Goal: Task Accomplishment & Management: Complete application form

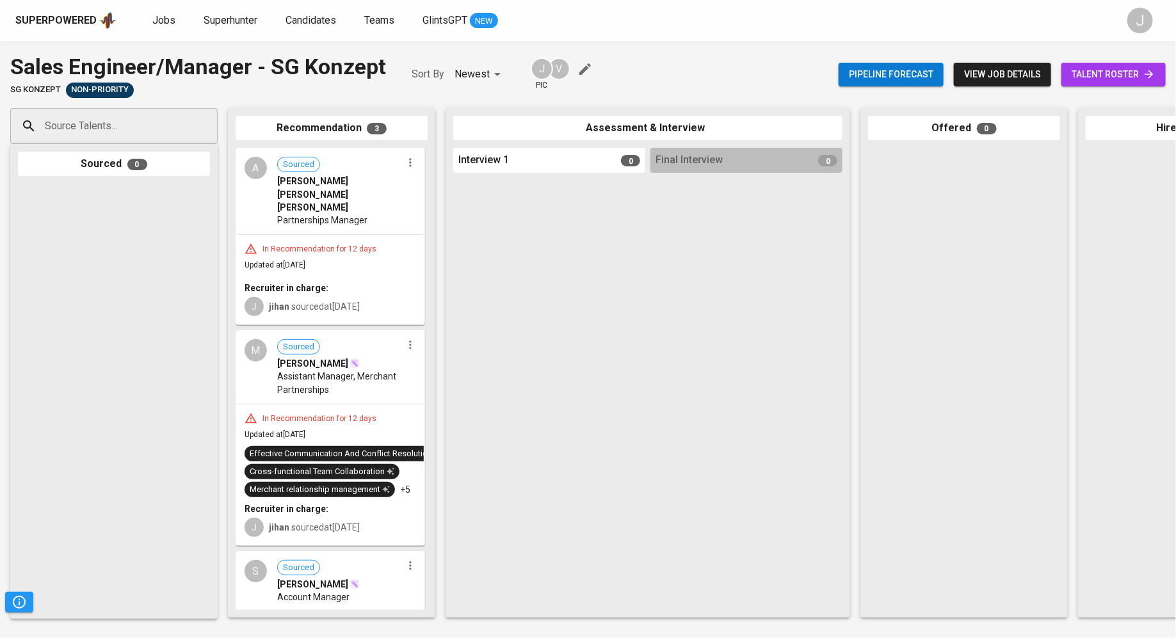
scroll to position [65, 0]
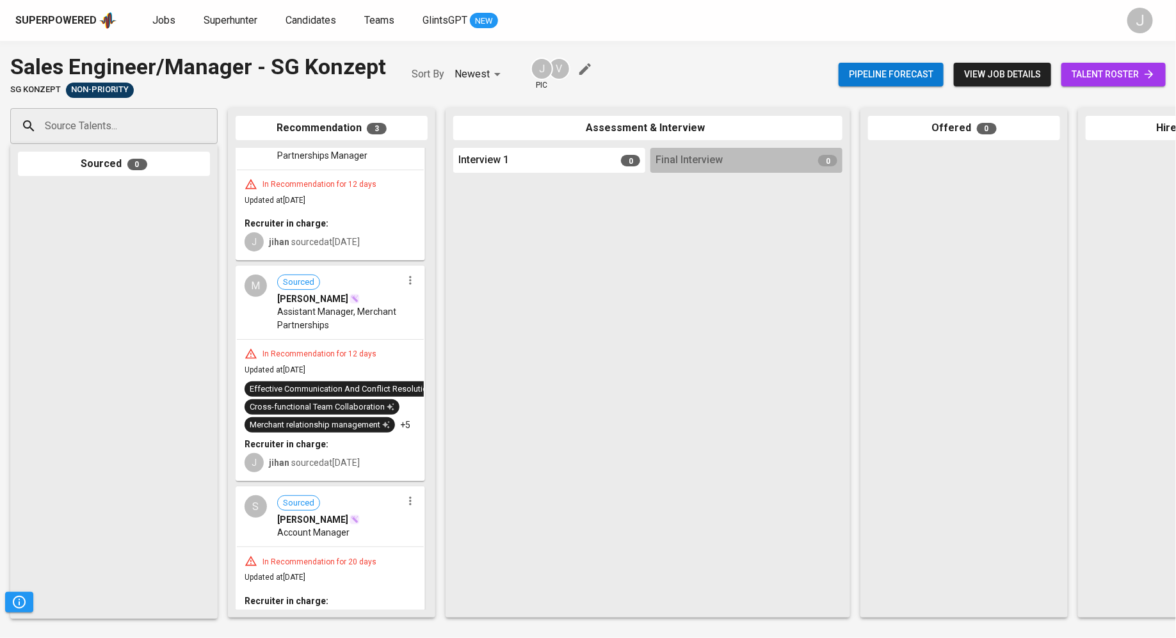
click at [221, 31] on div "Superpowered Jobs Superhunter Candidates Teams GlintsGPT NEW J" at bounding box center [588, 20] width 1176 height 41
click at [299, 27] on link "Candidates" at bounding box center [311, 21] width 53 height 16
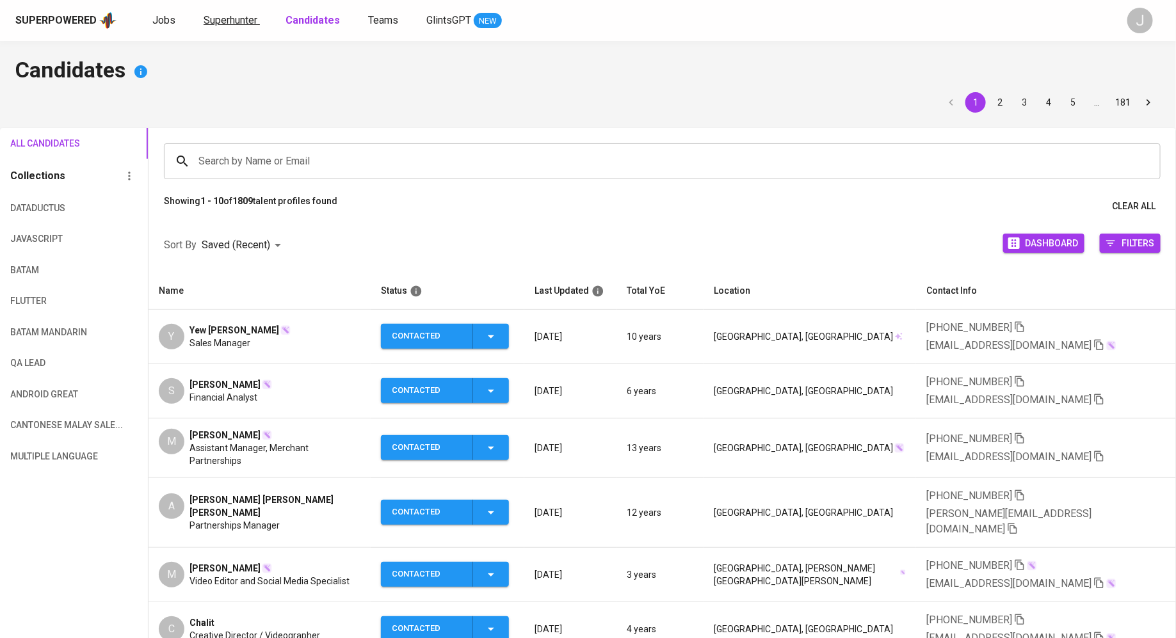
click at [226, 19] on span "Superhunter" at bounding box center [231, 20] width 54 height 12
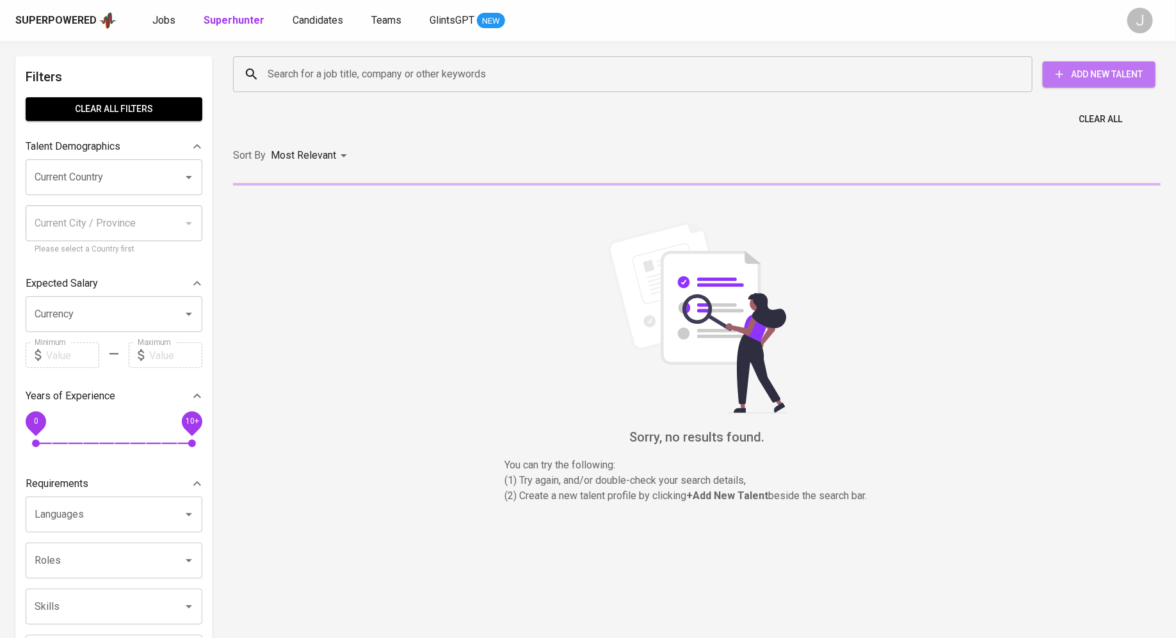
click at [1065, 80] on span "Add New Talent" at bounding box center [1099, 75] width 92 height 16
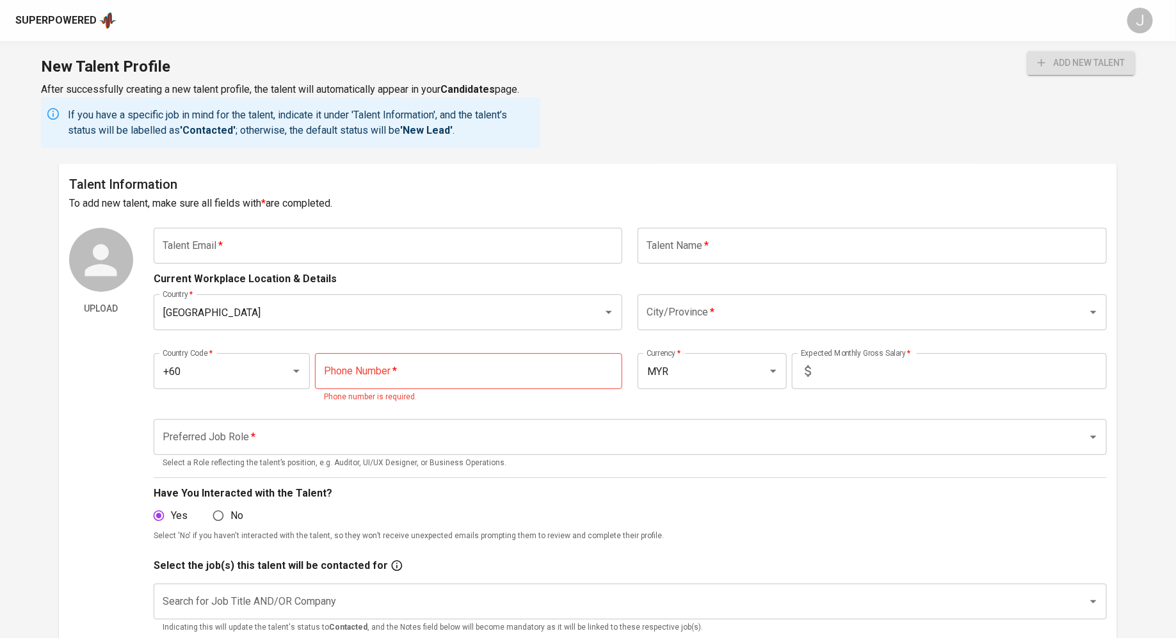
click at [377, 242] on input "text" at bounding box center [388, 246] width 469 height 36
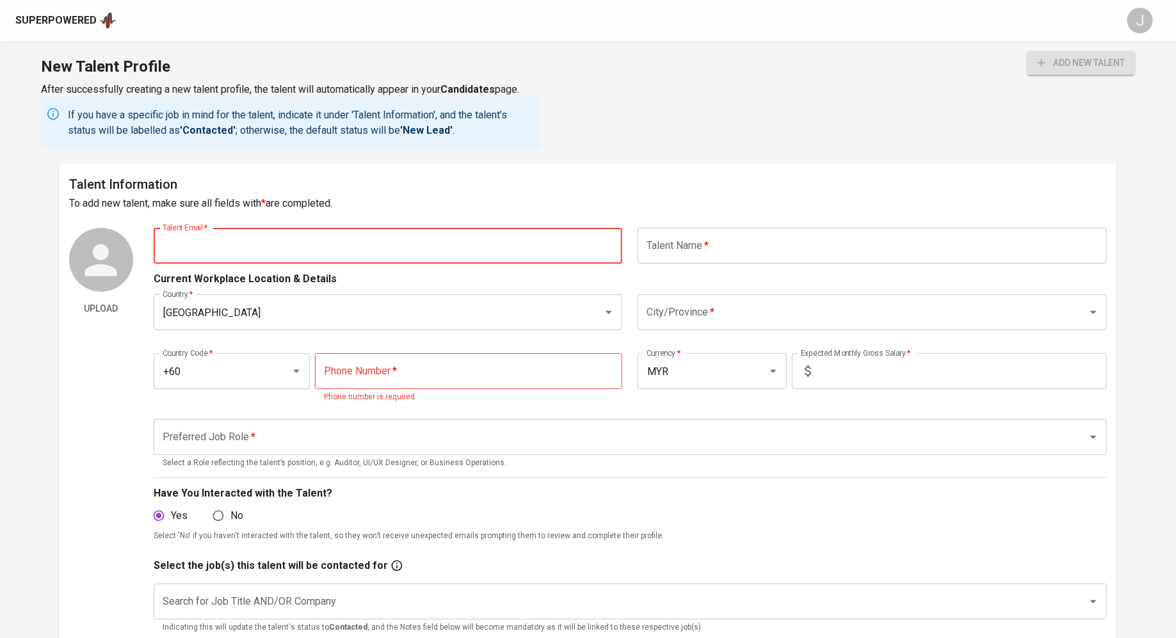
paste input "[EMAIL_ADDRESS][DOMAIN_NAME] | (+60) [PHONE_NUMBER]"
drag, startPoint x: 385, startPoint y: 245, endPoint x: 267, endPoint y: 247, distance: 117.8
click at [267, 247] on input "[EMAIL_ADDRESS][DOMAIN_NAME] | (+60) [PHONE_NUMBER]" at bounding box center [388, 246] width 469 height 36
type input "[EMAIL_ADDRESS][DOMAIN_NAME]"
click at [404, 374] on input "tel" at bounding box center [468, 371] width 307 height 36
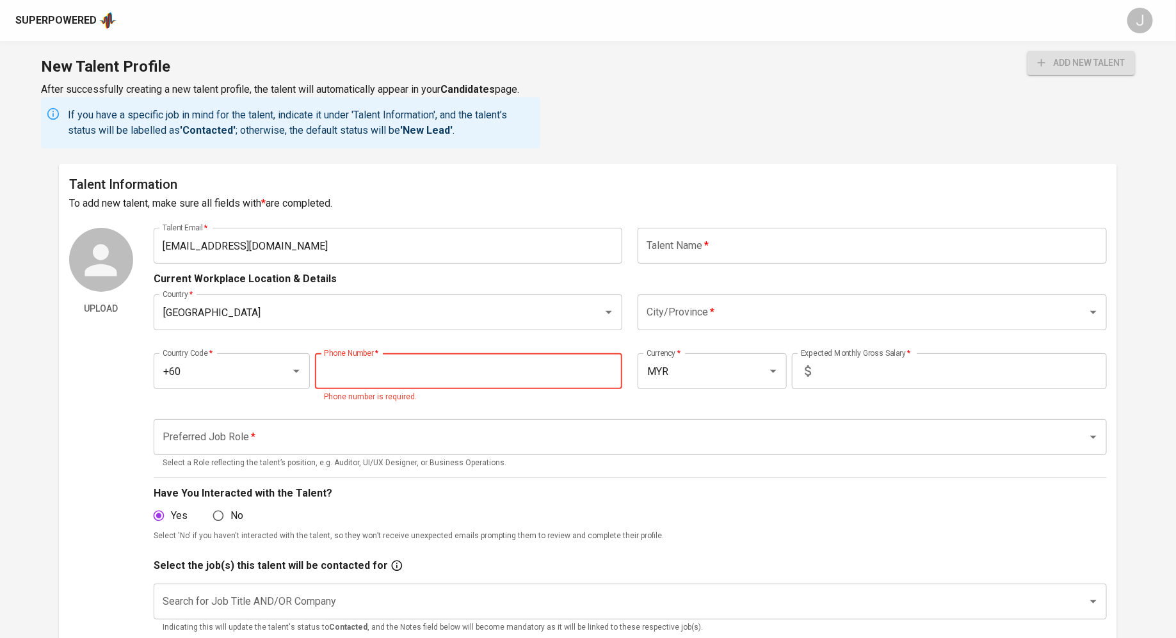
paste input "[PHONE_NUMBER]"
type input "[PHONE_NUMBER]"
click at [698, 246] on input "text" at bounding box center [871, 246] width 469 height 36
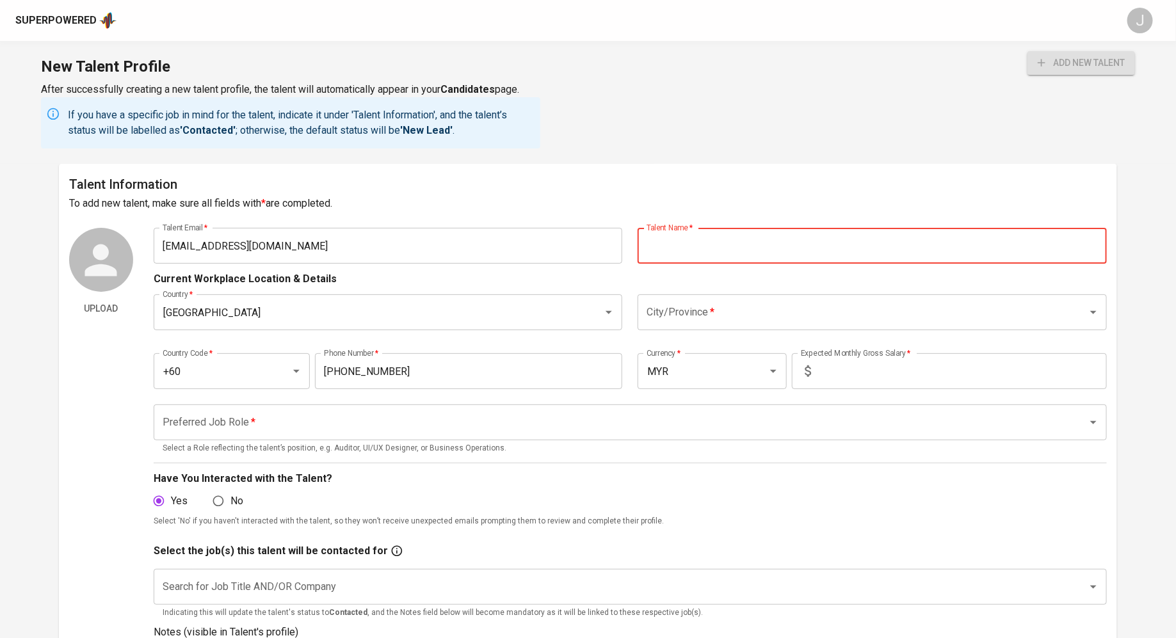
paste input "Meor [PERSON_NAME] Bin [PERSON_NAME]"
drag, startPoint x: 864, startPoint y: 241, endPoint x: 755, endPoint y: 250, distance: 109.1
click at [755, 250] on input "Meor [PERSON_NAME] Bin [PERSON_NAME]" at bounding box center [871, 246] width 469 height 36
type input "[PERSON_NAME]"
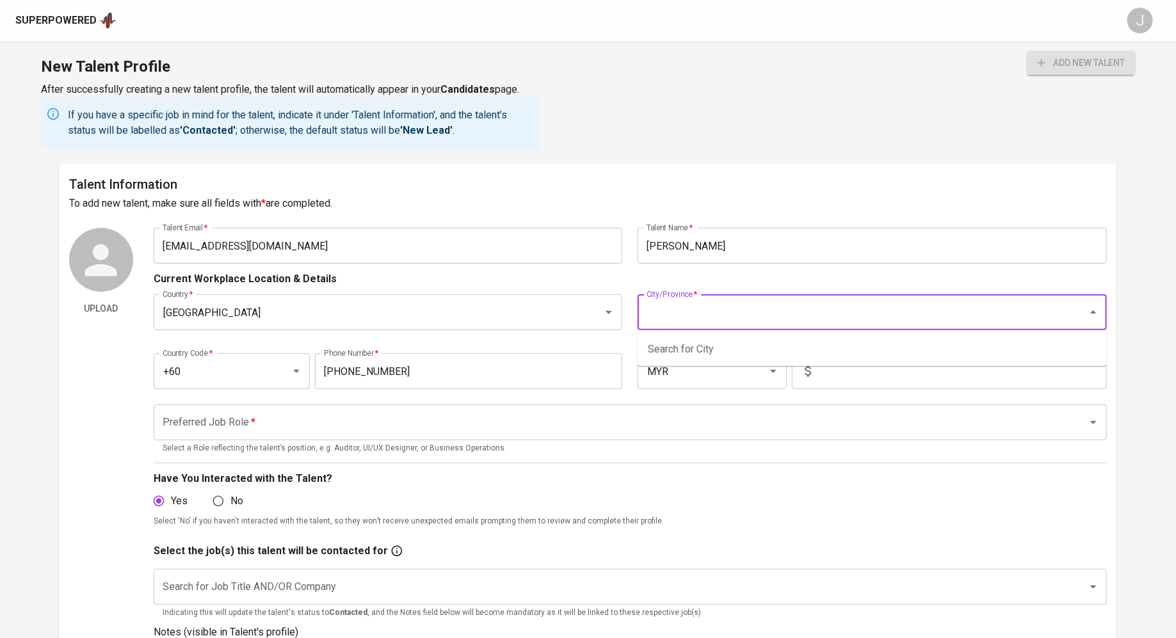
click at [730, 309] on input "City/Province   *" at bounding box center [854, 312] width 422 height 24
click at [708, 350] on li "[GEOGRAPHIC_DATA]" at bounding box center [871, 349] width 469 height 23
type input "[GEOGRAPHIC_DATA]"
click at [845, 371] on input "text" at bounding box center [961, 371] width 291 height 36
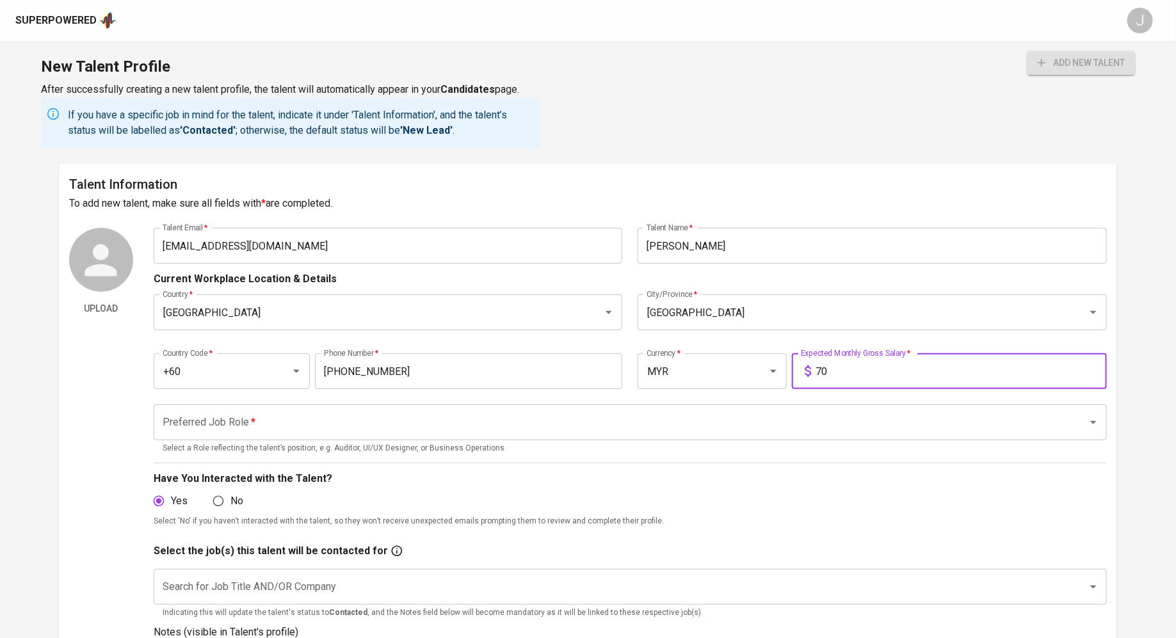
type input "7"
click at [873, 377] on input "8,500" at bounding box center [961, 371] width 291 height 36
type input "8,500"
click at [514, 429] on input "Preferred Job Role   *" at bounding box center [612, 422] width 906 height 24
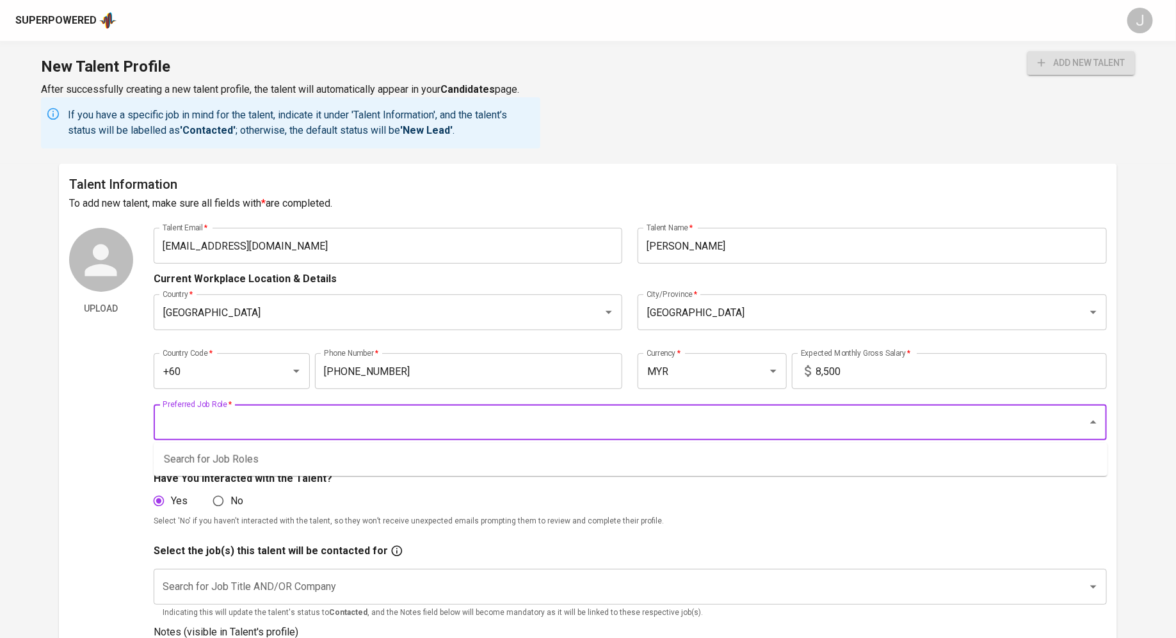
type input "u"
type input "fullstack"
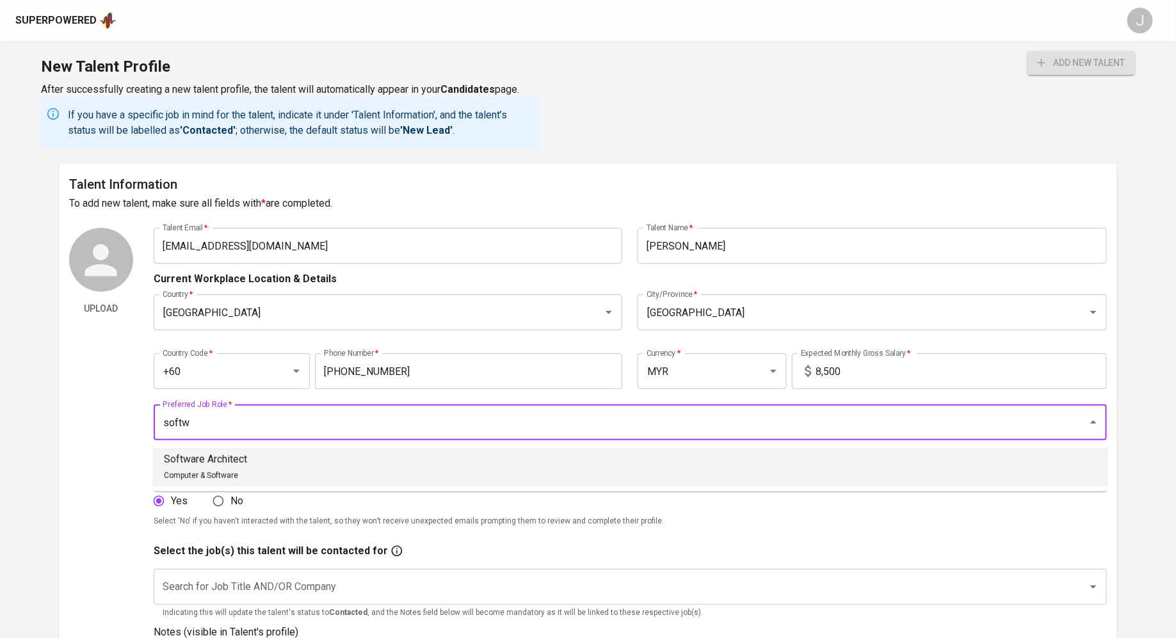
click at [321, 466] on li "Software Architect Computer & Software" at bounding box center [631, 467] width 954 height 38
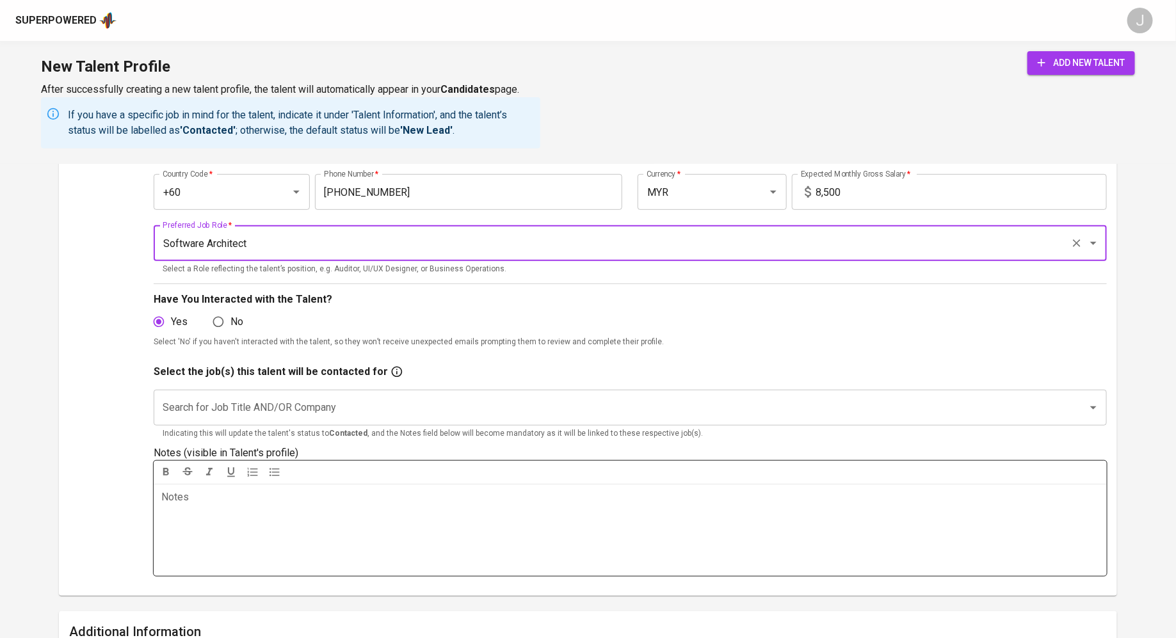
scroll to position [180, 0]
type input "Software Architect"
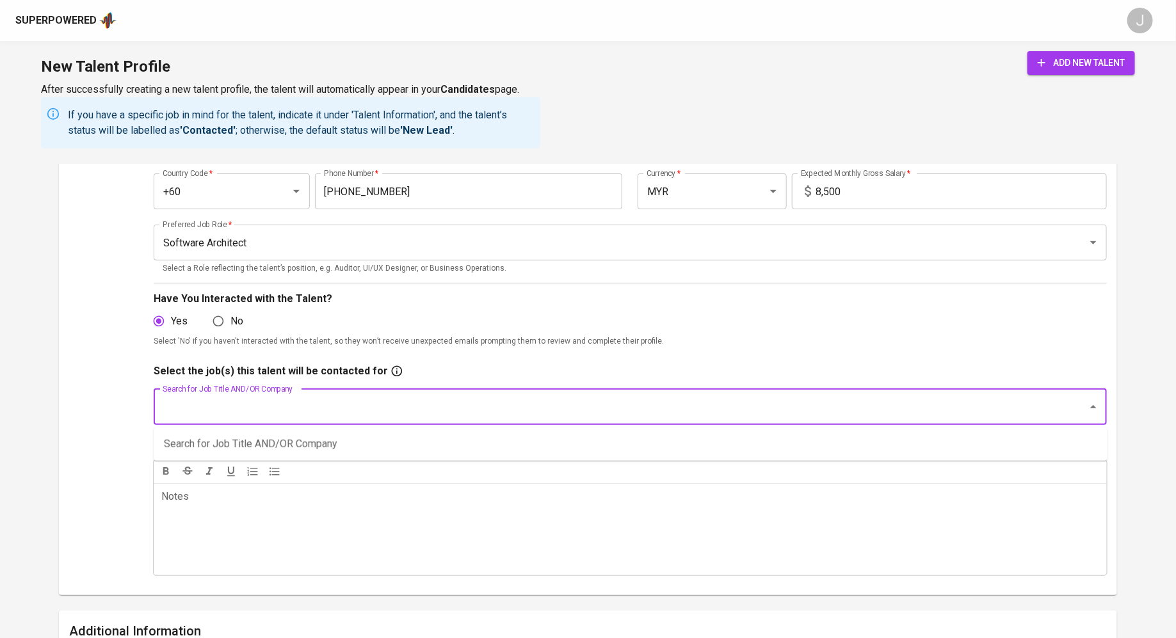
click at [325, 412] on input "Search for Job Title AND/OR Company" at bounding box center [612, 407] width 906 height 24
type input "euge"
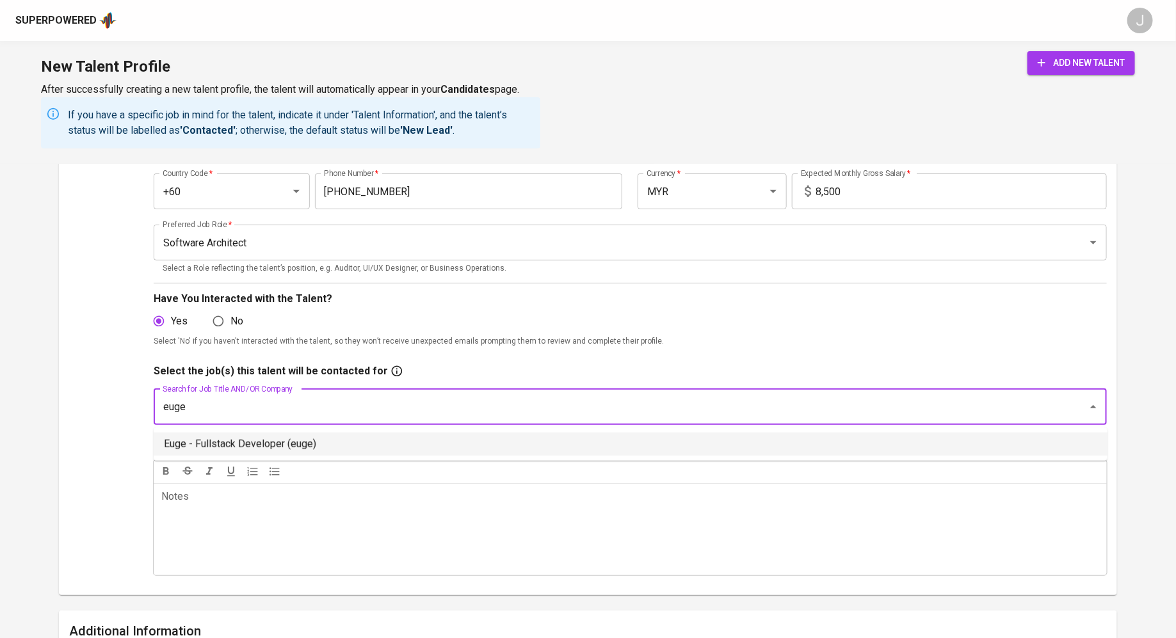
click at [308, 435] on li "Euge - Fullstack Developer (euge)" at bounding box center [631, 444] width 954 height 23
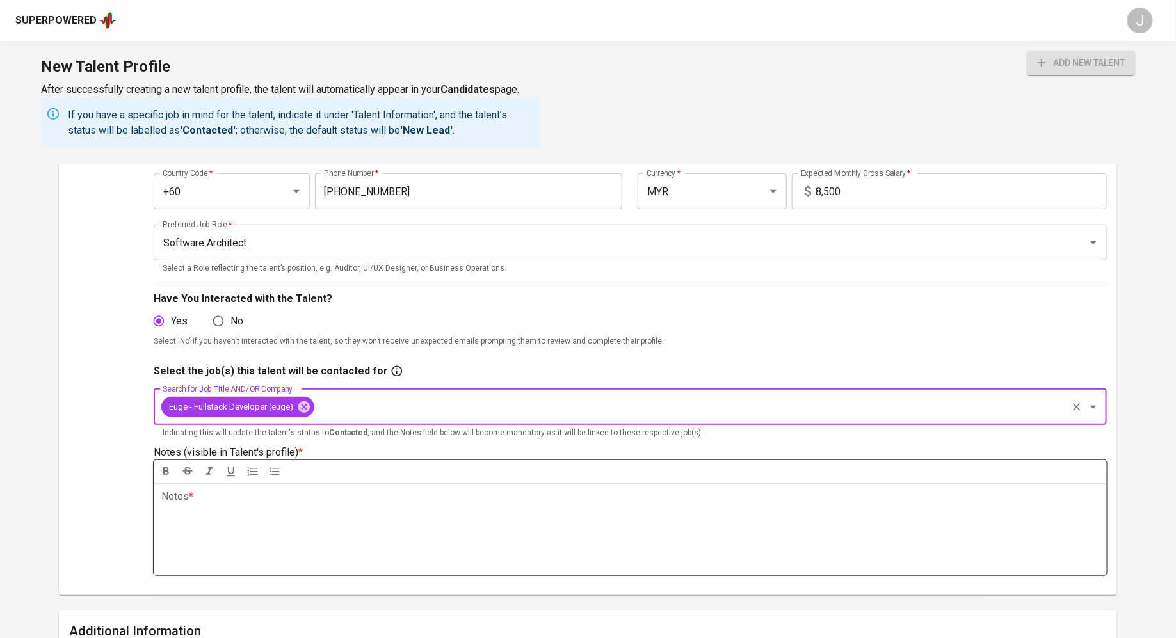
click at [333, 527] on div "Notes * ﻿" at bounding box center [630, 529] width 953 height 92
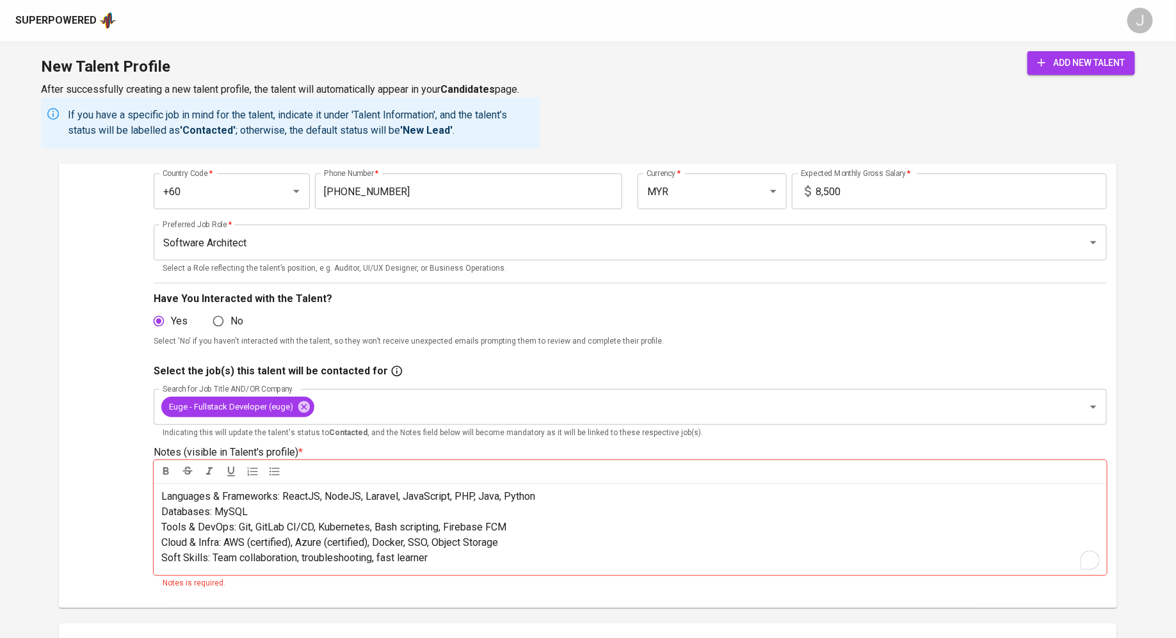
click at [273, 513] on p "Languages & Frameworks: ReactJS, NodeJS, Laravel, JavaScript, PHP, Java, Python…" at bounding box center [630, 527] width 938 height 77
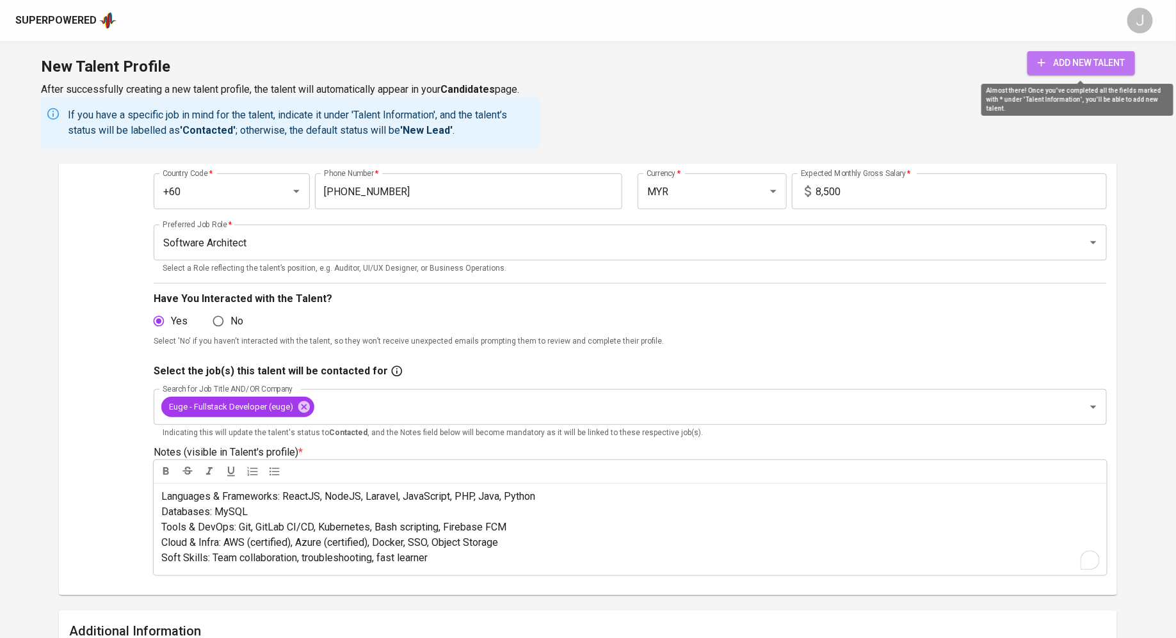
click at [1082, 63] on span "add new talent" at bounding box center [1080, 63] width 87 height 16
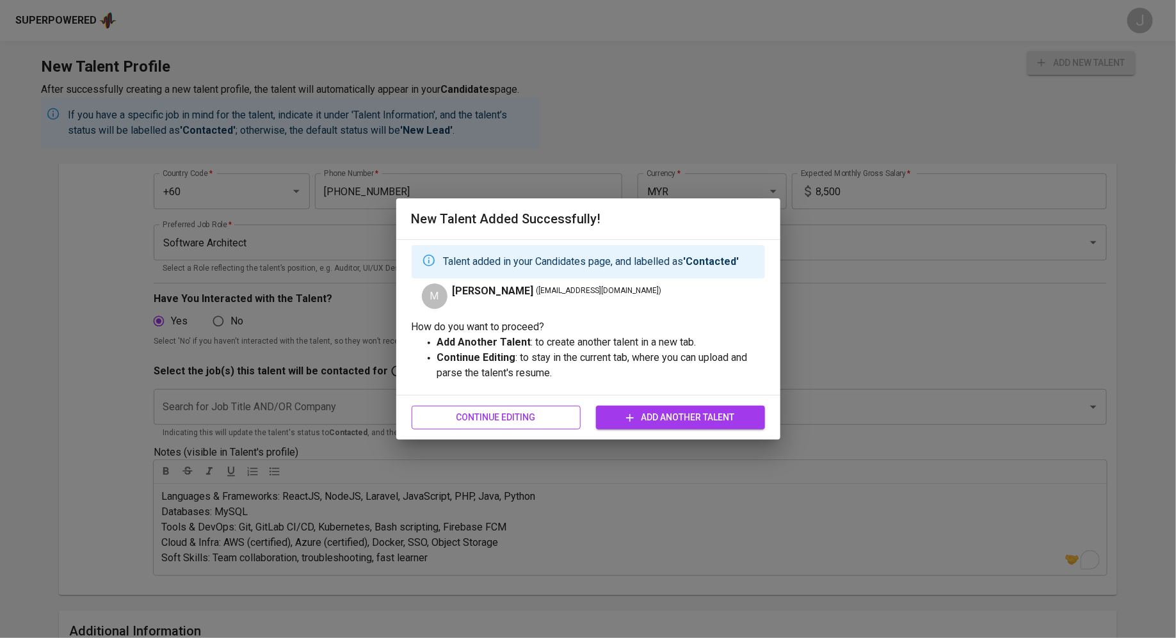
click at [506, 415] on span "Continue Editing" at bounding box center [496, 418] width 148 height 16
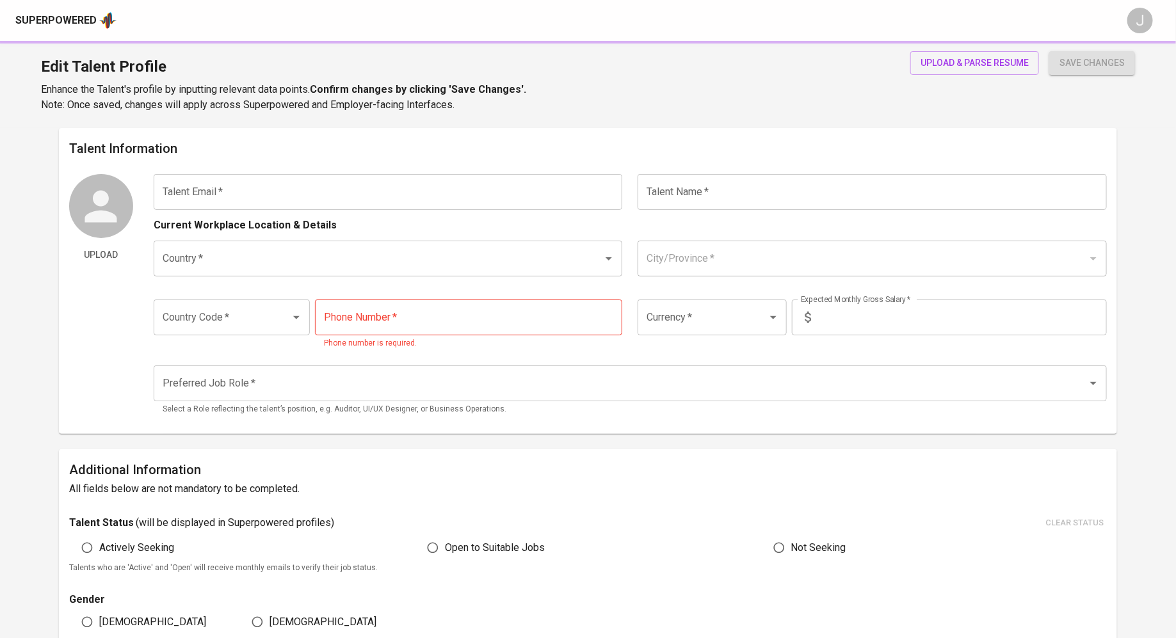
type input "[EMAIL_ADDRESS][DOMAIN_NAME]"
type input "[PERSON_NAME]"
type input "[GEOGRAPHIC_DATA]"
type input "+60"
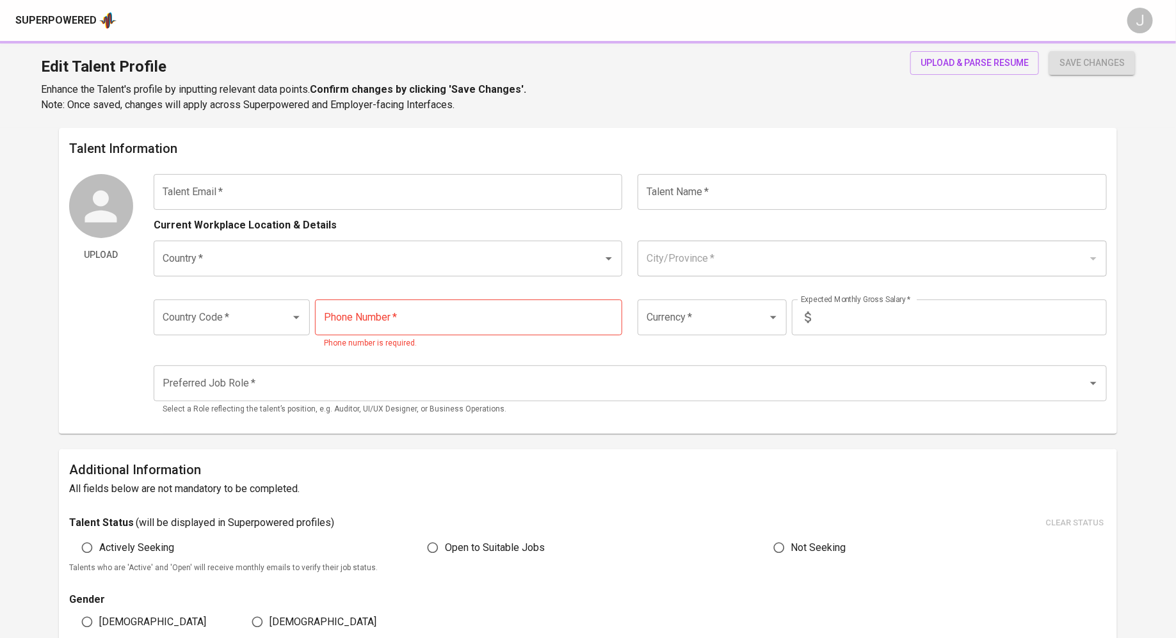
type input "[PHONE_NUMBER]"
type input "MYR"
type input "8,500"
type input "Software Architect"
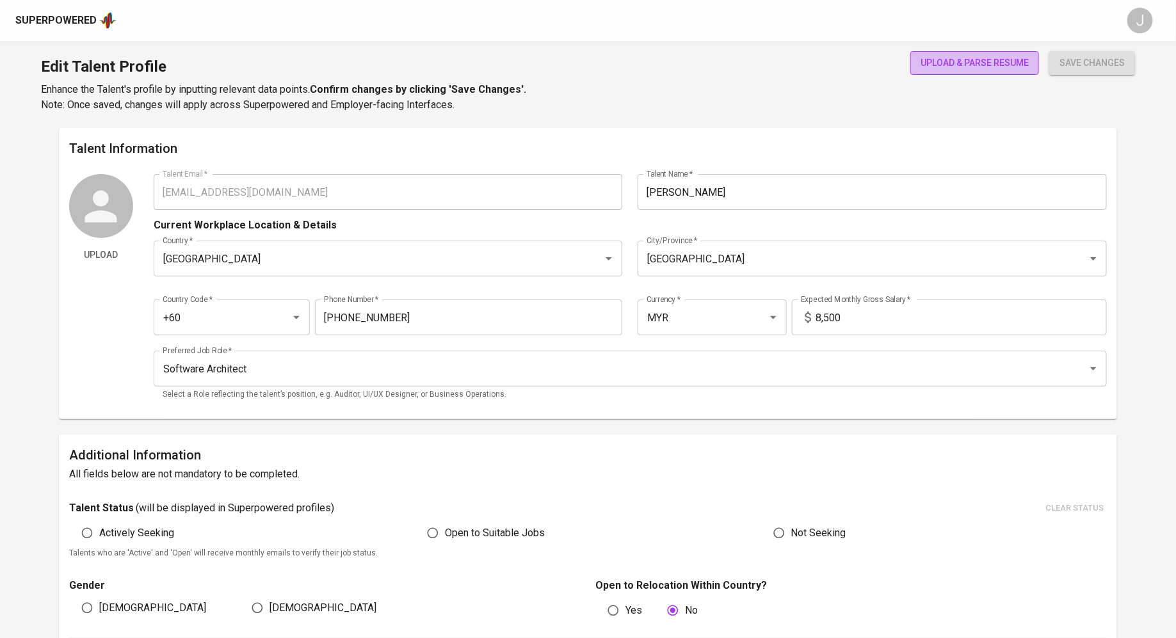
click at [978, 67] on span "upload & parse resume" at bounding box center [974, 63] width 108 height 16
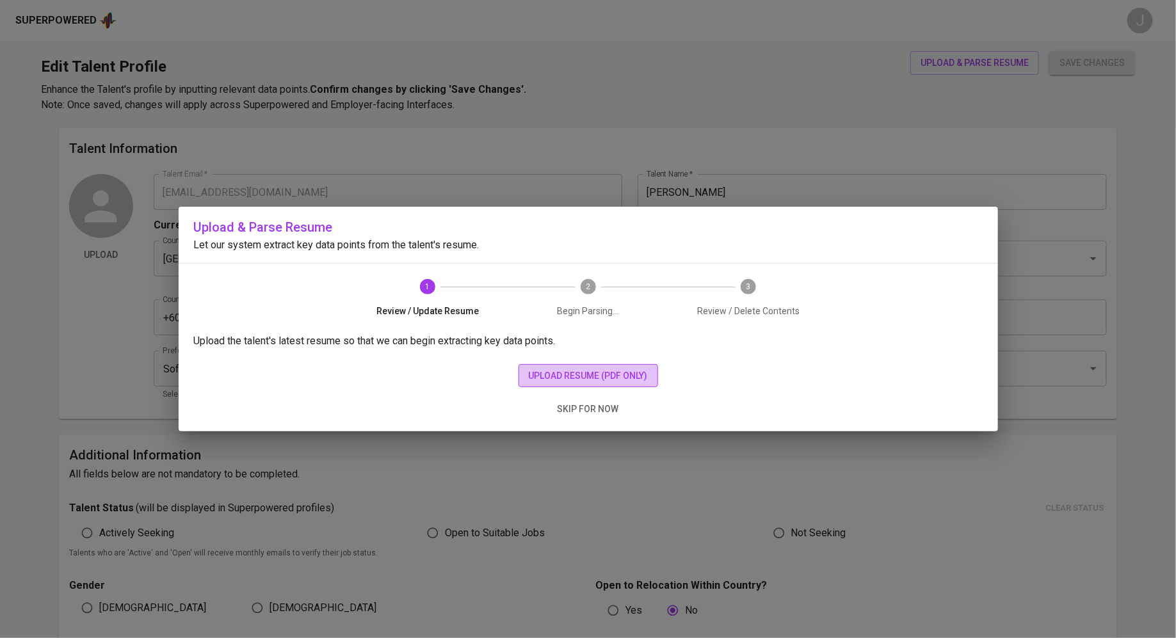
click at [562, 374] on span "upload resume (pdf only)" at bounding box center [588, 376] width 119 height 16
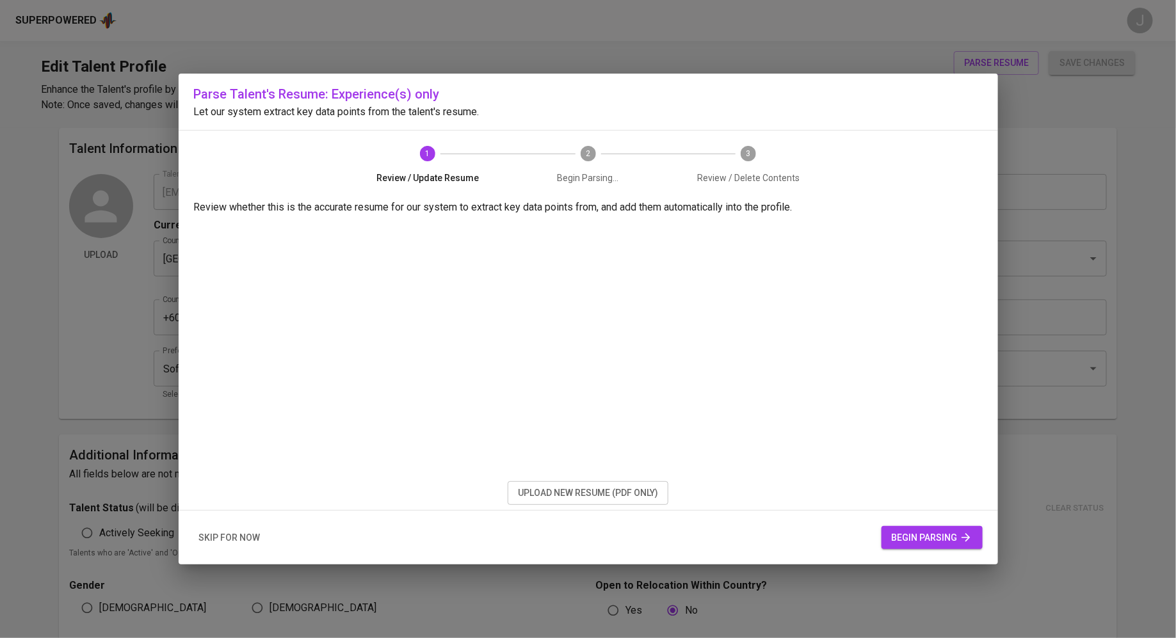
click at [932, 534] on span "begin parsing" at bounding box center [931, 538] width 81 height 16
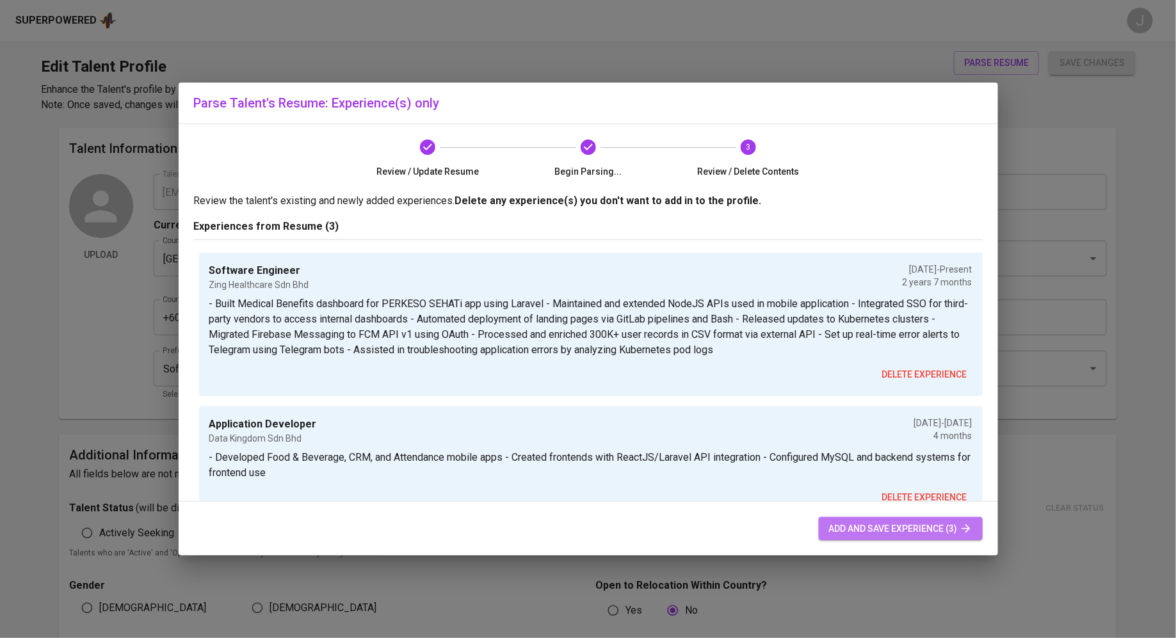
click at [922, 529] on span "add and save experience (3)" at bounding box center [900, 529] width 143 height 16
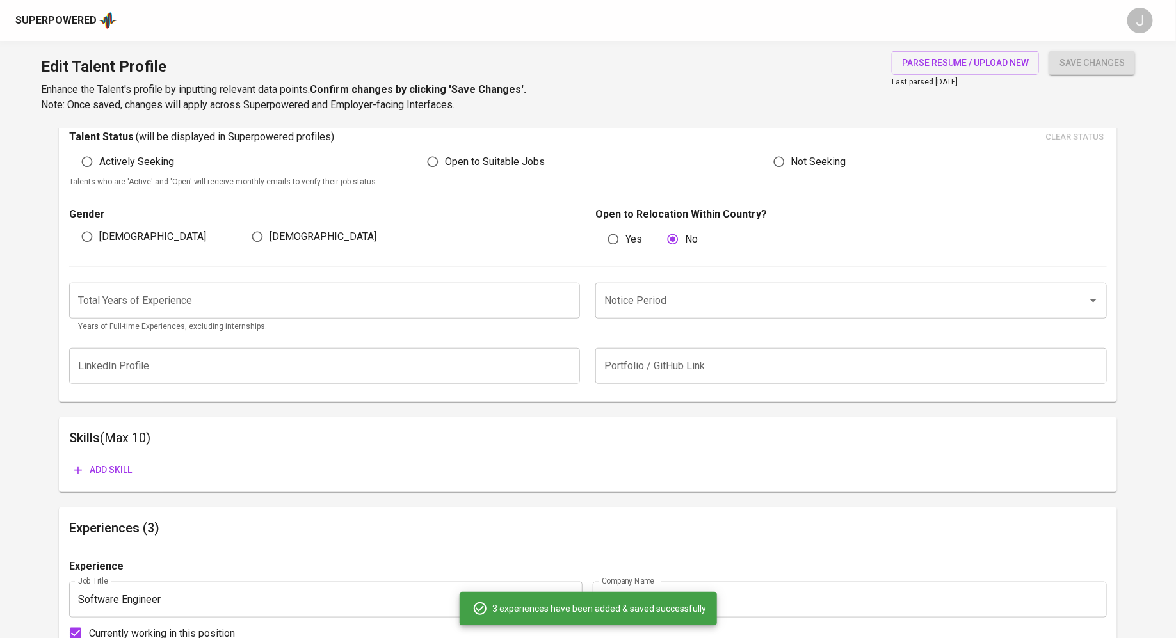
scroll to position [381, 0]
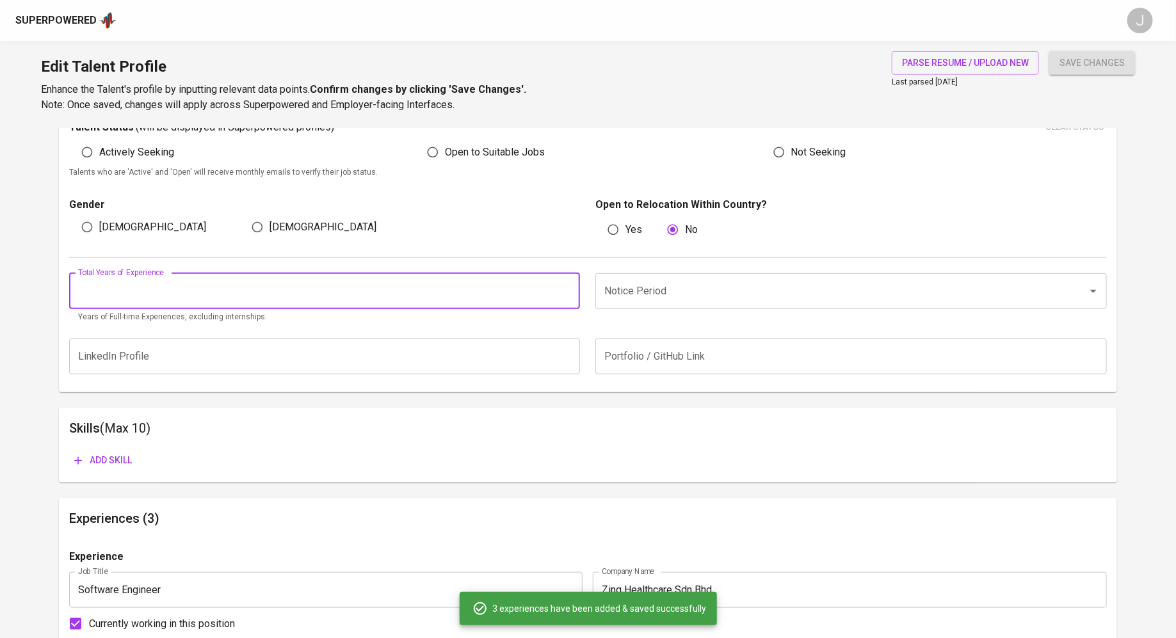
click at [474, 302] on input "number" at bounding box center [324, 291] width 511 height 36
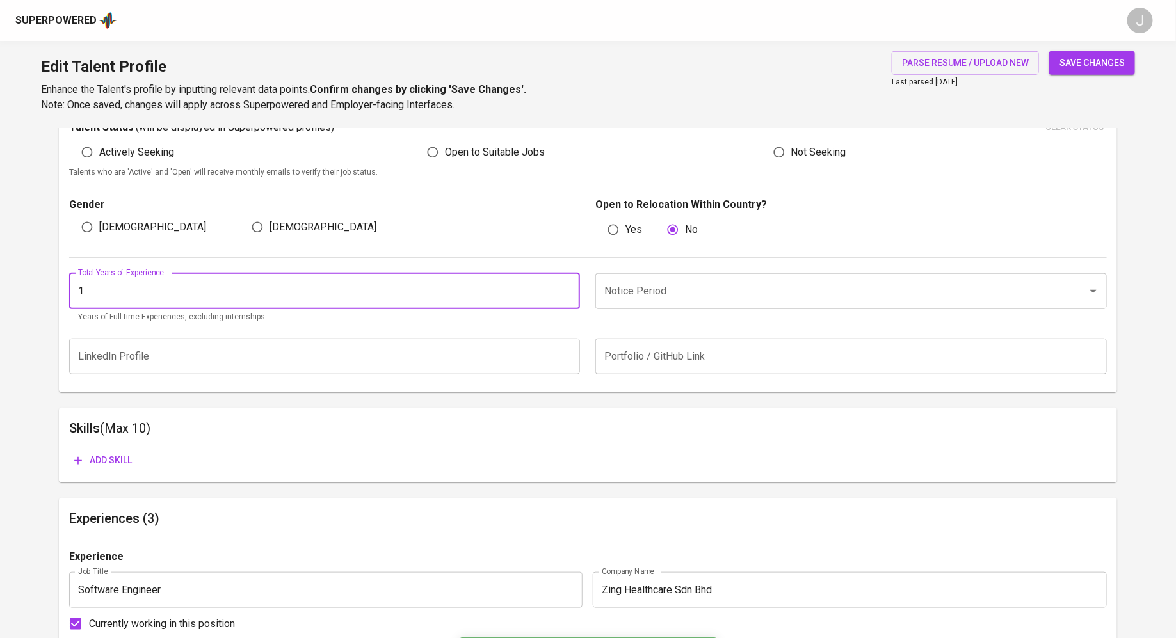
click at [565, 287] on input "1" at bounding box center [324, 291] width 511 height 36
click at [565, 287] on input "2" at bounding box center [324, 291] width 511 height 36
type input "3"
click at [565, 287] on input "3" at bounding box center [324, 291] width 511 height 36
click at [746, 292] on input "Notice Period" at bounding box center [833, 291] width 464 height 24
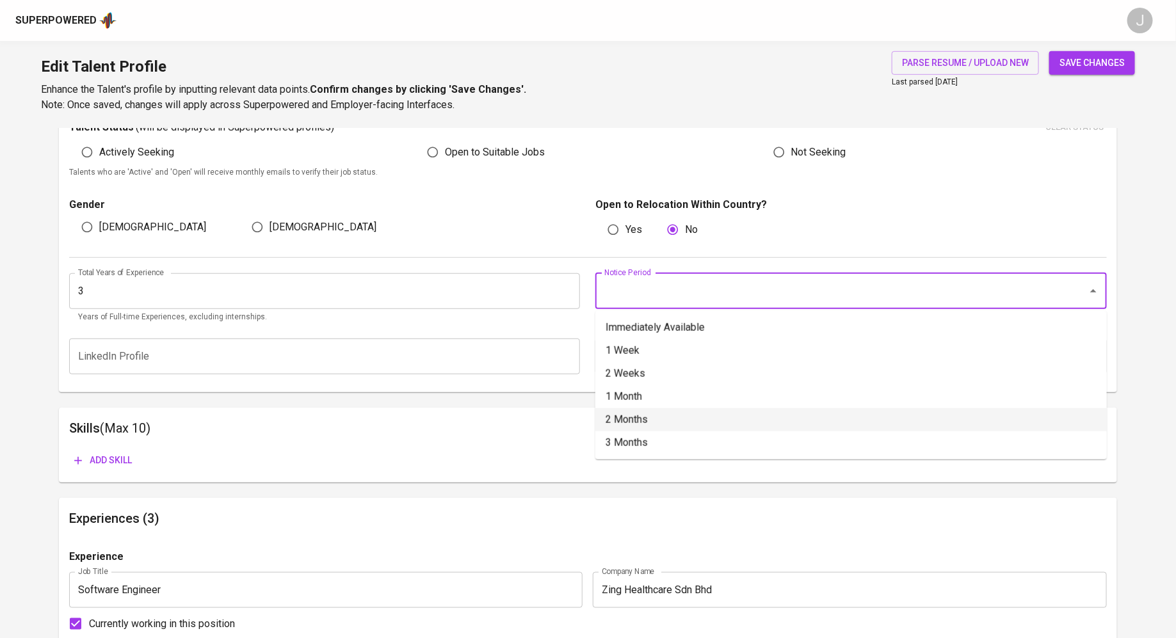
click at [683, 419] on li "2 Months" at bounding box center [850, 419] width 511 height 23
type input "2 Months"
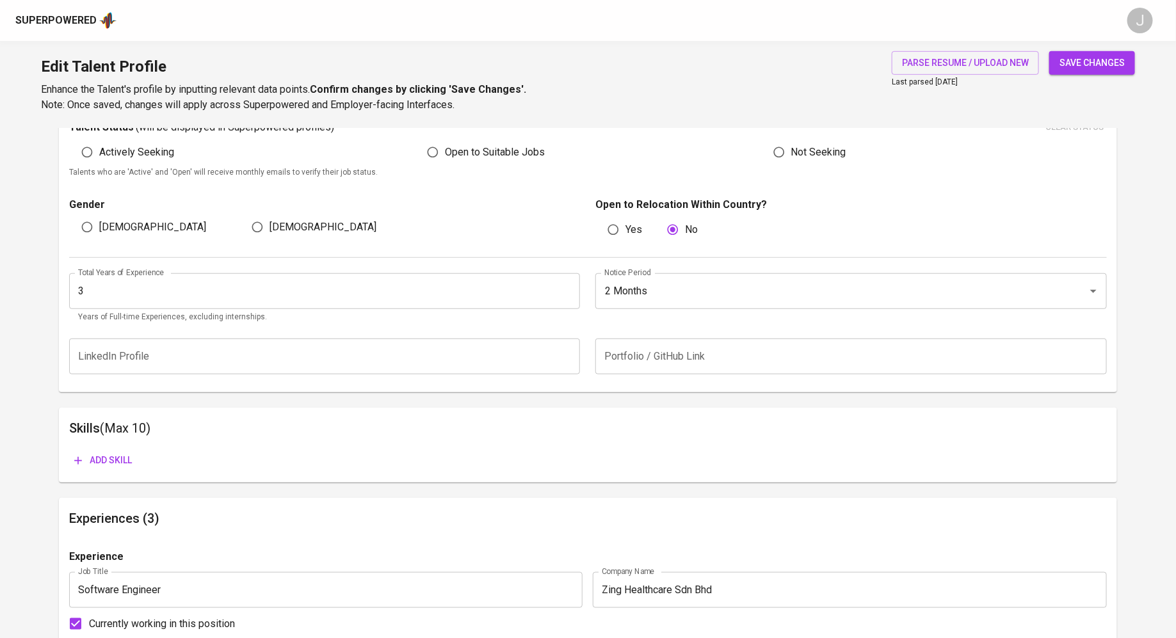
click at [505, 410] on div "Skills (Max 10) Add skill" at bounding box center [588, 445] width 1058 height 75
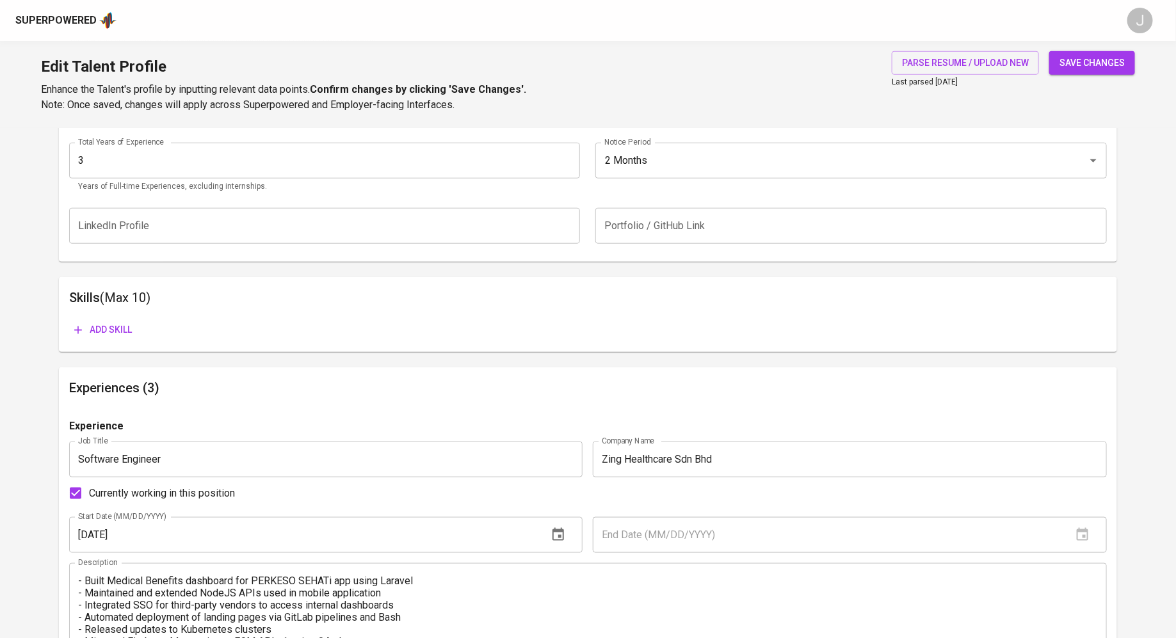
scroll to position [589, 0]
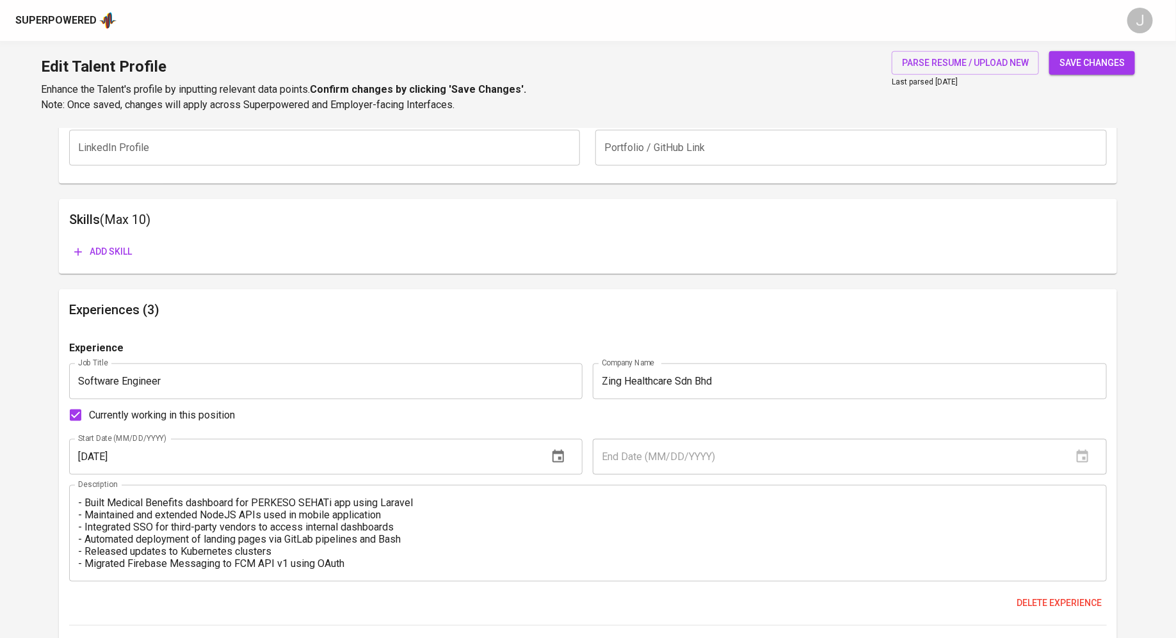
click at [106, 269] on div "Skills (Max 10) Add skill" at bounding box center [588, 236] width 1058 height 75
click at [106, 258] on span "Add skill" at bounding box center [103, 252] width 58 height 16
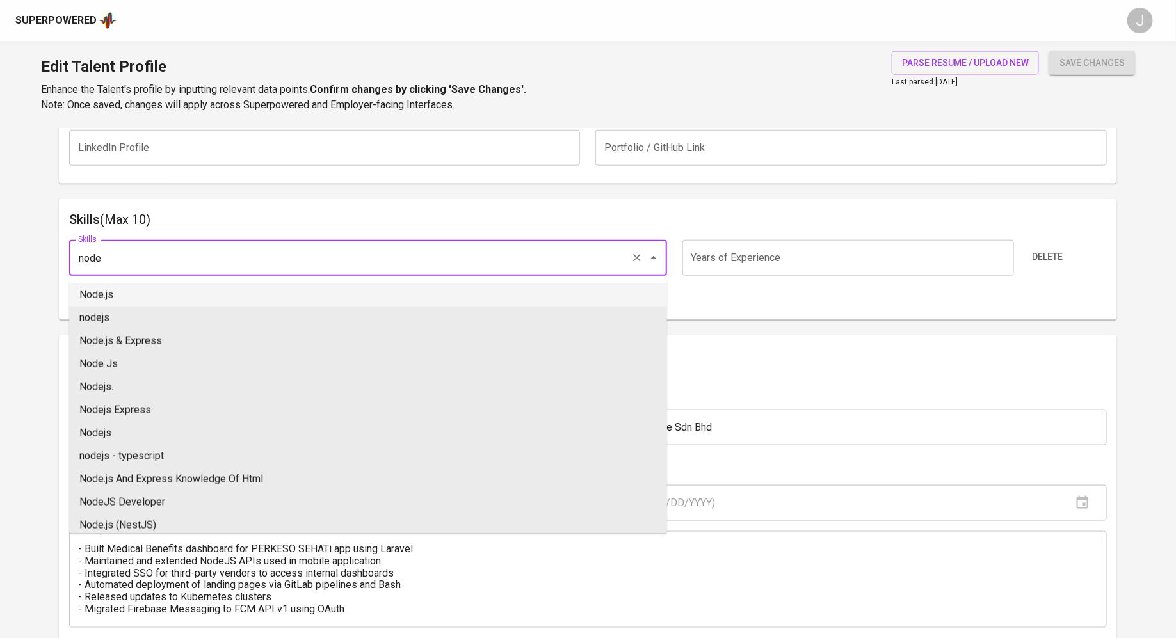
click at [160, 303] on li "Node.js" at bounding box center [368, 294] width 598 height 23
type input "Node.js"
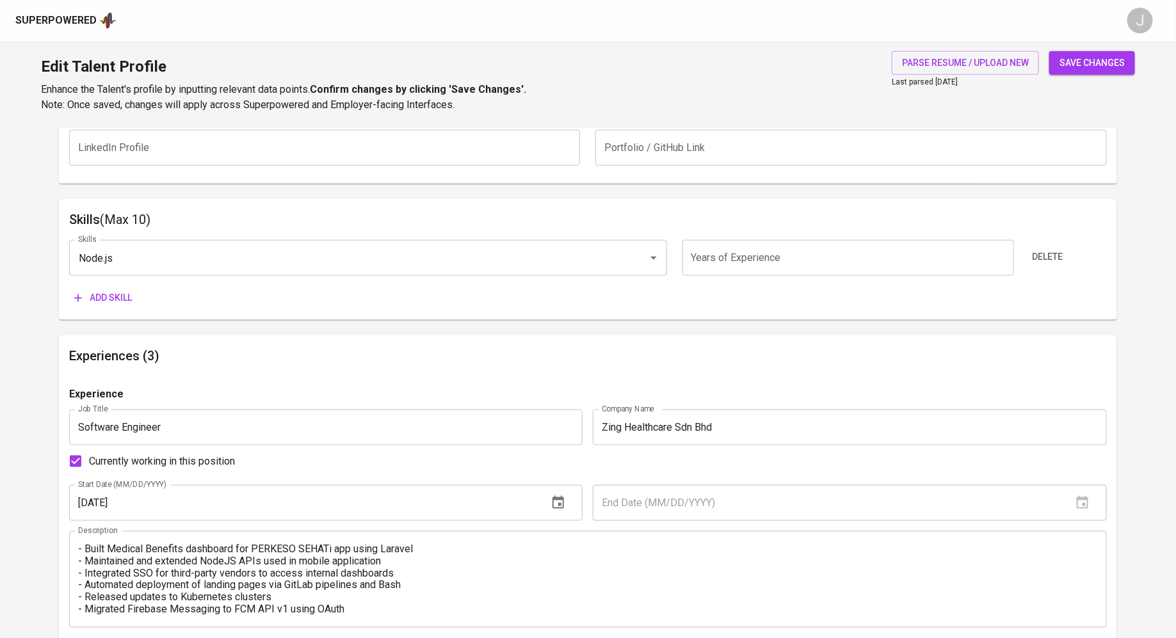
click at [111, 303] on span "Add skill" at bounding box center [103, 298] width 58 height 16
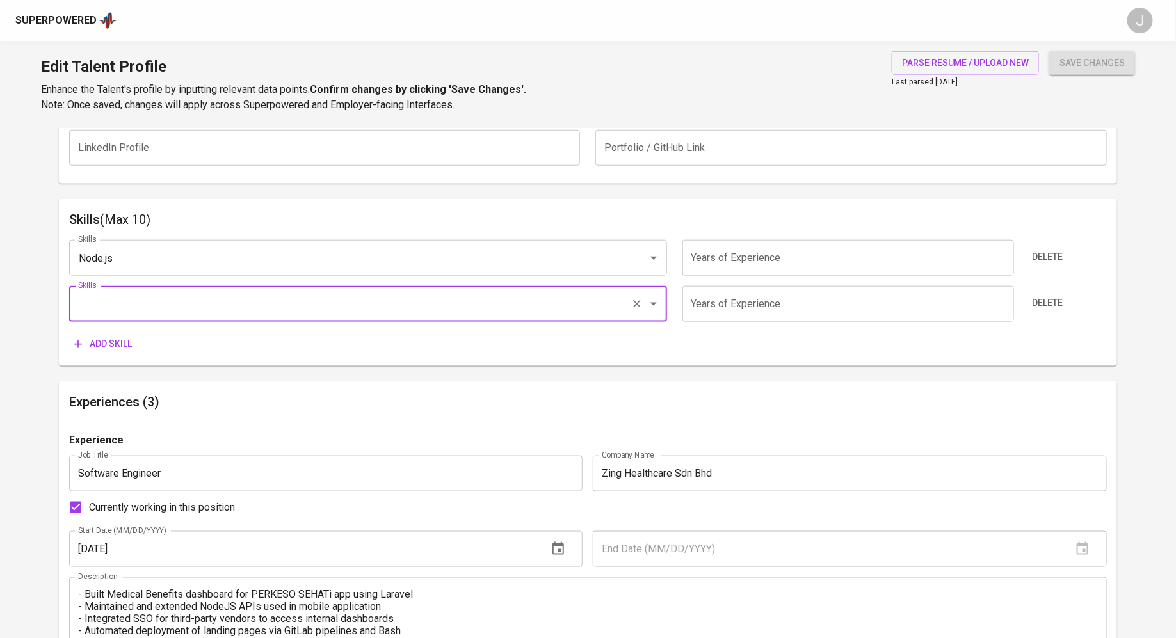
click at [160, 309] on input "Skills" at bounding box center [350, 304] width 550 height 24
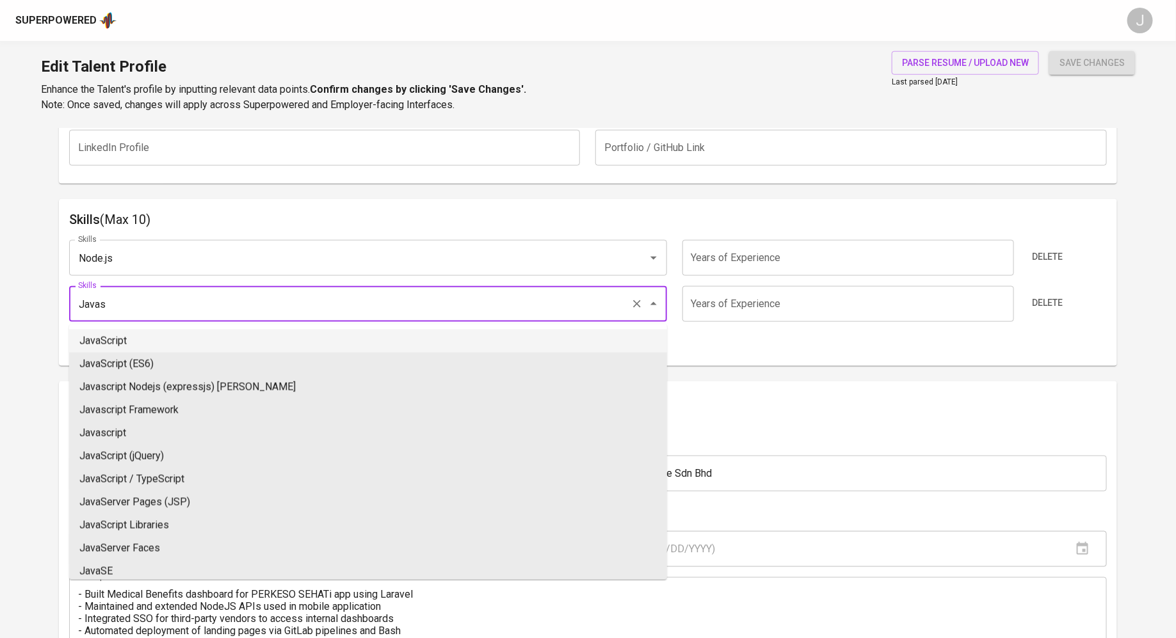
click at [154, 333] on li "JavaScript" at bounding box center [368, 341] width 598 height 23
type input "JavaScript"
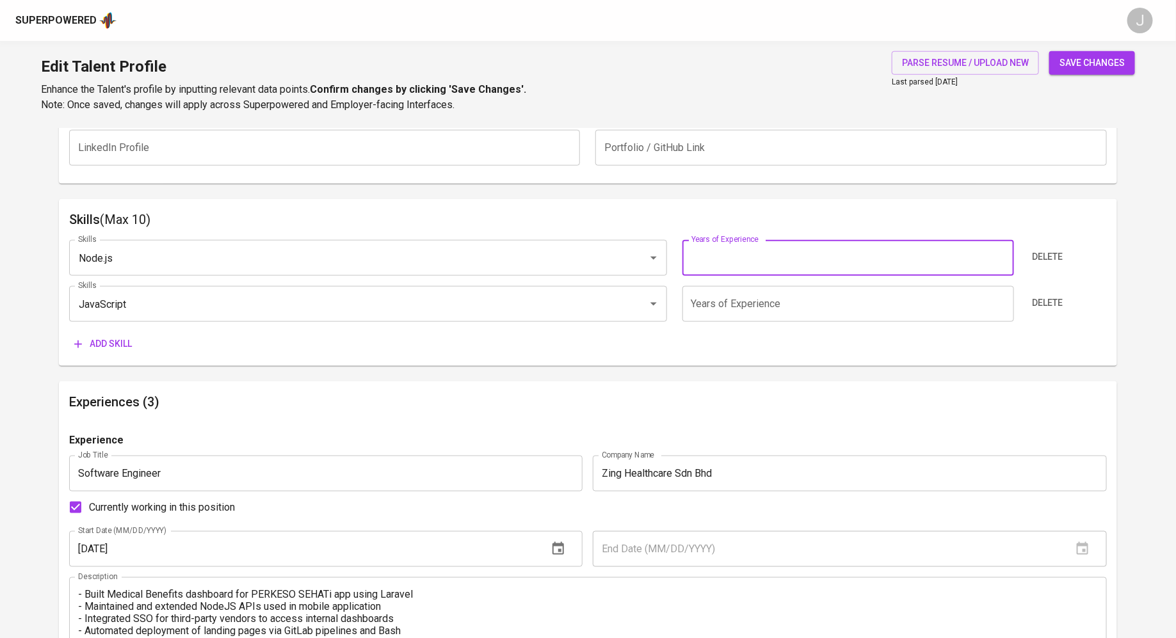
click at [726, 255] on input "number" at bounding box center [847, 258] width 331 height 36
type input "4"
click at [767, 302] on input "number" at bounding box center [847, 304] width 331 height 36
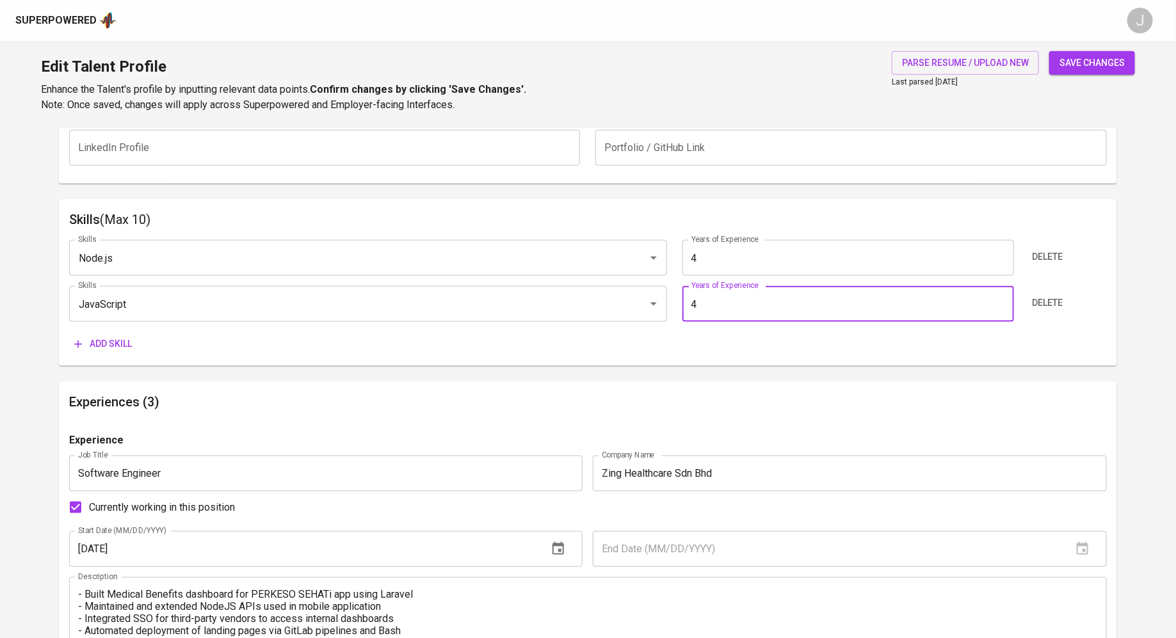
type input "4"
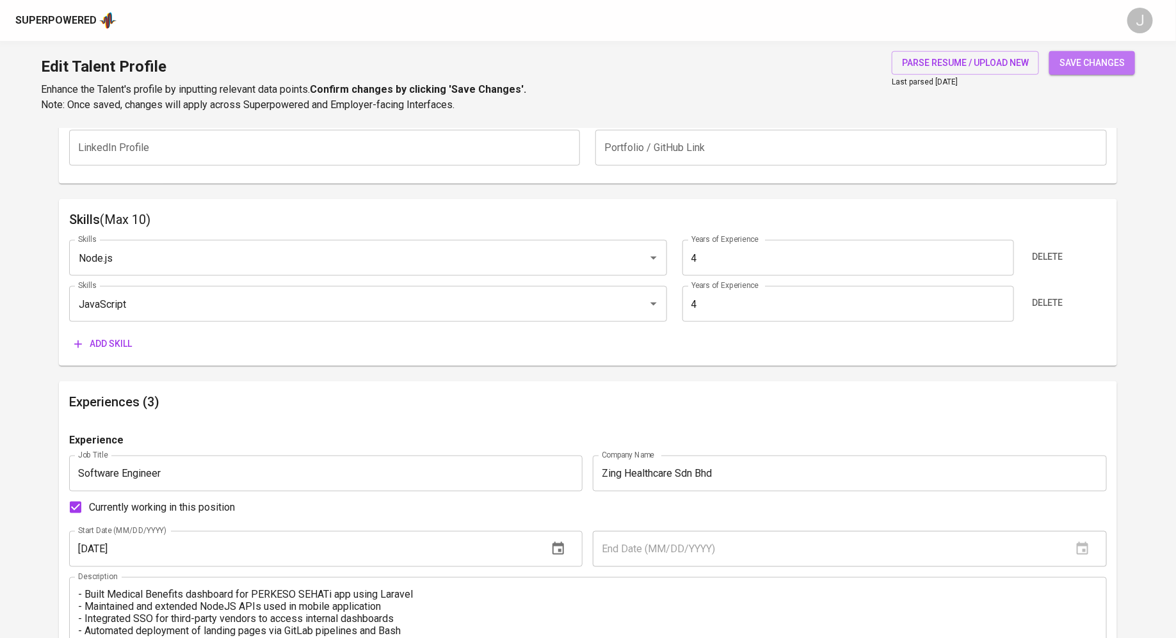
click at [1108, 58] on span "save changes" at bounding box center [1091, 63] width 65 height 16
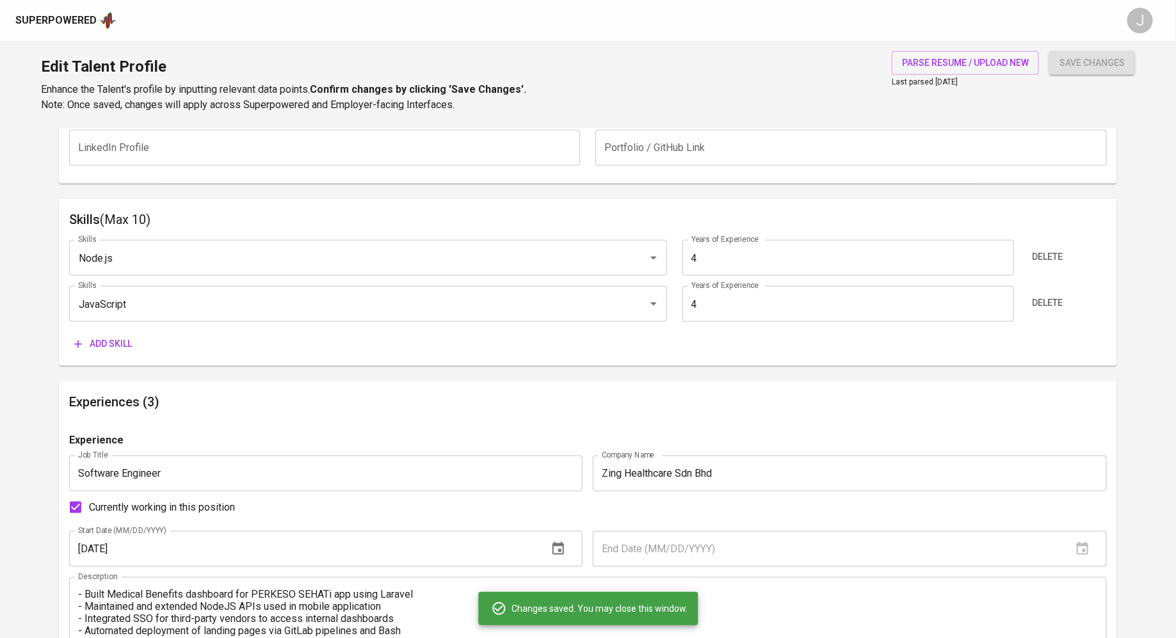
type input "JavaScript"
type input "Node.js"
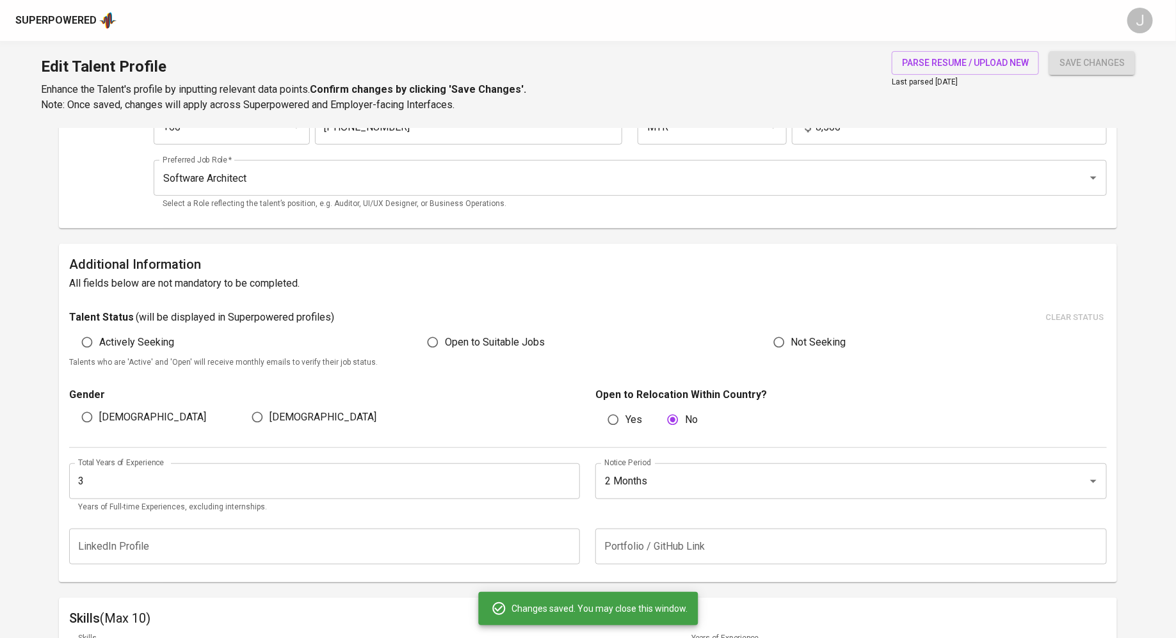
scroll to position [0, 0]
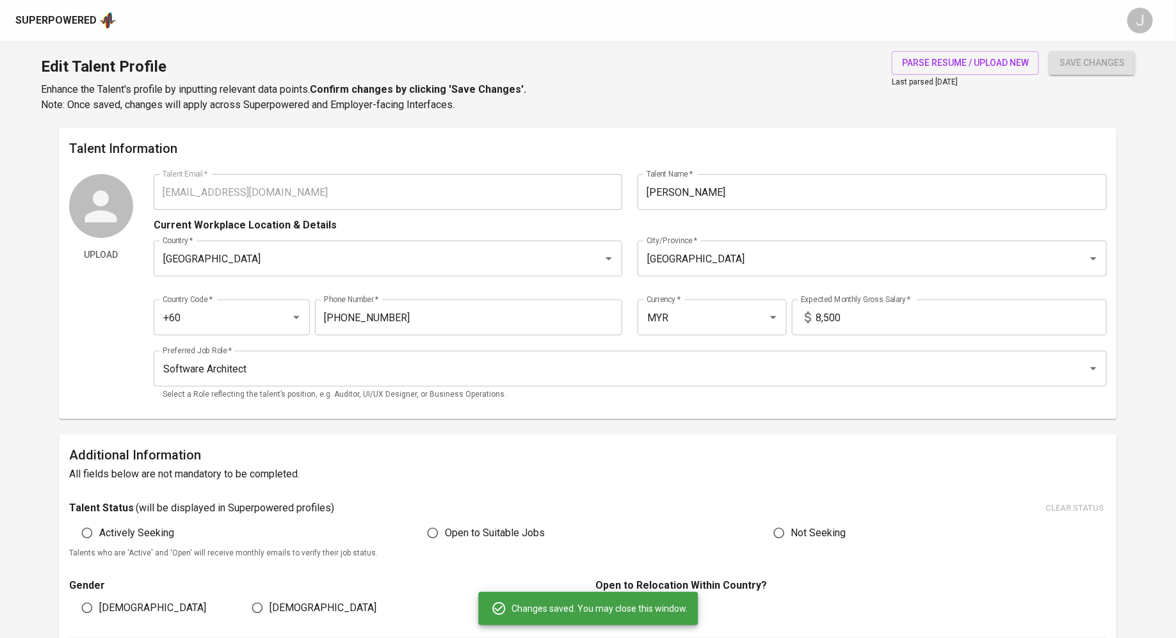
click at [301, 211] on div "Current Workplace Location & Details" at bounding box center [630, 221] width 953 height 23
copy p "Current Workplace Location & Details"
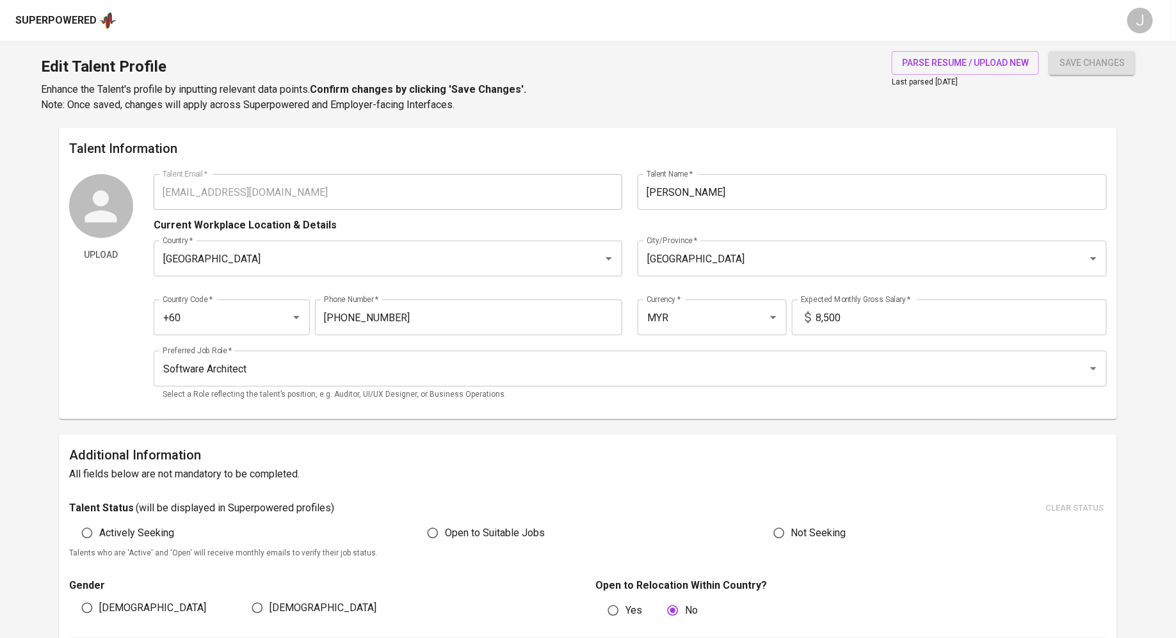
click at [240, 169] on div "Talent Information Upload Talent Email   * [EMAIL_ADDRESS][DOMAIN_NAME] Talent …" at bounding box center [588, 273] width 1058 height 291
click at [90, 22] on div "Superpowered" at bounding box center [55, 20] width 81 height 15
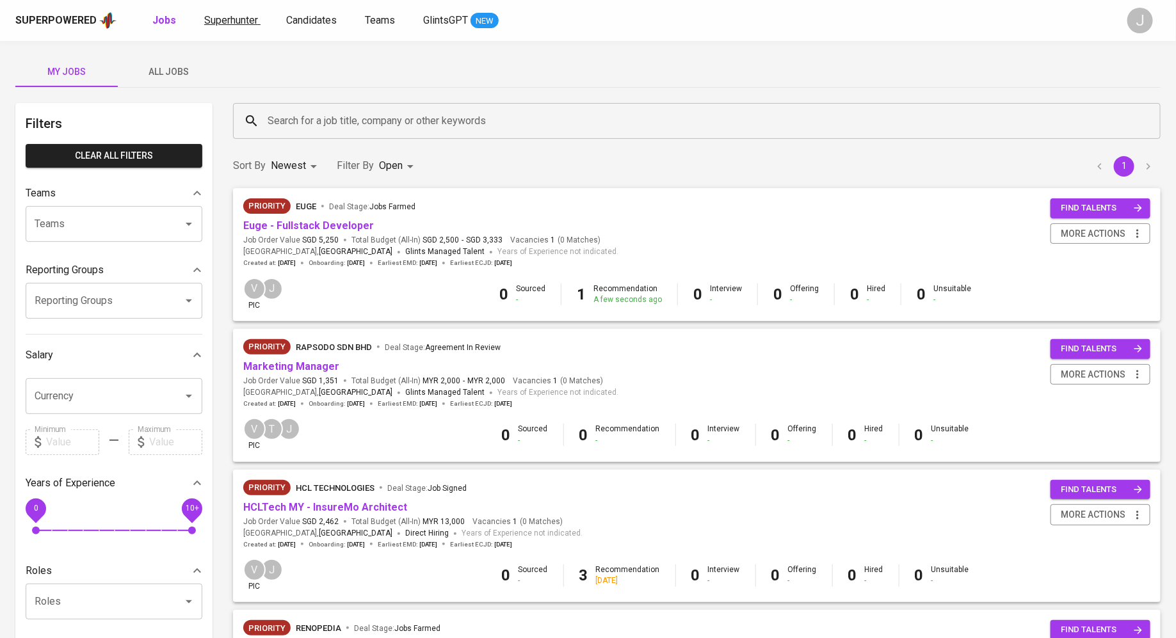
click at [237, 18] on span "Superhunter" at bounding box center [231, 20] width 54 height 12
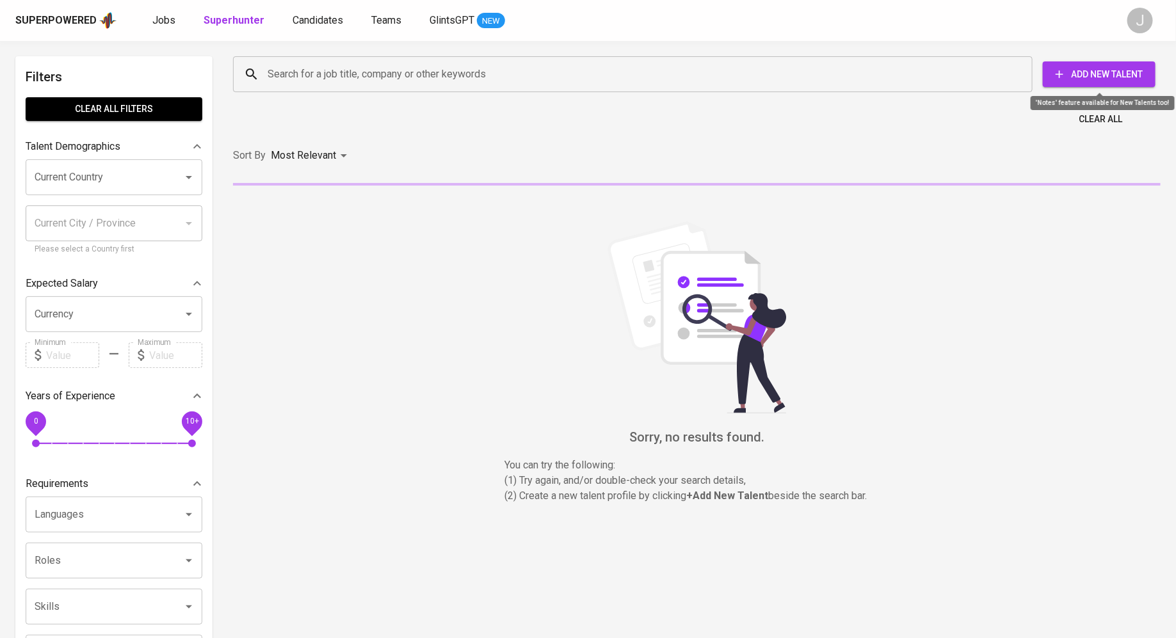
click at [1078, 70] on span "Add New Talent" at bounding box center [1099, 75] width 92 height 16
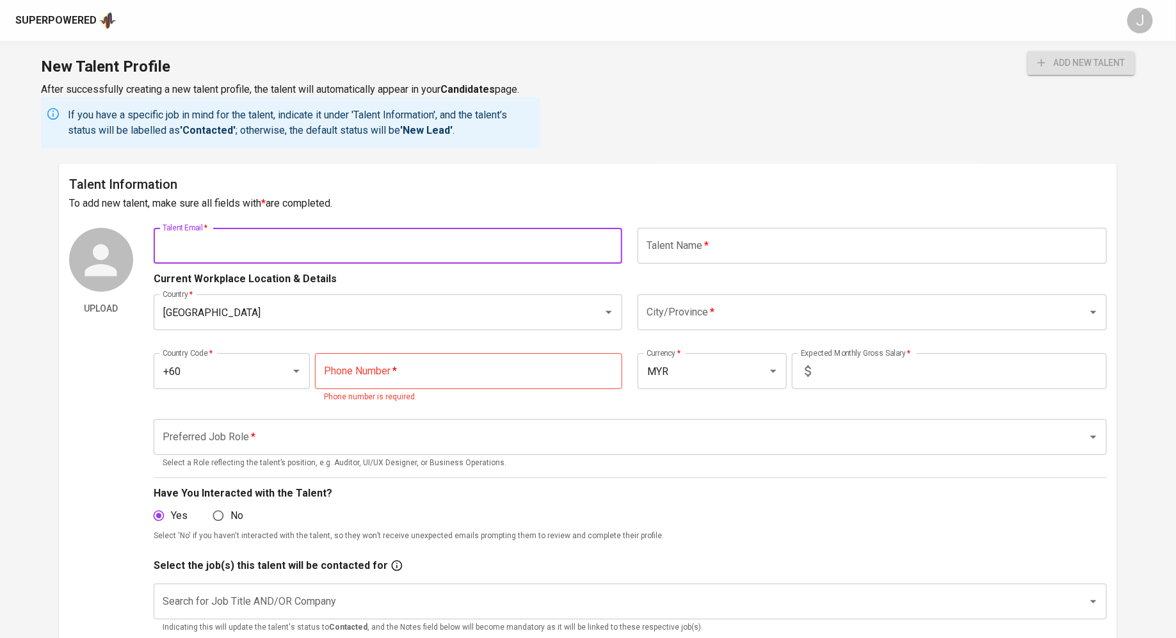
click at [334, 252] on input "text" at bounding box center [388, 246] width 469 height 36
paste input "[EMAIL_ADDRESS][DOMAIN_NAME]"
type input "[EMAIL_ADDRESS][DOMAIN_NAME]"
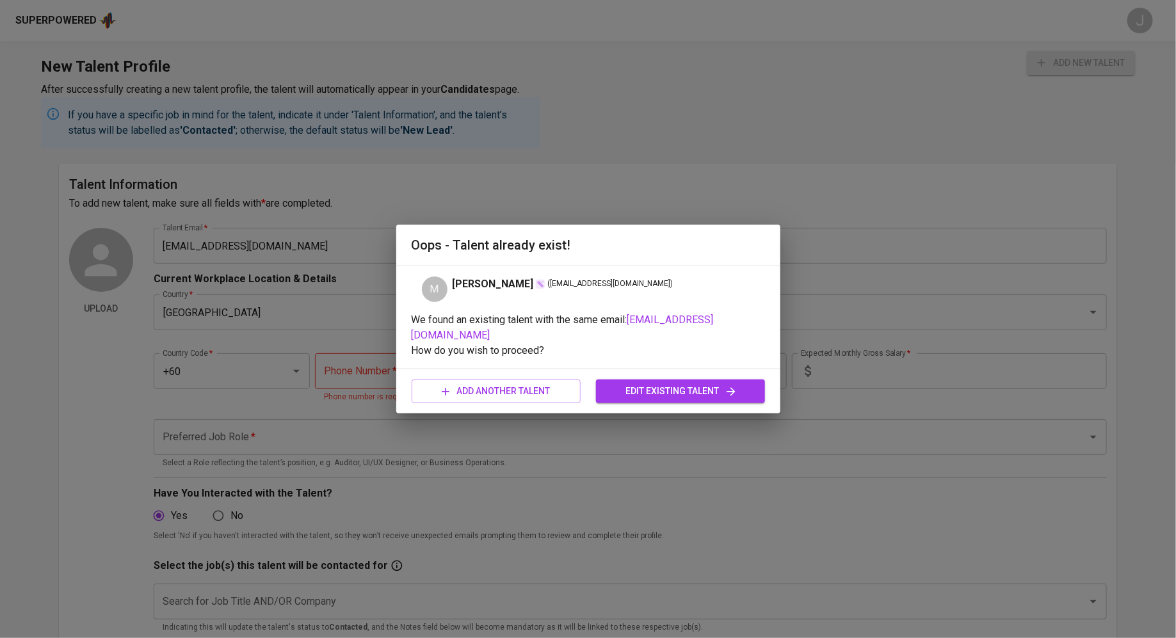
click at [634, 145] on div "Oops - Talent already exist! M [PERSON_NAME] ( [EMAIL_ADDRESS][DOMAIN_NAME] ) W…" at bounding box center [588, 319] width 1176 height 638
click at [515, 383] on span "add another talent" at bounding box center [496, 391] width 148 height 16
type input "[GEOGRAPHIC_DATA]"
type input "+60"
type input "MYR"
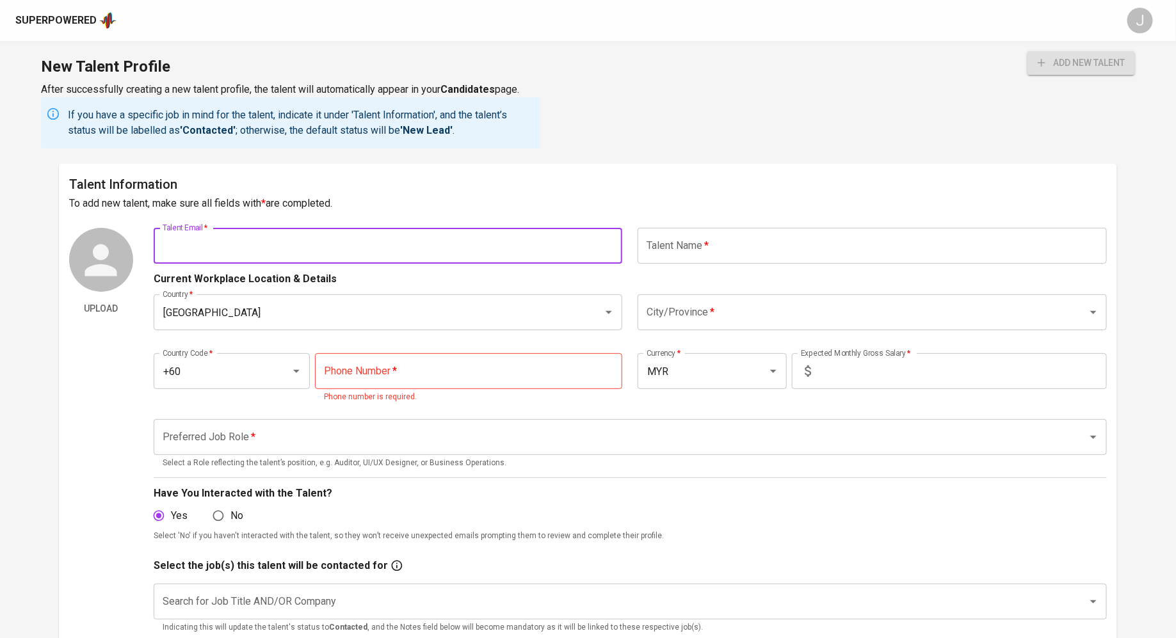
paste input "(+60)11-107 80272 | [EMAIL_ADDRESS][DOMAIN_NAME]"
drag, startPoint x: 257, startPoint y: 247, endPoint x: 131, endPoint y: 231, distance: 127.7
click at [131, 231] on div "Upload Talent Email   * (+60)11-107 80272 | [EMAIL_ADDRESS][DOMAIN_NAME] Talent…" at bounding box center [587, 504] width 1037 height 552
type input "[EMAIL_ADDRESS][DOMAIN_NAME]"
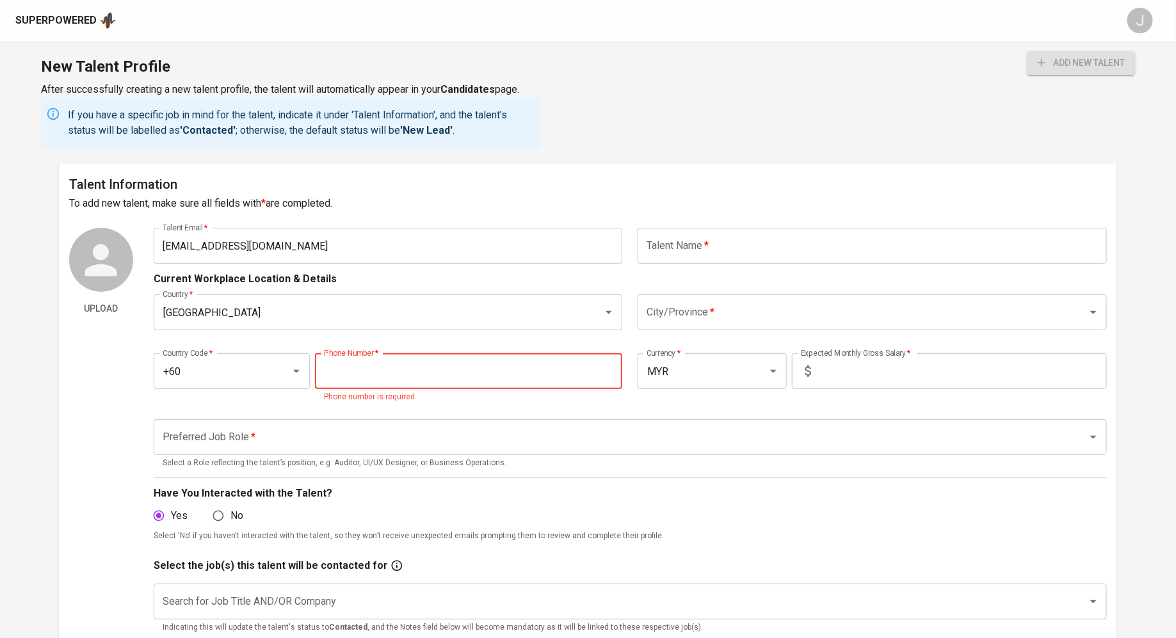
click at [399, 376] on input "tel" at bounding box center [468, 371] width 307 height 36
paste input "[PHONE_NUMBER]"
type input "[PHONE_NUMBER]"
click at [750, 259] on input "text" at bounding box center [871, 246] width 469 height 36
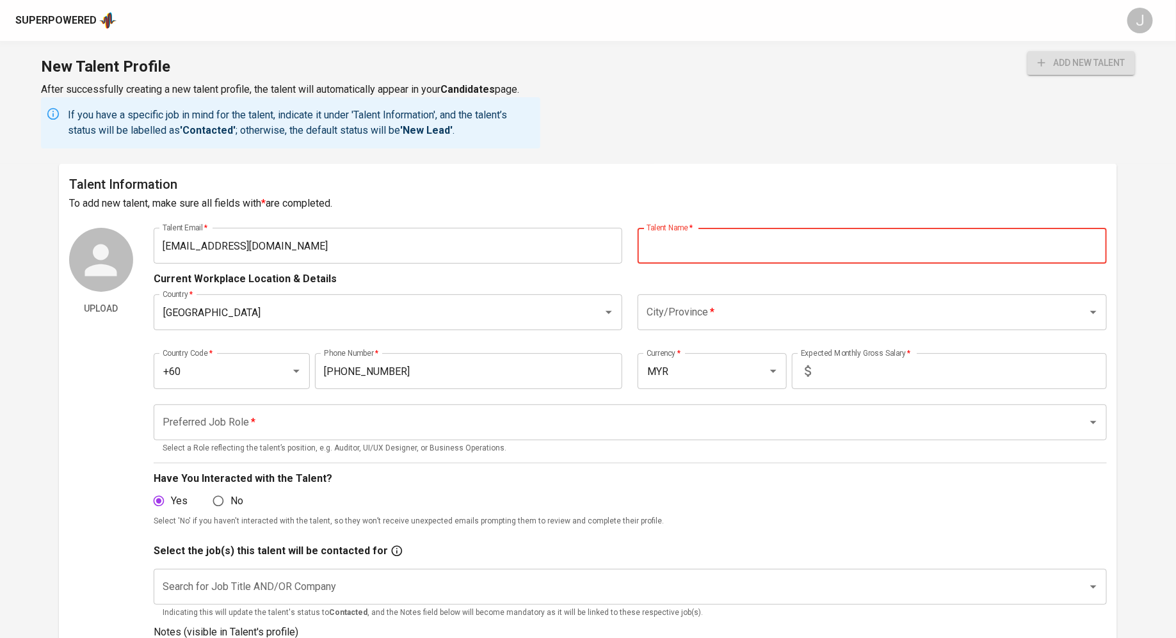
paste input "[PERSON_NAME]"
type input "[PERSON_NAME]"
click at [786, 330] on div "Country   * [GEOGRAPHIC_DATA] Country * City/Province   * City/Province *" at bounding box center [630, 312] width 953 height 51
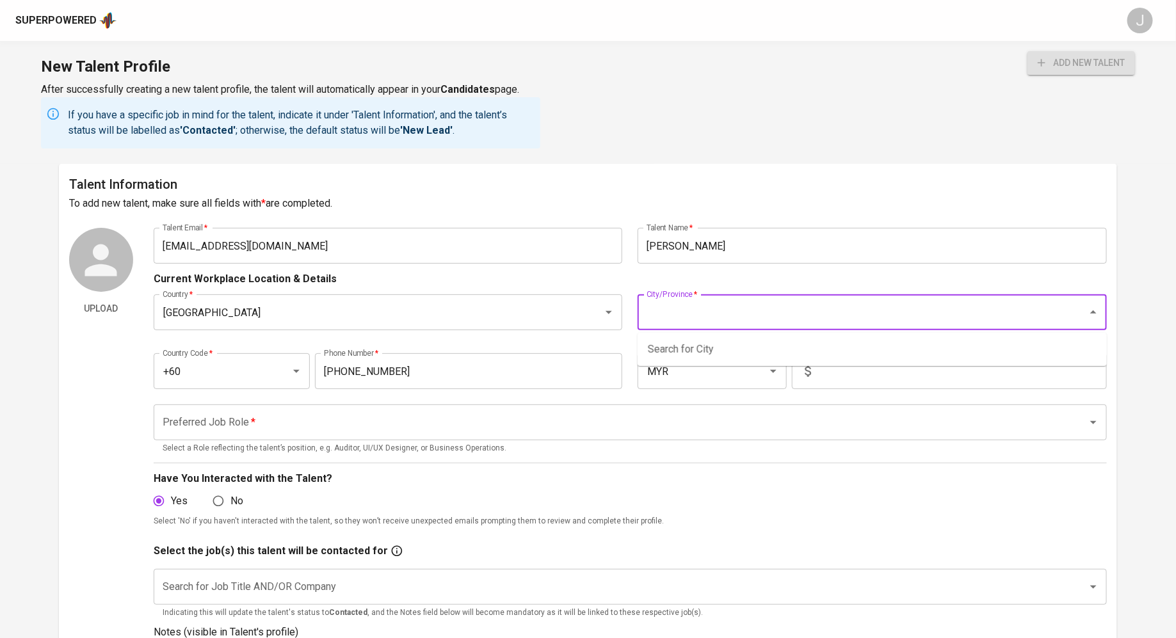
click at [785, 314] on input "City/Province   *" at bounding box center [854, 312] width 422 height 24
click at [722, 344] on li "Puchong" at bounding box center [871, 349] width 469 height 23
type input "Puchong"
click at [845, 374] on input "text" at bounding box center [961, 371] width 291 height 36
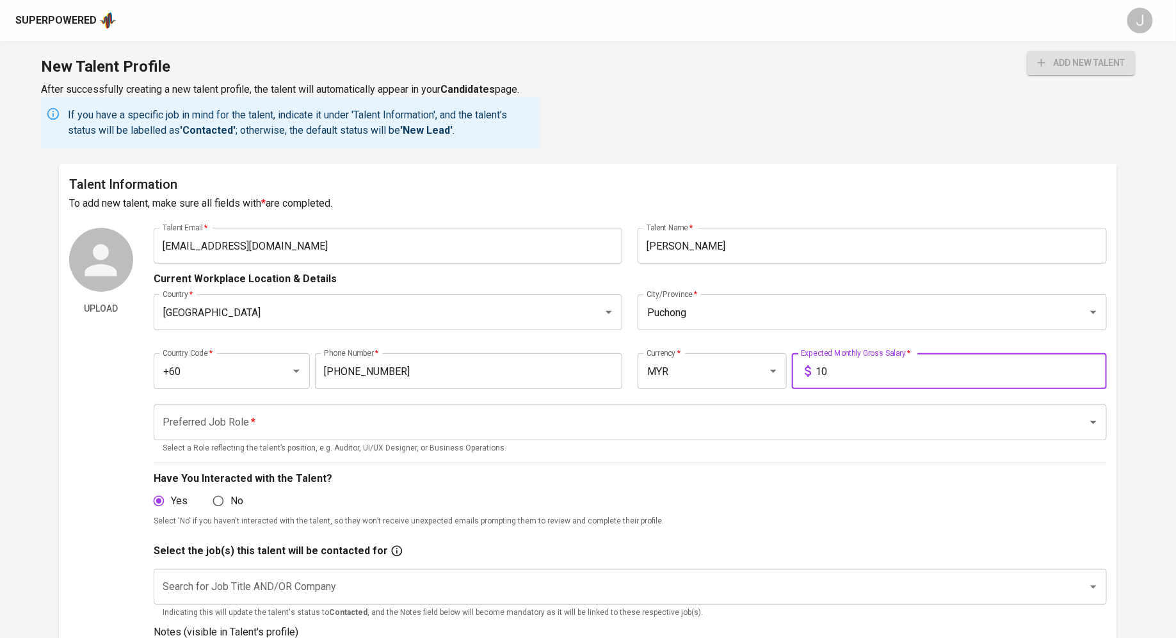
type input "1"
click at [441, 438] on div "Preferred Job Role *" at bounding box center [630, 422] width 953 height 36
type input "10,000"
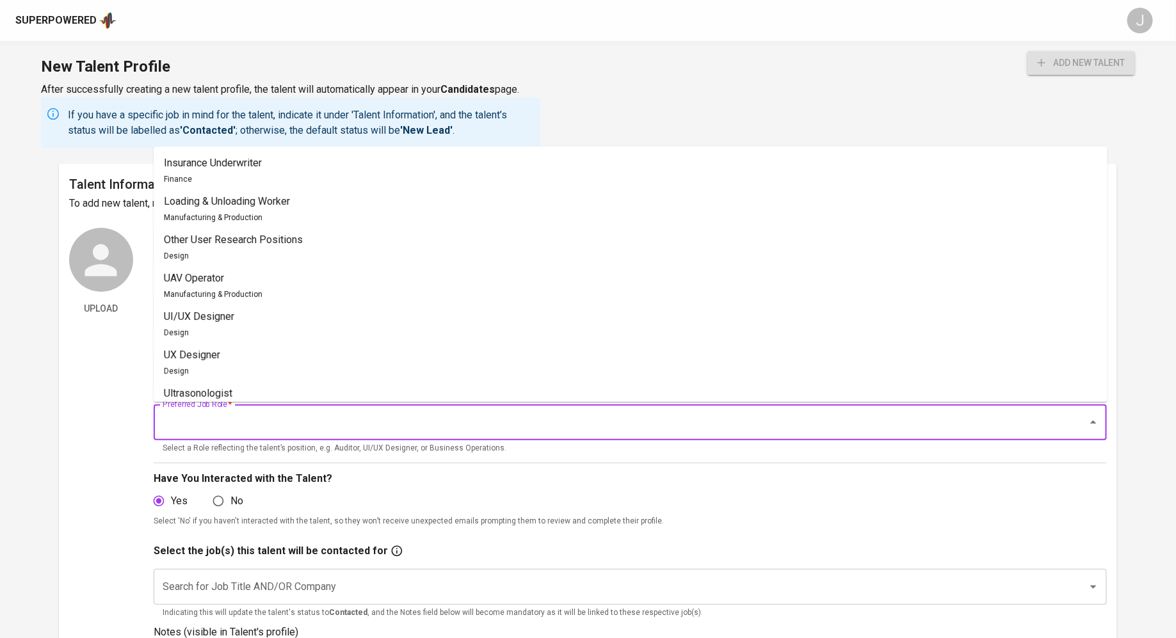
click at [456, 426] on input "Preferred Job Role   *" at bounding box center [612, 422] width 906 height 24
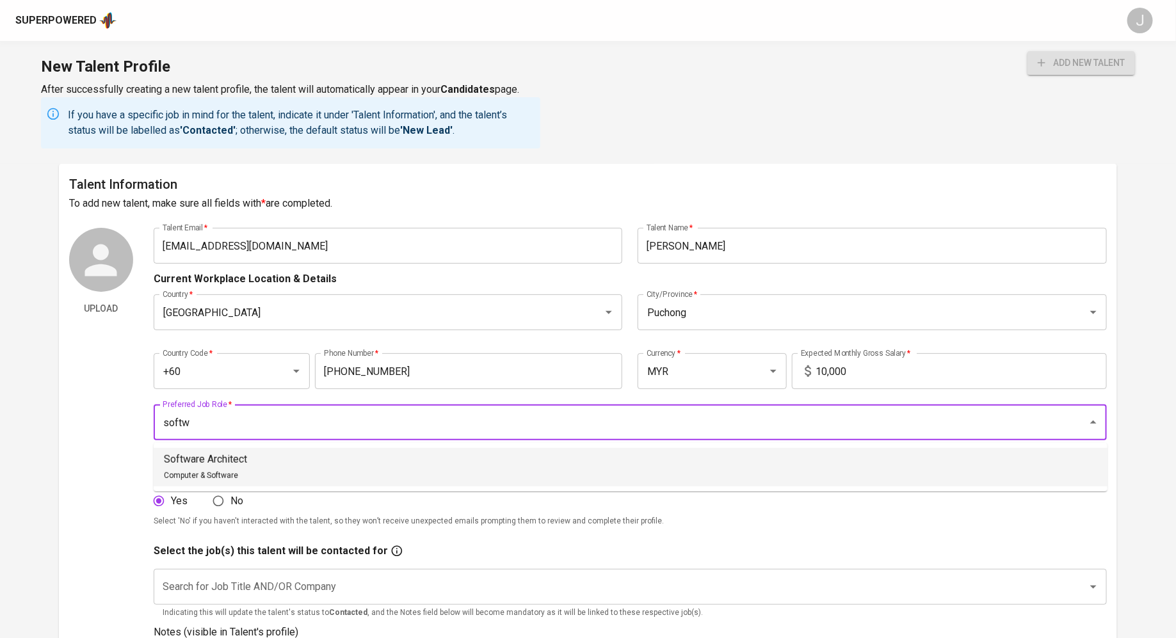
click at [429, 477] on li "Software Architect Computer & Software" at bounding box center [631, 467] width 954 height 38
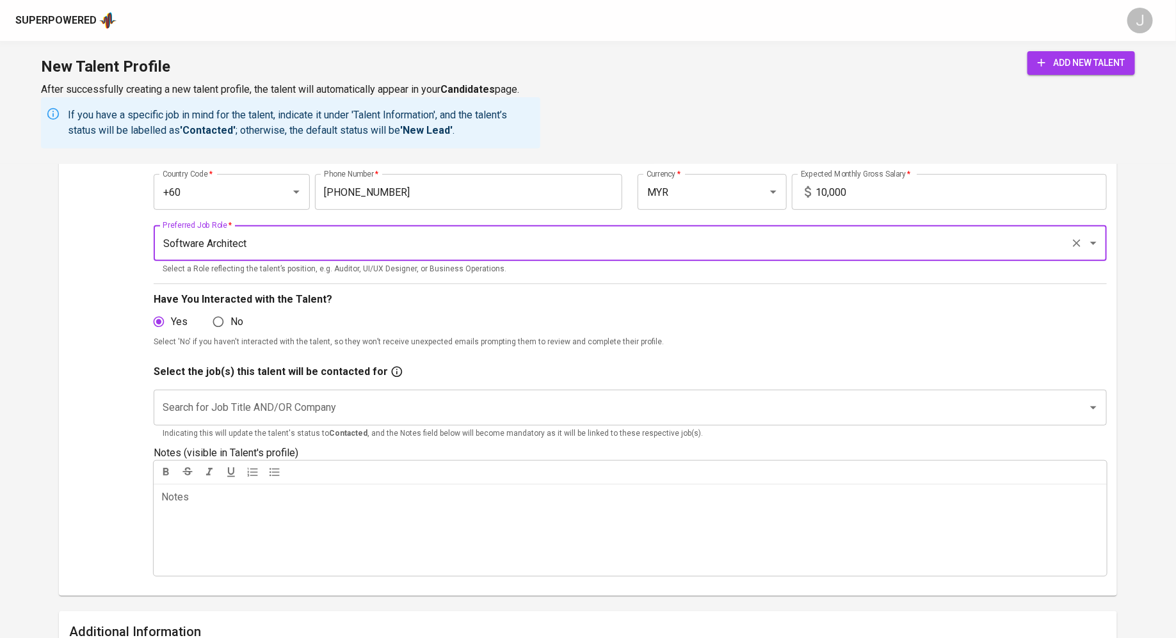
scroll to position [218, 0]
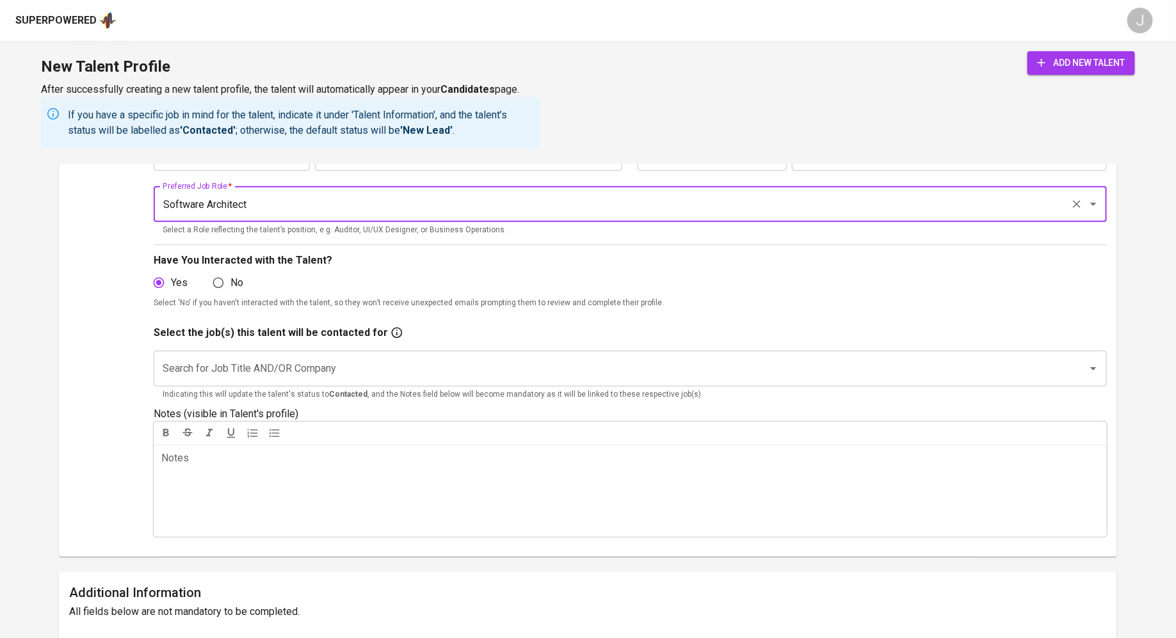
type input "Software Architect"
click at [380, 372] on input "Search for Job Title AND/OR Company" at bounding box center [612, 368] width 906 height 24
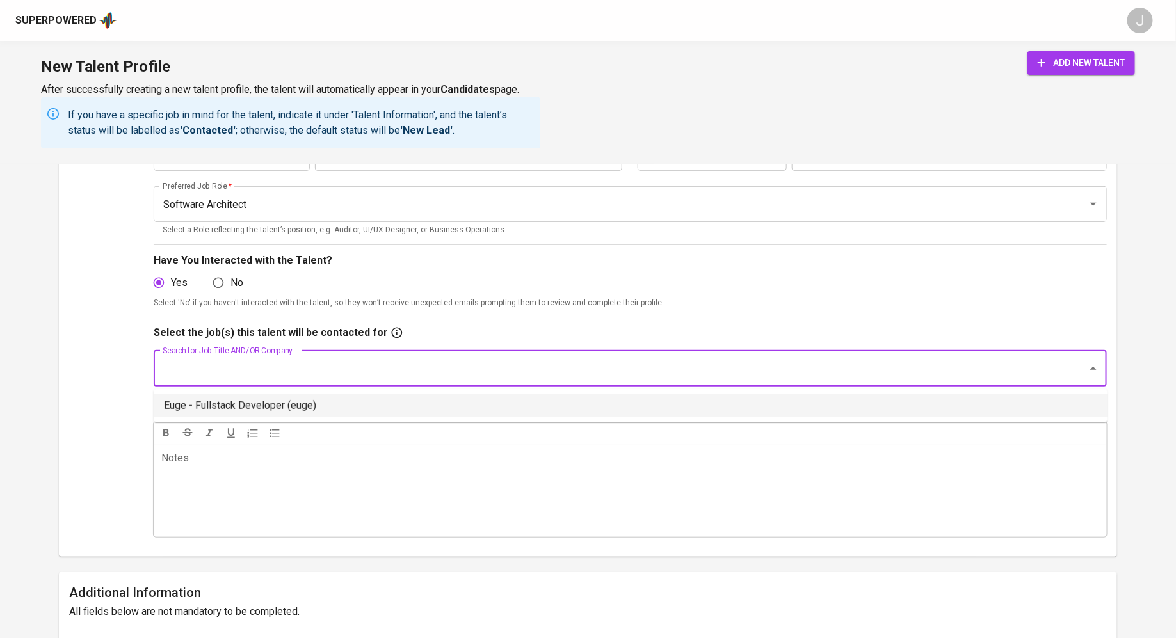
click at [375, 411] on li "Euge - Fullstack Developer (euge)" at bounding box center [631, 405] width 954 height 23
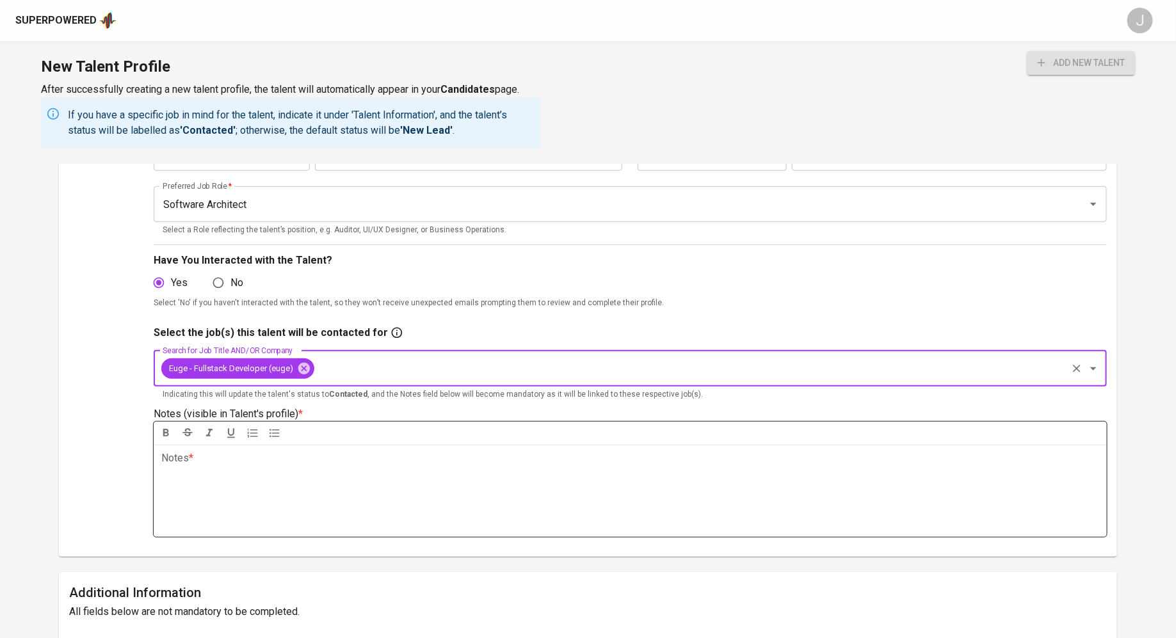
click at [262, 472] on div "Notes * ﻿" at bounding box center [630, 491] width 953 height 92
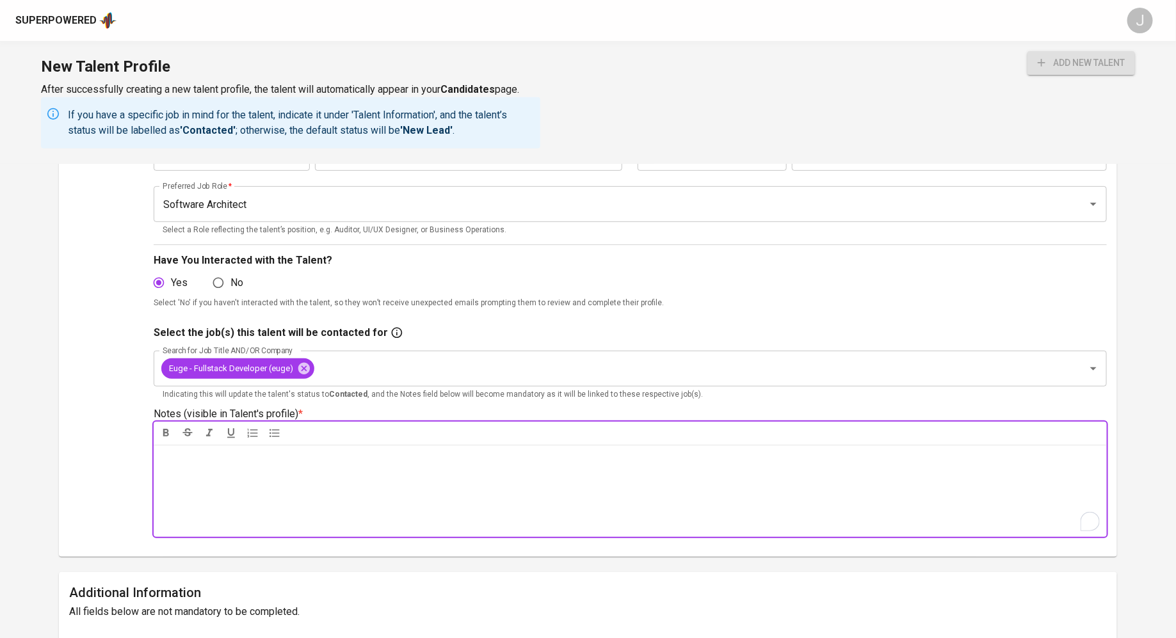
paste div "To enrich screen reader interactions, please activate Accessibility in Grammarl…"
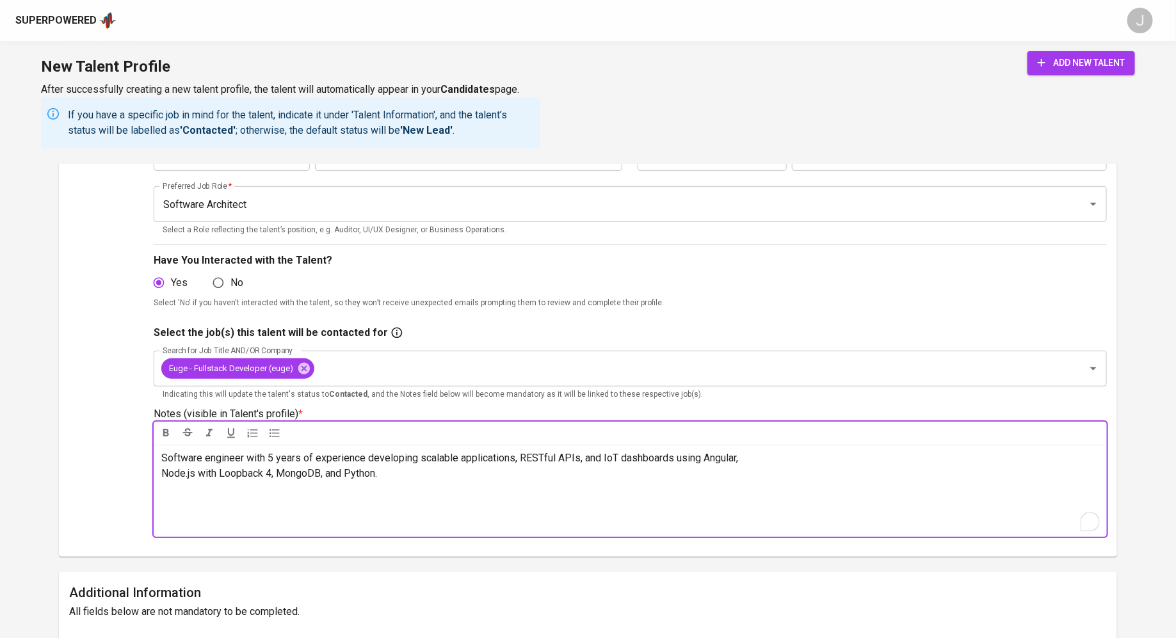
click at [163, 474] on span "Software engineer with 5 years of experience developing scalable applications, …" at bounding box center [449, 466] width 577 height 28
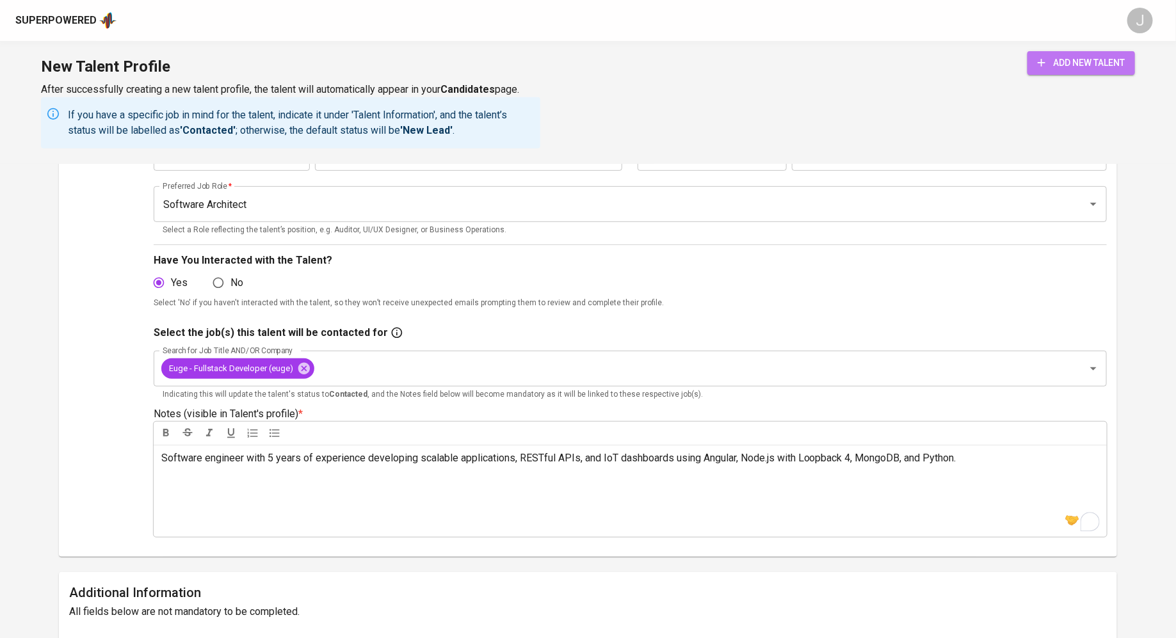
click at [1094, 58] on span "add new talent" at bounding box center [1080, 63] width 87 height 16
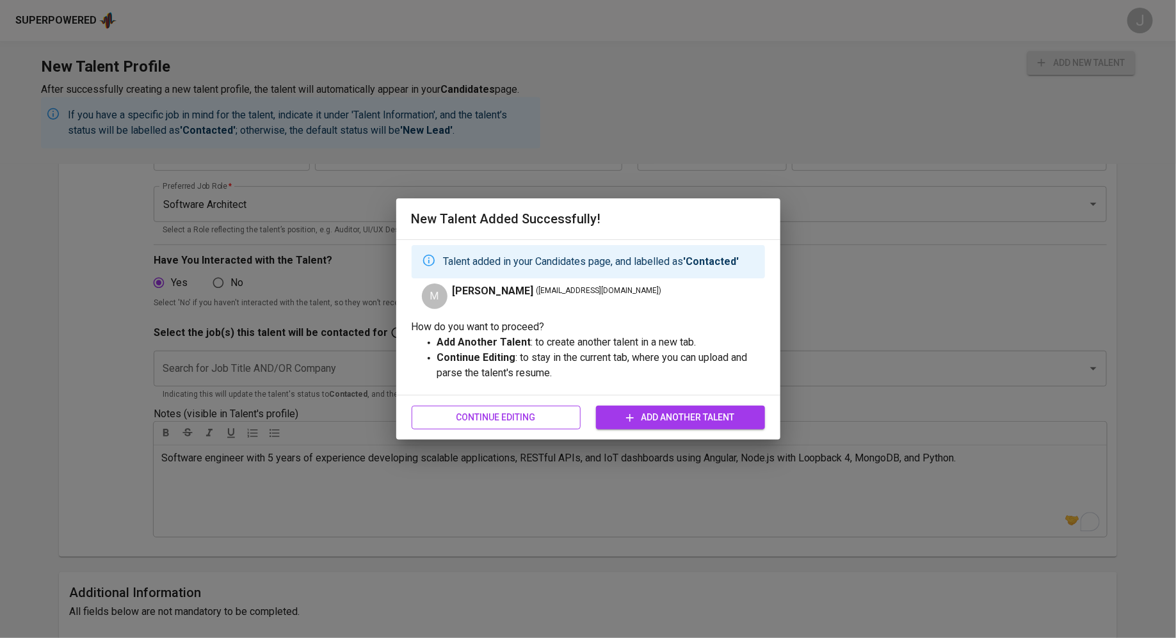
click at [509, 416] on span "Continue Editing" at bounding box center [496, 418] width 148 height 16
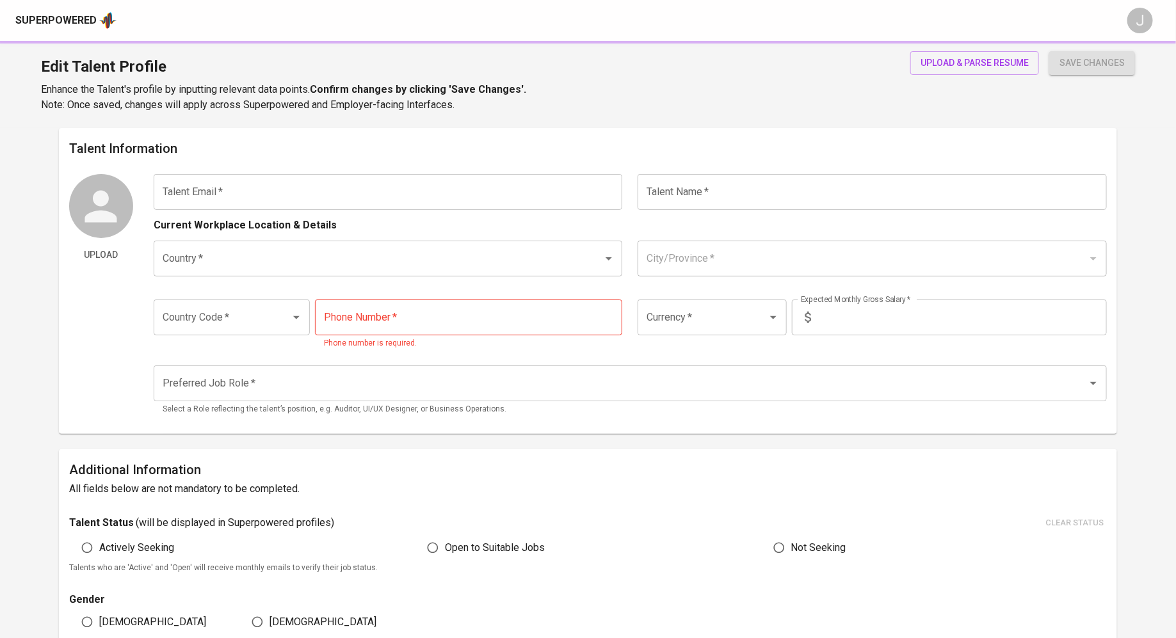
type input "[EMAIL_ADDRESS][DOMAIN_NAME]"
type input "[PERSON_NAME]"
type input "[GEOGRAPHIC_DATA]"
type input "Puchong"
type input "+60"
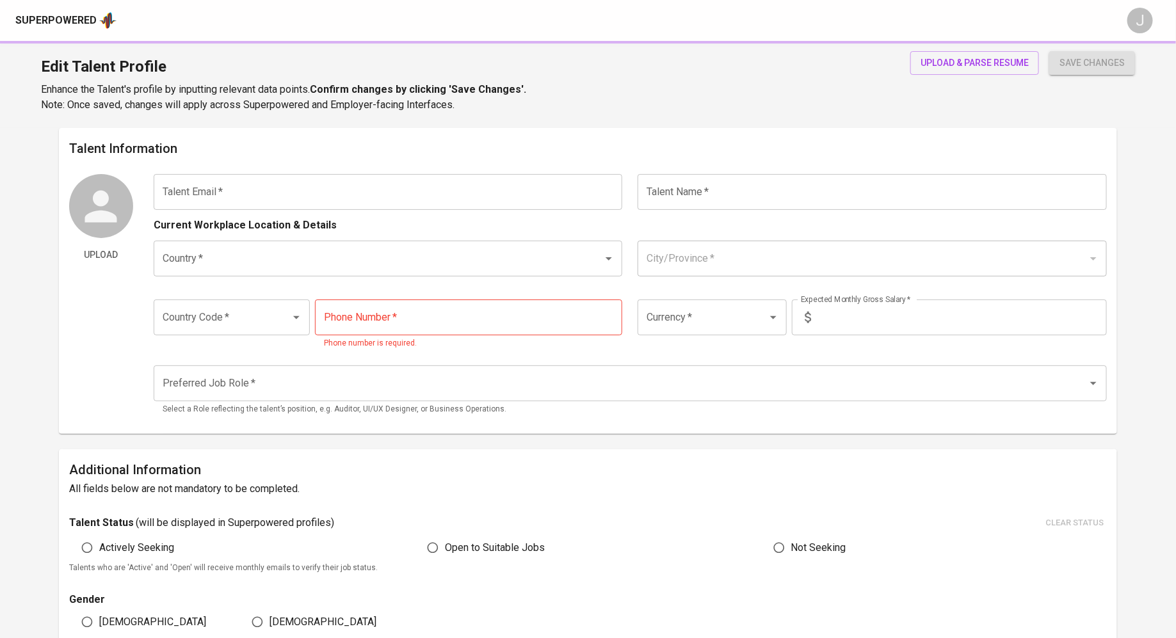
type input "[PHONE_NUMBER]"
type input "MYR"
type input "10,000"
type input "Software Architect"
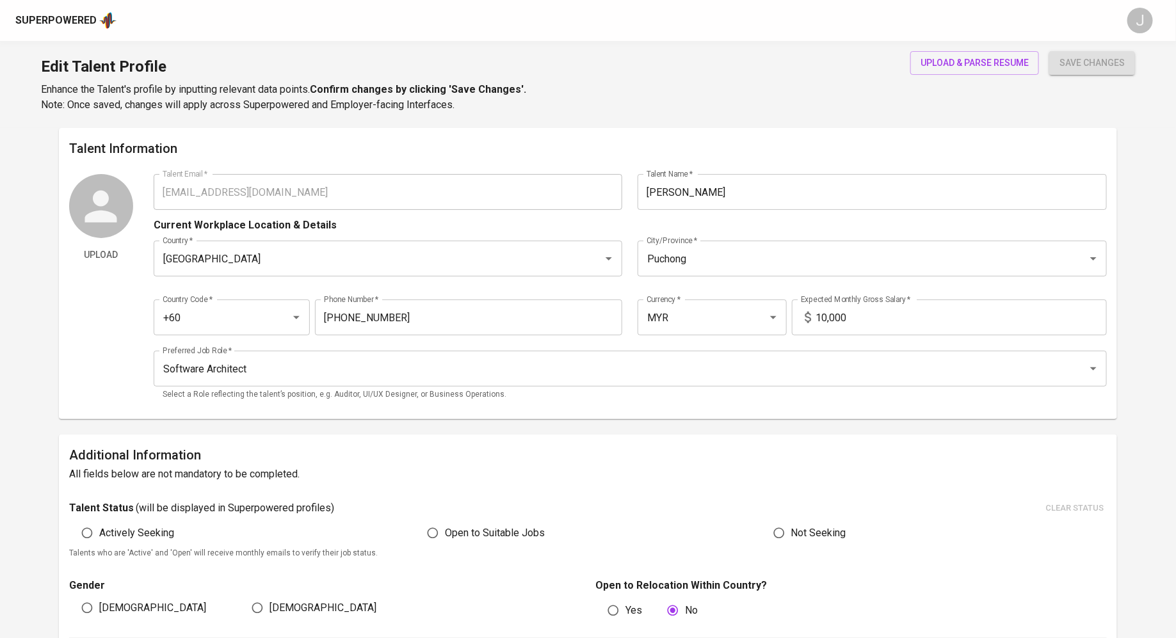
click at [985, 48] on div "Edit Talent Profile Enhance the Talent's profile by inputting relevant data poi…" at bounding box center [588, 84] width 1176 height 87
click at [982, 52] on button "upload & parse resume" at bounding box center [974, 63] width 129 height 24
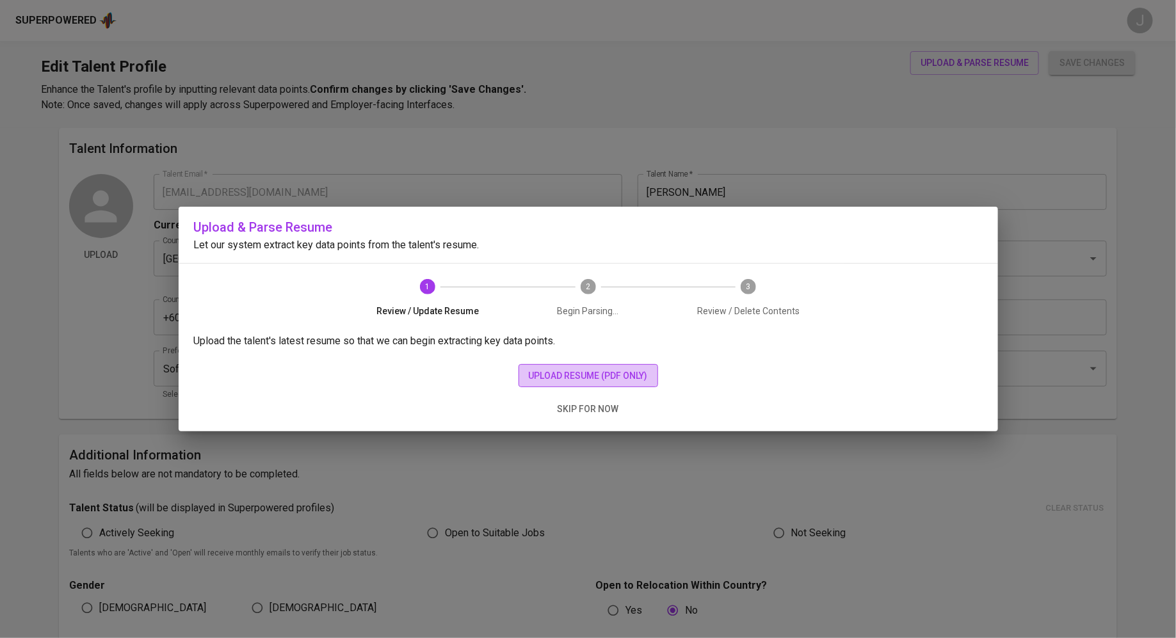
click at [574, 381] on span "upload resume (pdf only)" at bounding box center [588, 376] width 119 height 16
click at [622, 371] on span "upload resume (pdf only)" at bounding box center [588, 376] width 119 height 16
click at [564, 378] on span "upload resume (pdf only)" at bounding box center [588, 376] width 119 height 16
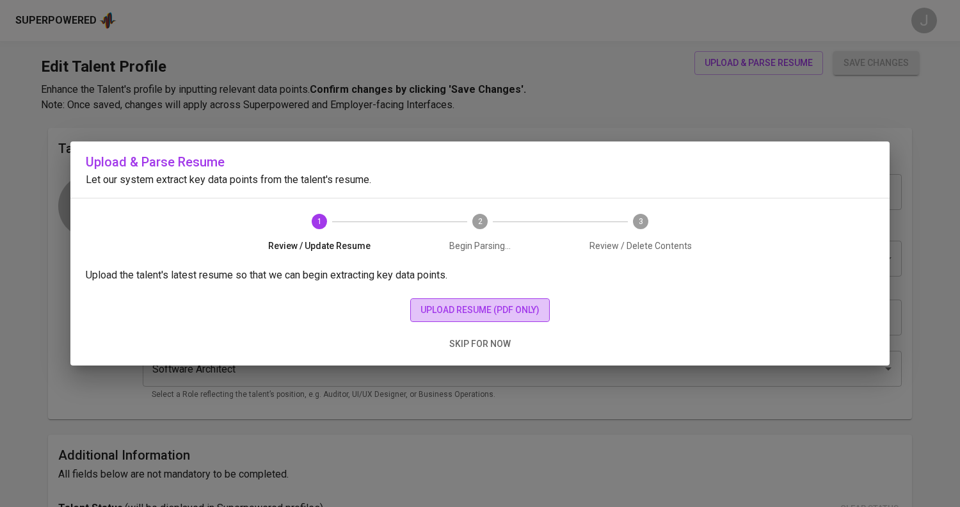
click at [514, 309] on span "upload resume (pdf only)" at bounding box center [479, 310] width 119 height 16
click at [526, 304] on span "upload resume (pdf only)" at bounding box center [479, 310] width 119 height 16
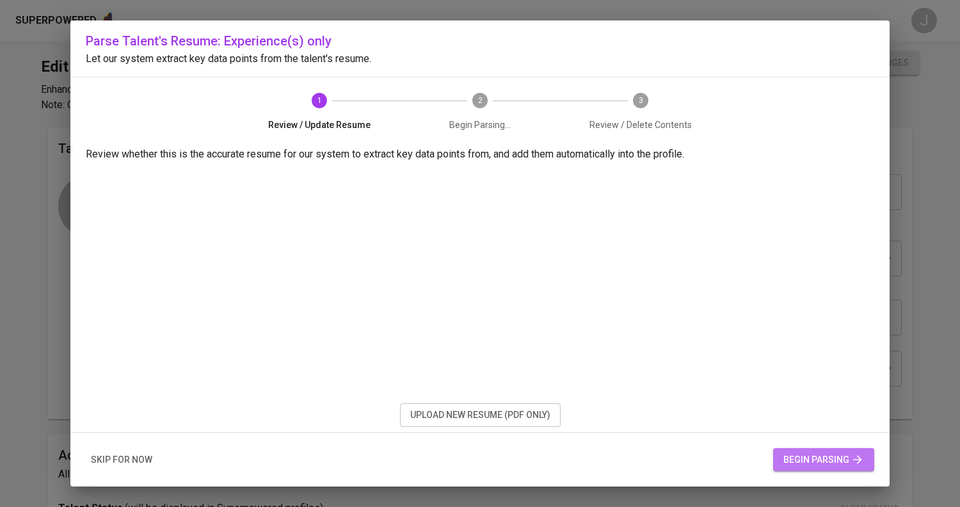
click at [791, 465] on span "begin parsing" at bounding box center [823, 460] width 81 height 16
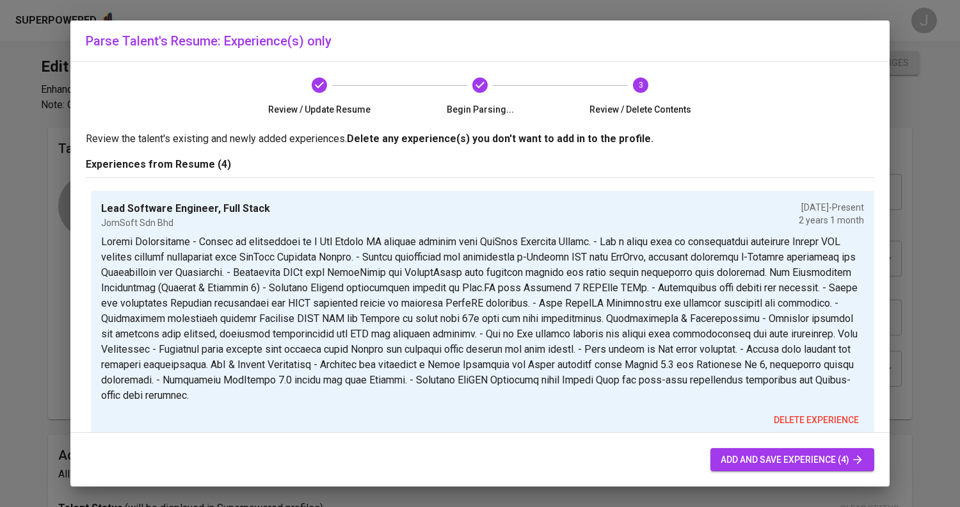
click at [767, 466] on span "add and save experience (4)" at bounding box center [792, 460] width 143 height 16
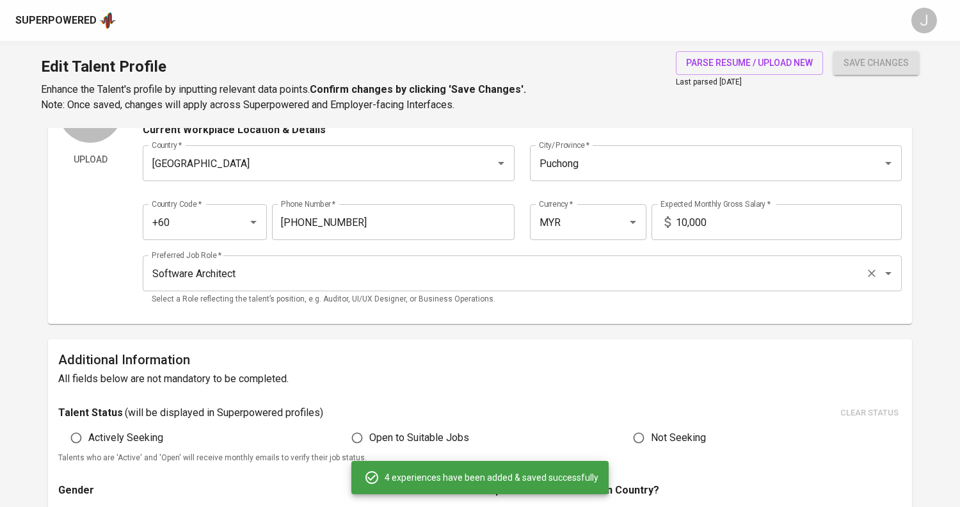
scroll to position [404, 0]
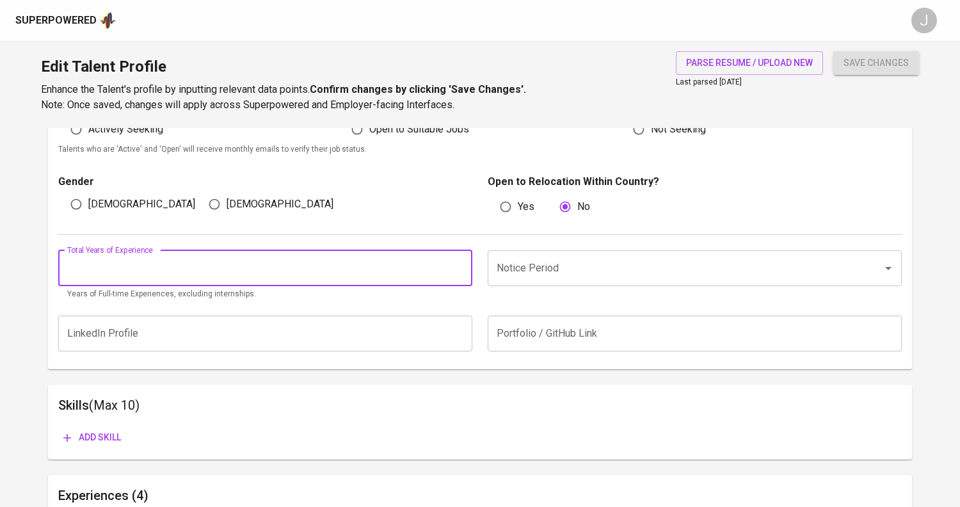
click at [432, 268] on input "number" at bounding box center [265, 268] width 414 height 36
type input "5"
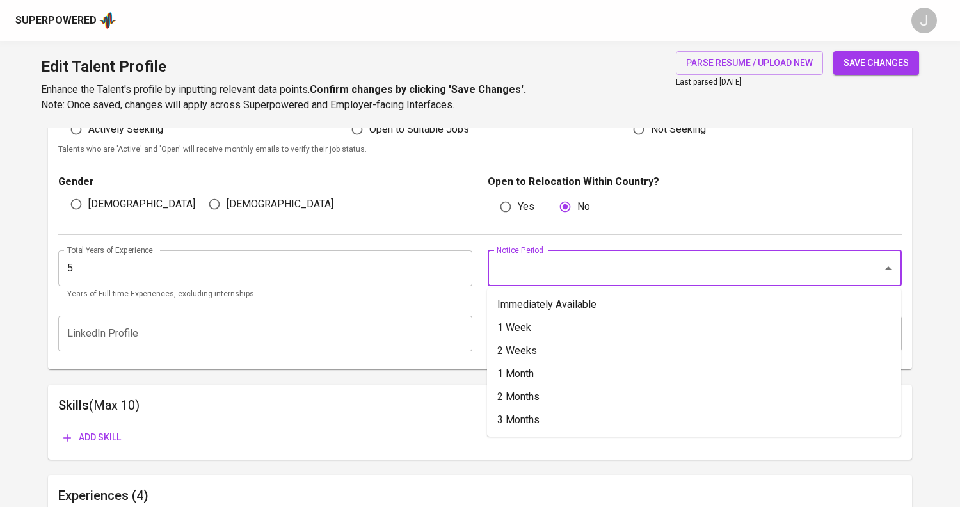
click at [543, 267] on input "Notice Period" at bounding box center [676, 268] width 367 height 24
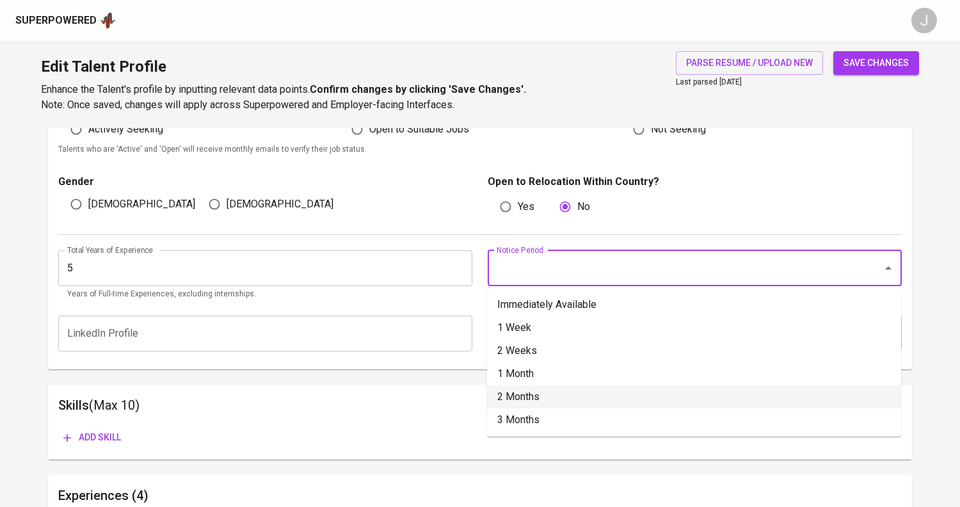
click at [528, 390] on li "2 Months" at bounding box center [694, 396] width 414 height 23
type input "2 Months"
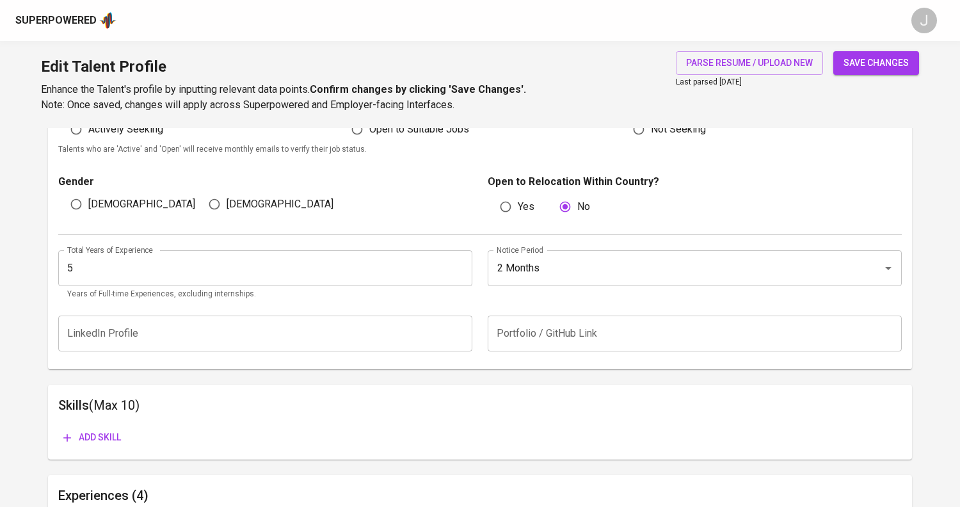
click at [878, 67] on span "save changes" at bounding box center [875, 63] width 65 height 16
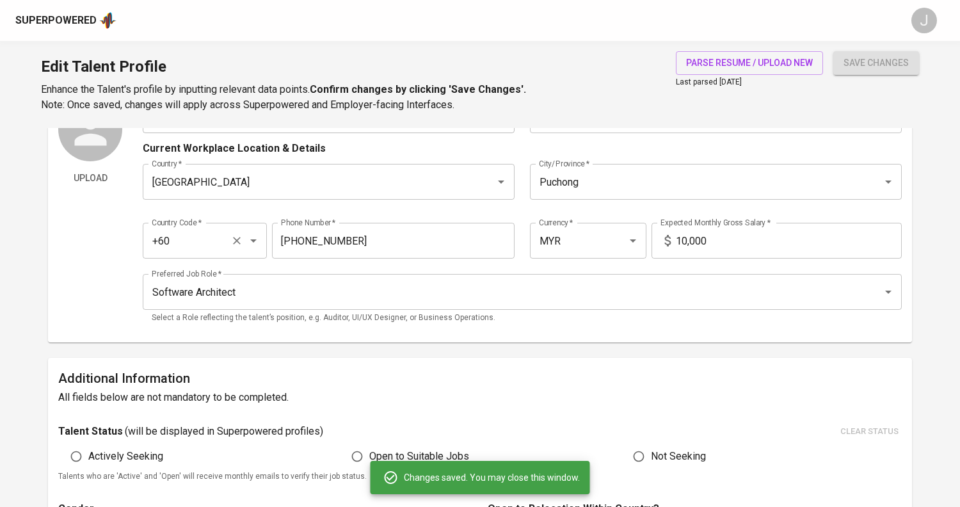
scroll to position [0, 0]
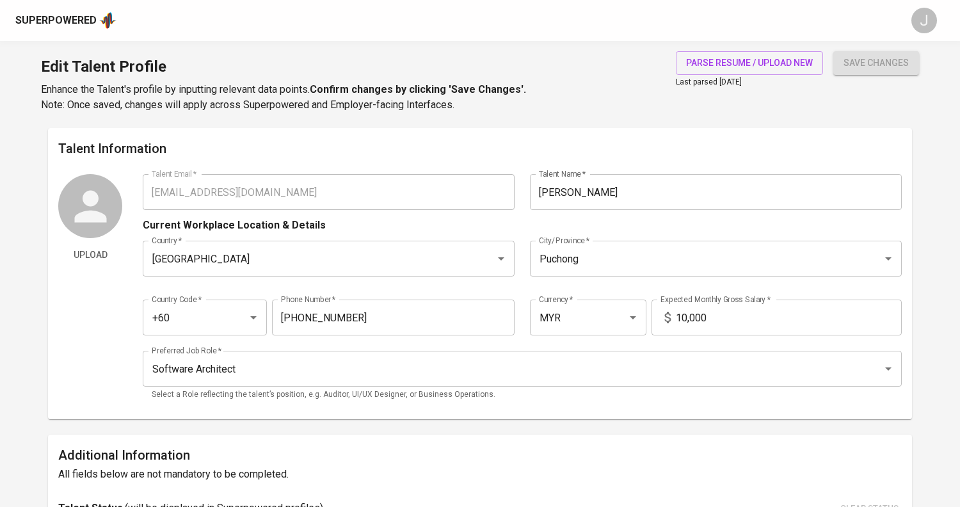
click at [58, 24] on div "Superpowered" at bounding box center [55, 20] width 81 height 15
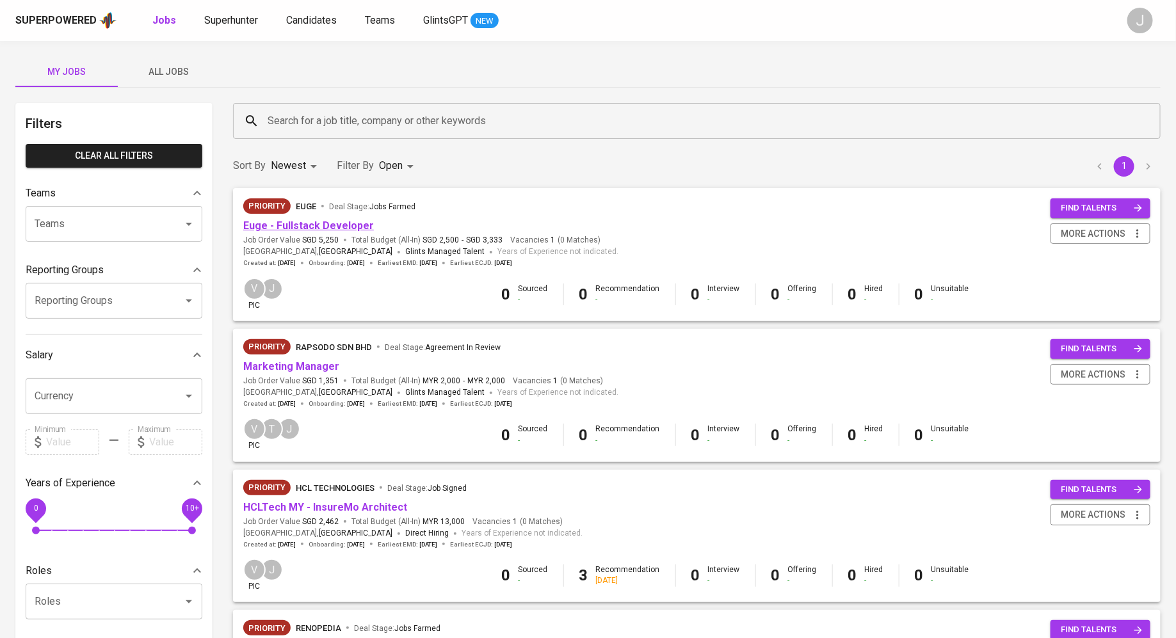
click at [300, 226] on link "Euge - Fullstack Developer" at bounding box center [308, 226] width 131 height 12
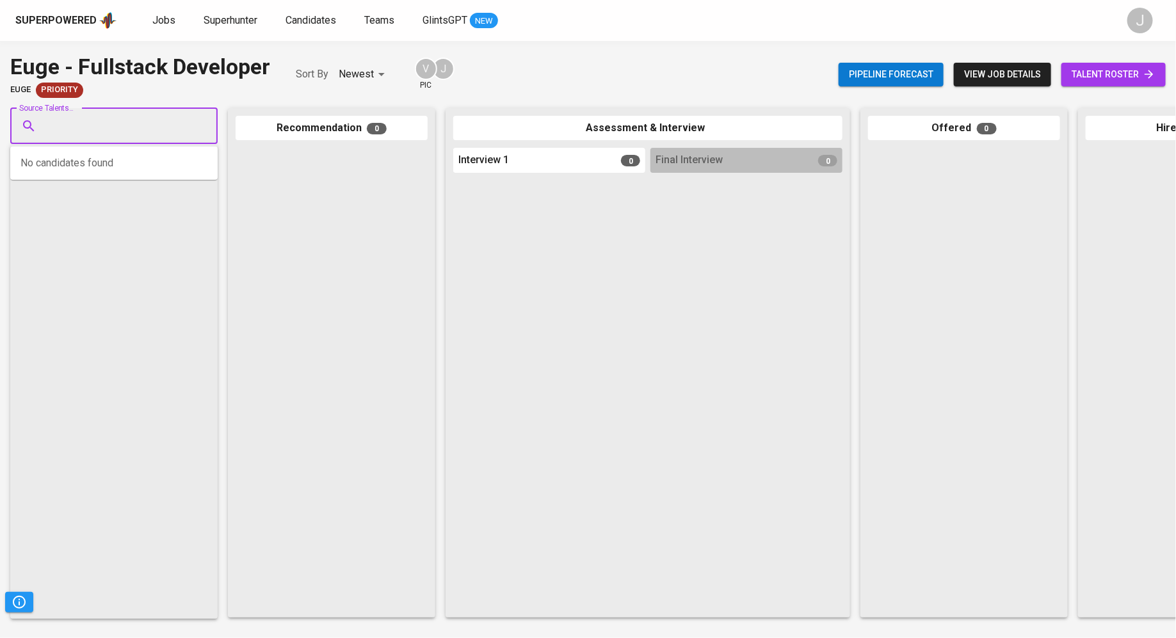
click at [97, 125] on input "Source Talents..." at bounding box center [109, 126] width 134 height 24
paste input "Current Workplace Location Details"
type input "Current Workplace Location Details"
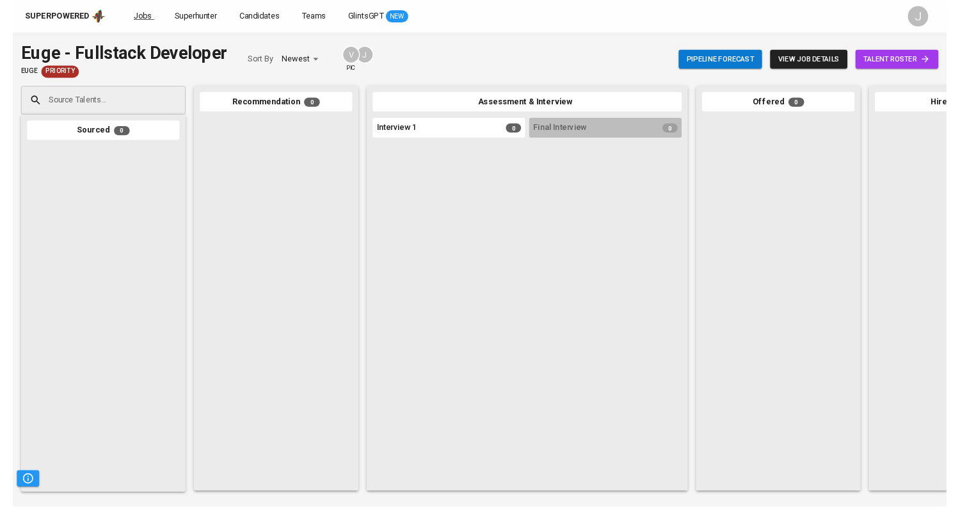
scroll to position [0, 0]
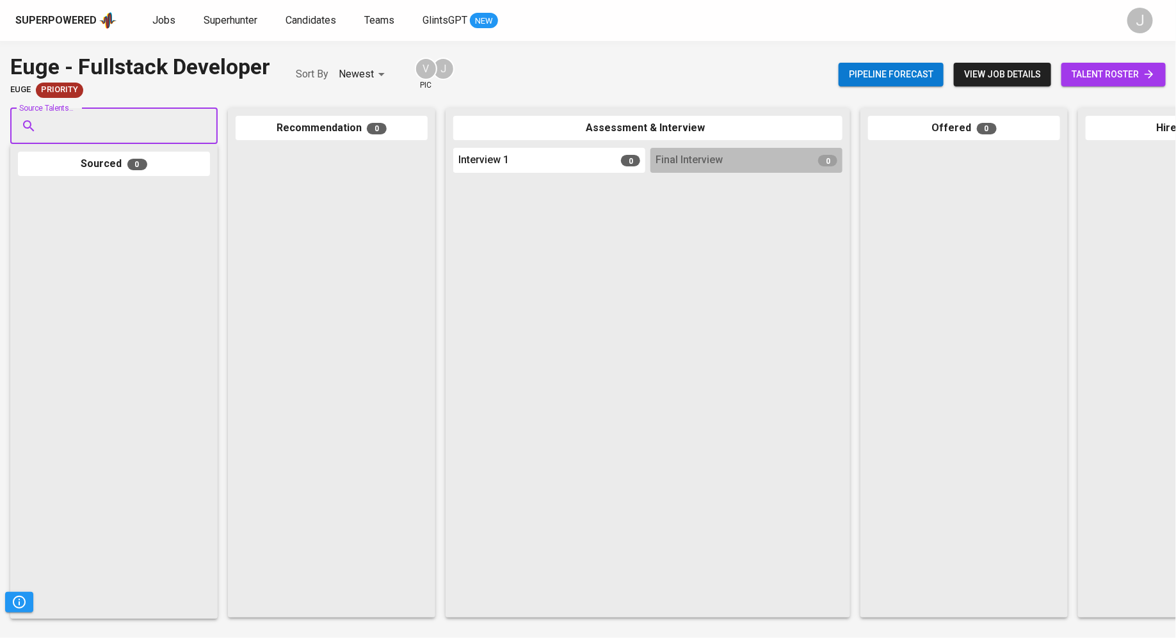
paste input "[EMAIL_ADDRESS][DOMAIN_NAME]"
type input "[EMAIL_ADDRESS][DOMAIN_NAME]"
click at [133, 175] on div "Software Engineer" at bounding box center [113, 174] width 120 height 13
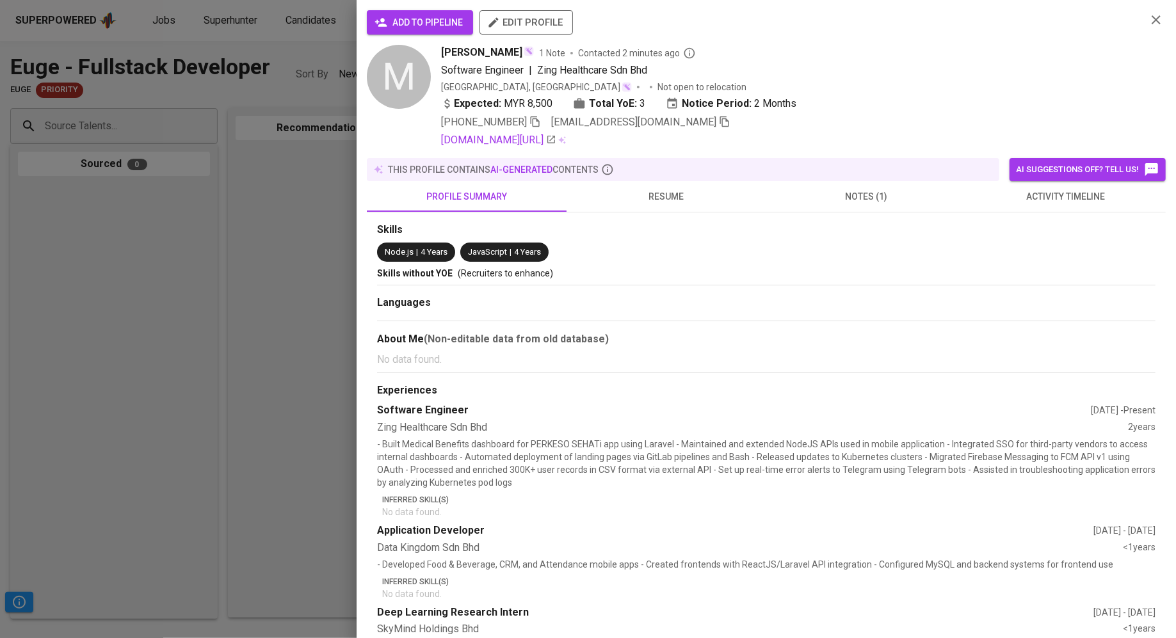
click at [406, 24] on span "add to pipeline" at bounding box center [420, 23] width 86 height 16
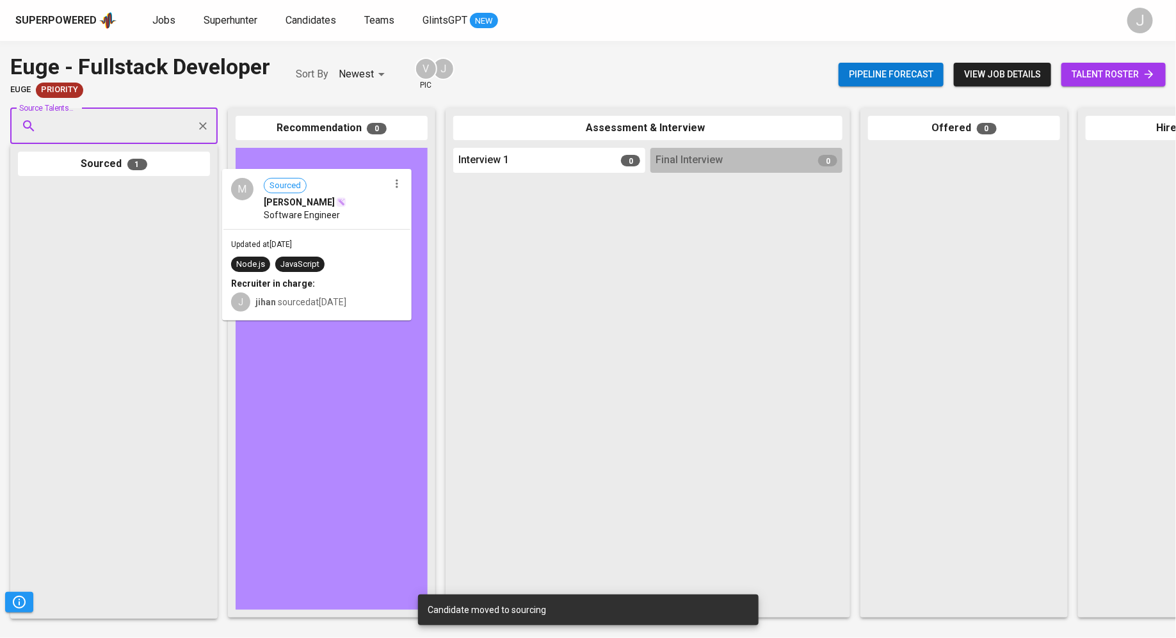
drag, startPoint x: 119, startPoint y: 262, endPoint x: 331, endPoint y: 243, distance: 213.3
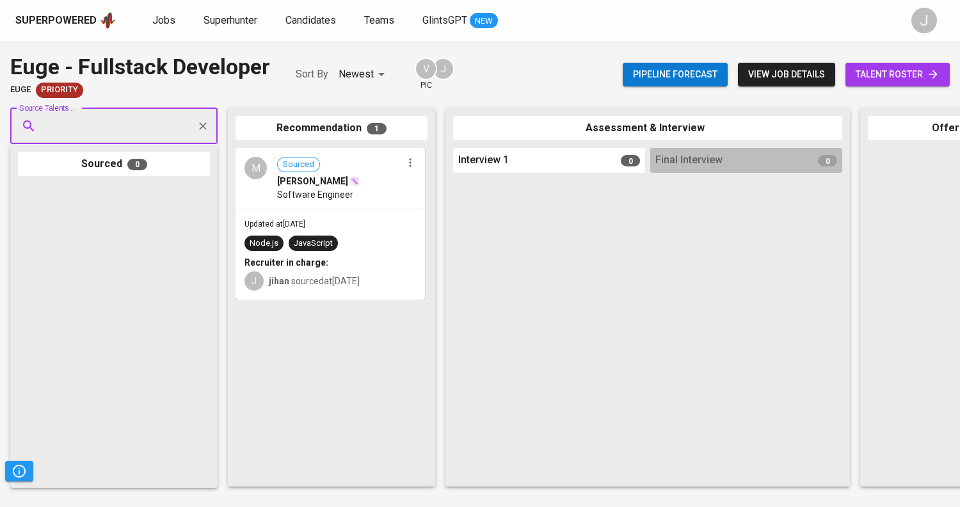
click at [127, 124] on input "Source Talents..." at bounding box center [109, 126] width 134 height 24
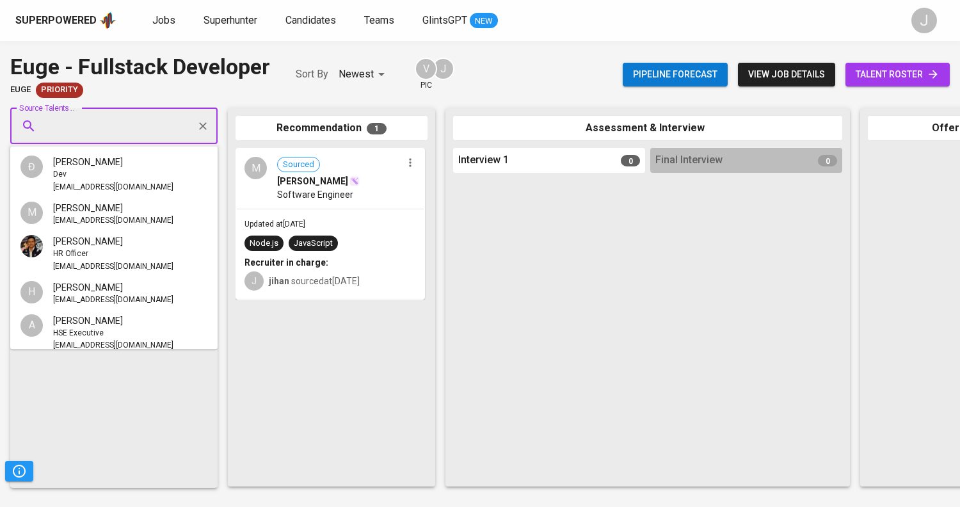
paste input "[EMAIL_ADDRESS][DOMAIN_NAME]"
type input "[EMAIL_ADDRESS][DOMAIN_NAME]"
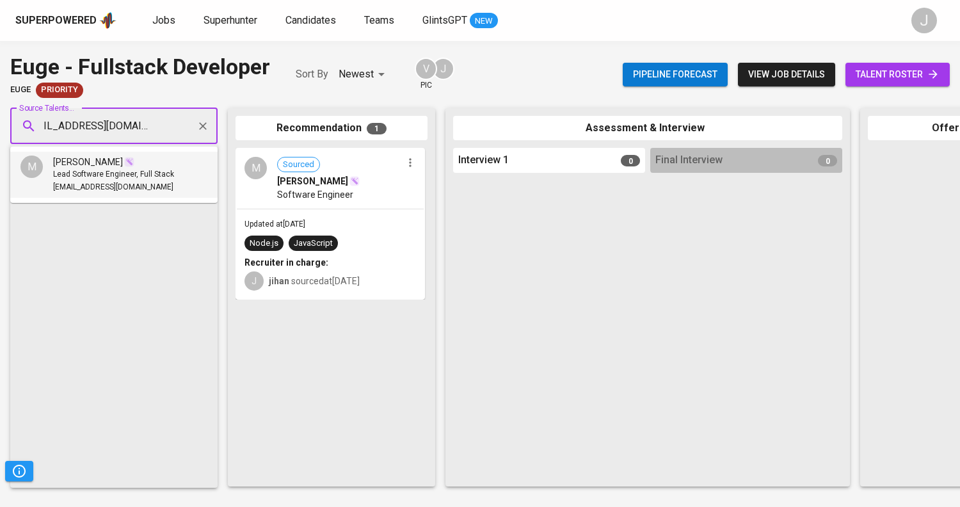
click at [123, 166] on span "[PERSON_NAME]" at bounding box center [88, 162] width 70 height 13
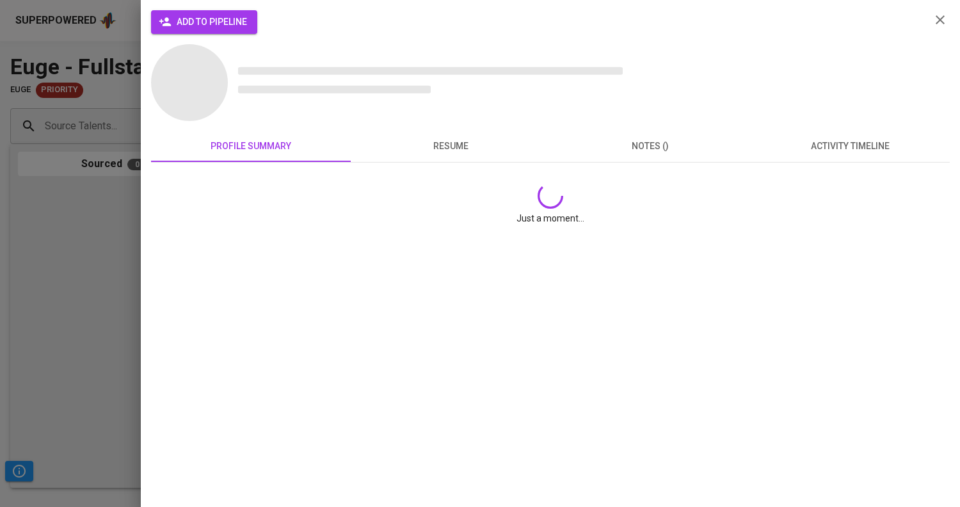
scroll to position [0, 0]
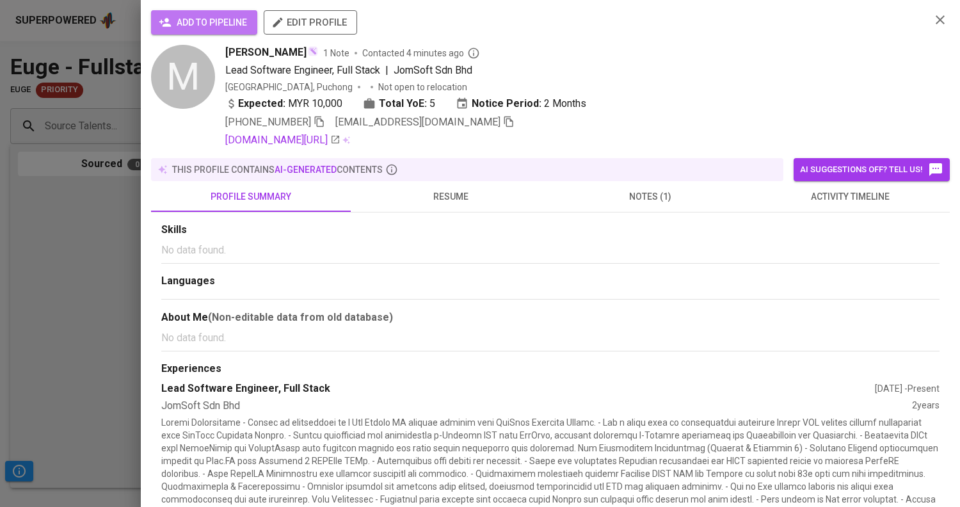
click at [216, 29] on span "add to pipeline" at bounding box center [204, 23] width 86 height 16
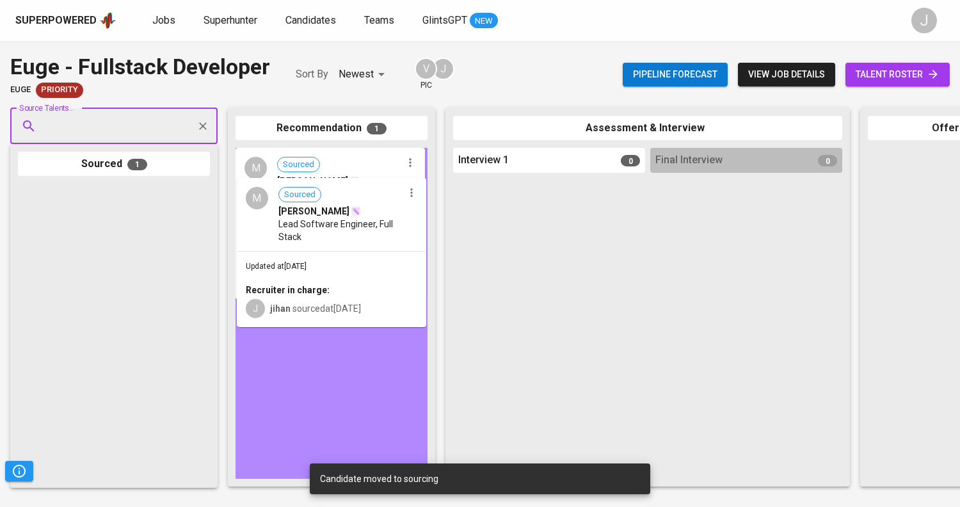
drag, startPoint x: 111, startPoint y: 237, endPoint x: 344, endPoint y: 225, distance: 233.2
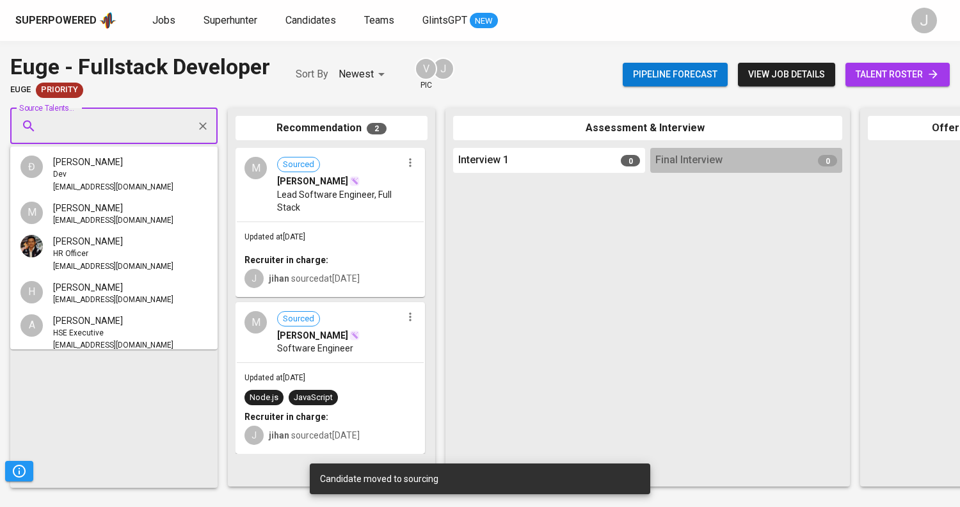
click at [92, 125] on input "Source Talents..." at bounding box center [109, 126] width 134 height 24
paste input "winghangkhoo@gmail.com"
type input "winghangkhoo@gmail.com"
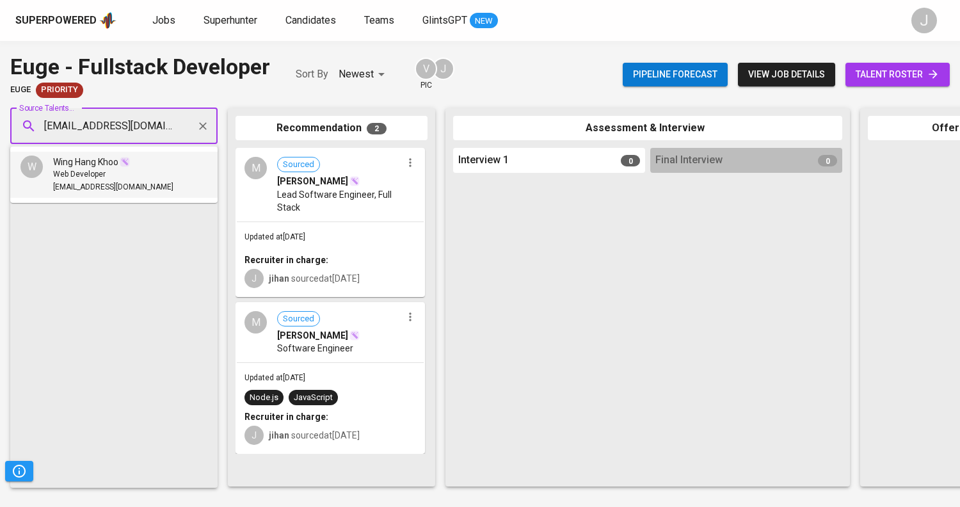
click at [107, 163] on span "Wing Hang Khoo" at bounding box center [85, 162] width 65 height 13
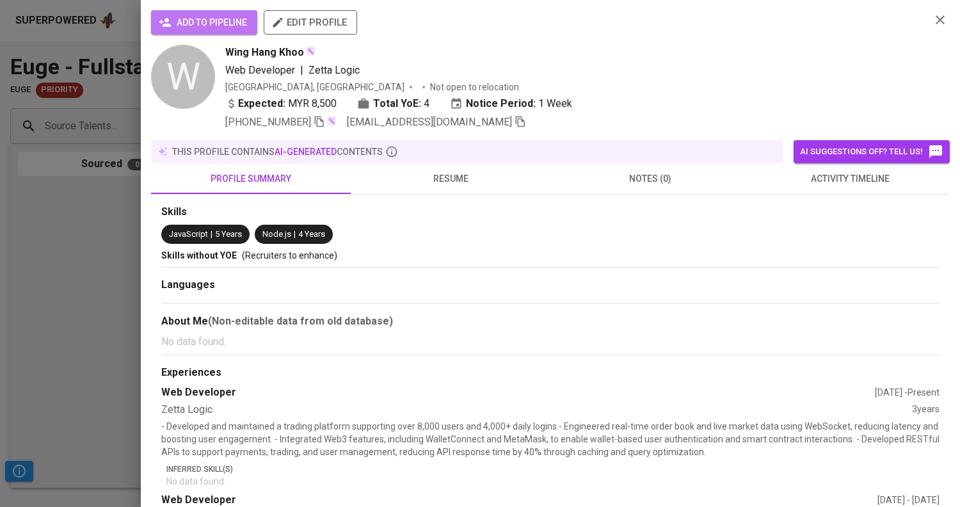
click at [194, 24] on span "add to pipeline" at bounding box center [204, 23] width 86 height 16
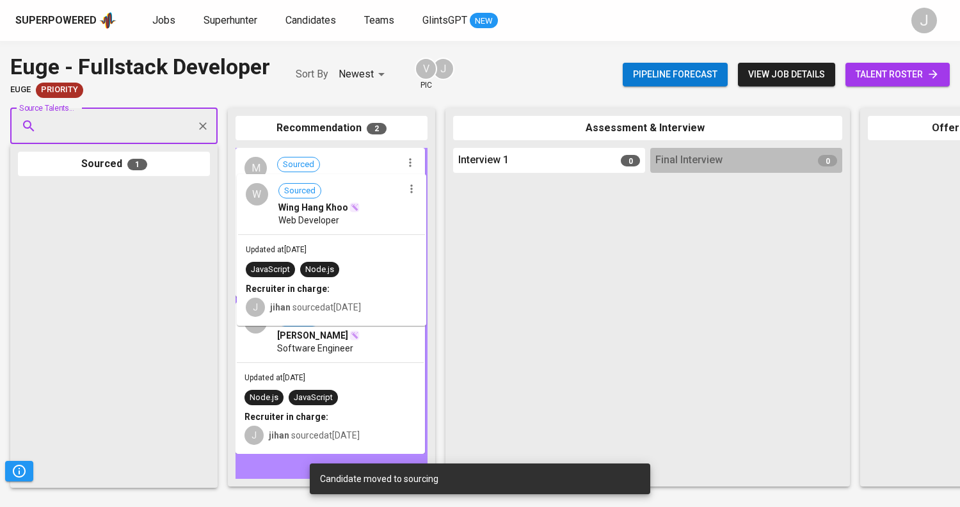
drag, startPoint x: 77, startPoint y: 240, endPoint x: 313, endPoint y: 223, distance: 236.1
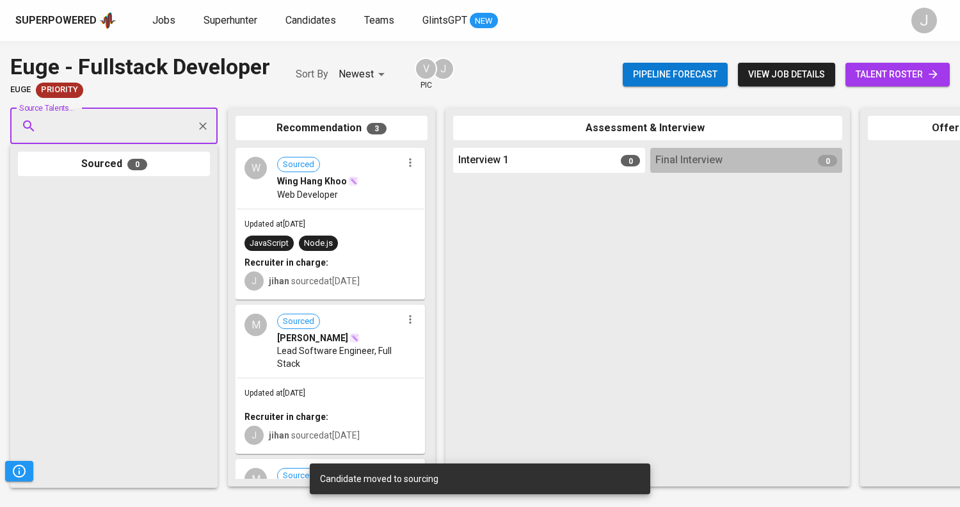
click at [570, 269] on div at bounding box center [549, 328] width 192 height 301
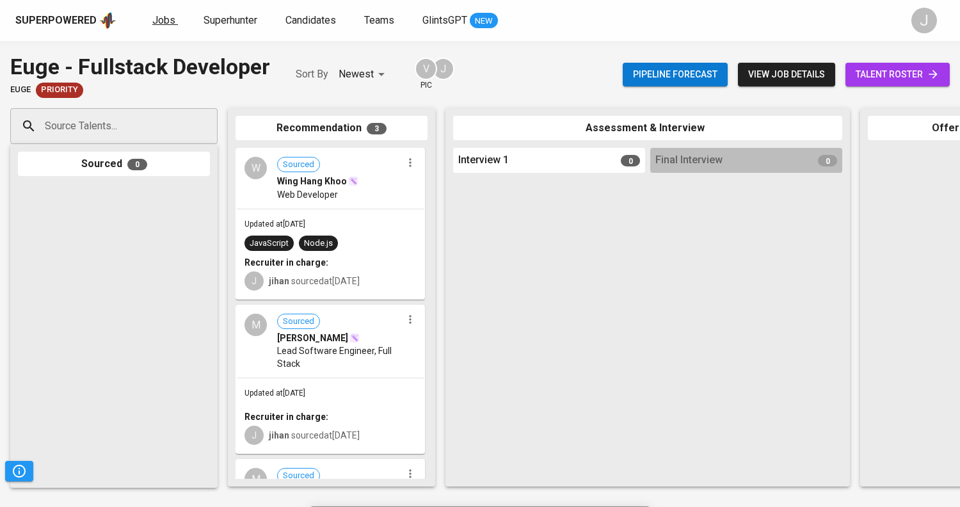
click at [168, 24] on span "Jobs" at bounding box center [163, 20] width 23 height 12
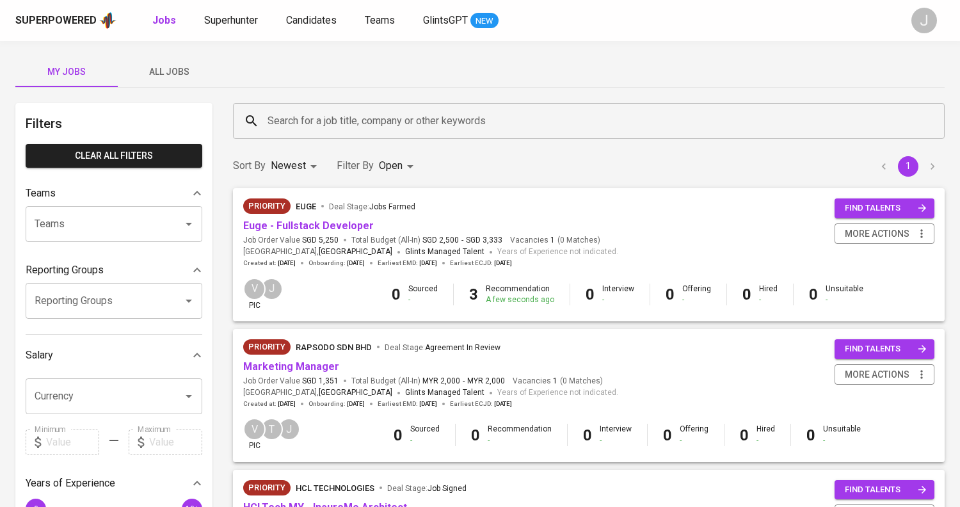
click at [581, 150] on div "Sort By Newest NEWEST Filter By Open OPEN 1" at bounding box center [588, 166] width 727 height 39
click at [319, 248] on span "[GEOGRAPHIC_DATA]" at bounding box center [356, 252] width 74 height 13
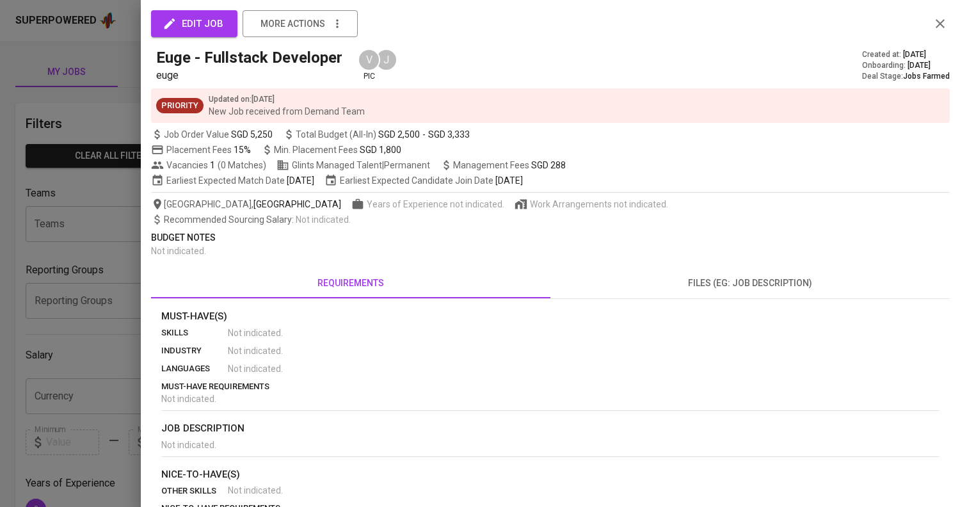
click at [88, 188] on div at bounding box center [480, 253] width 960 height 507
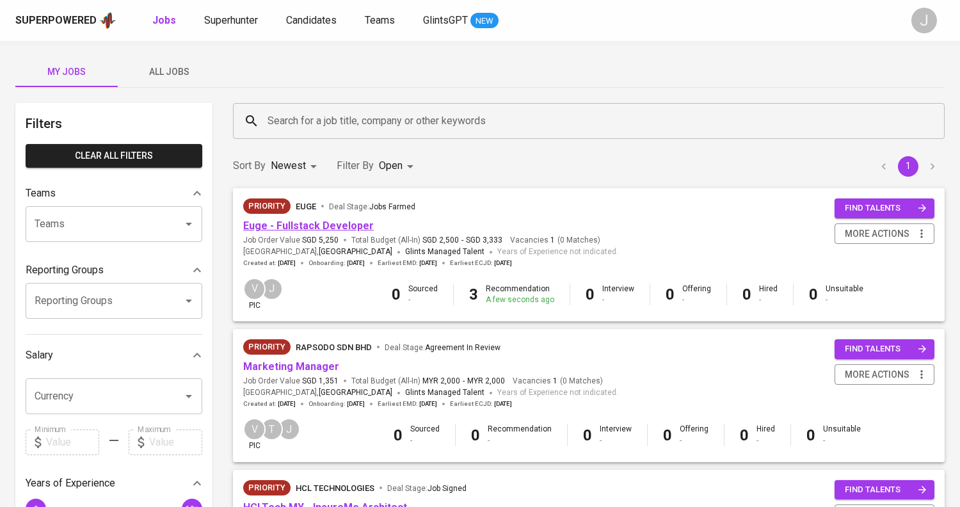
click at [356, 227] on link "Euge - Fullstack Developer" at bounding box center [308, 226] width 131 height 12
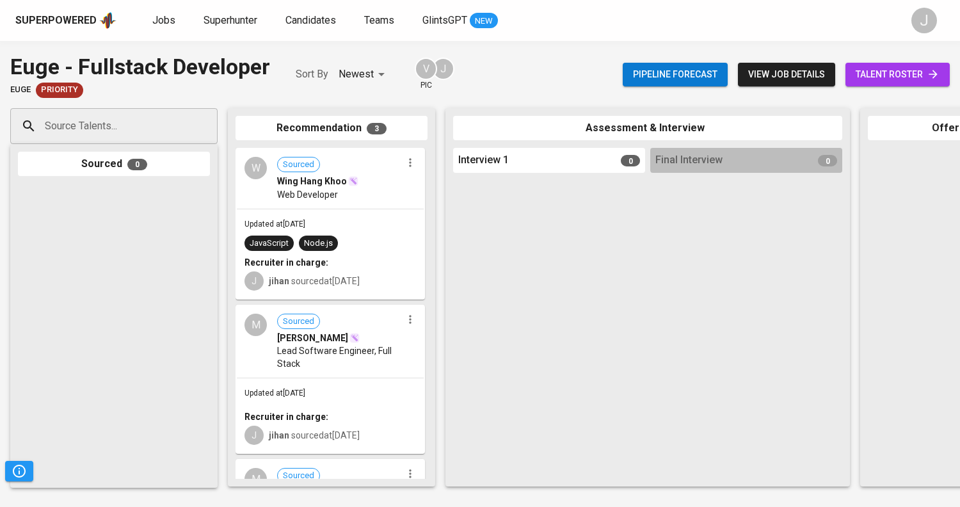
click at [317, 195] on span "Web Developer" at bounding box center [307, 194] width 61 height 13
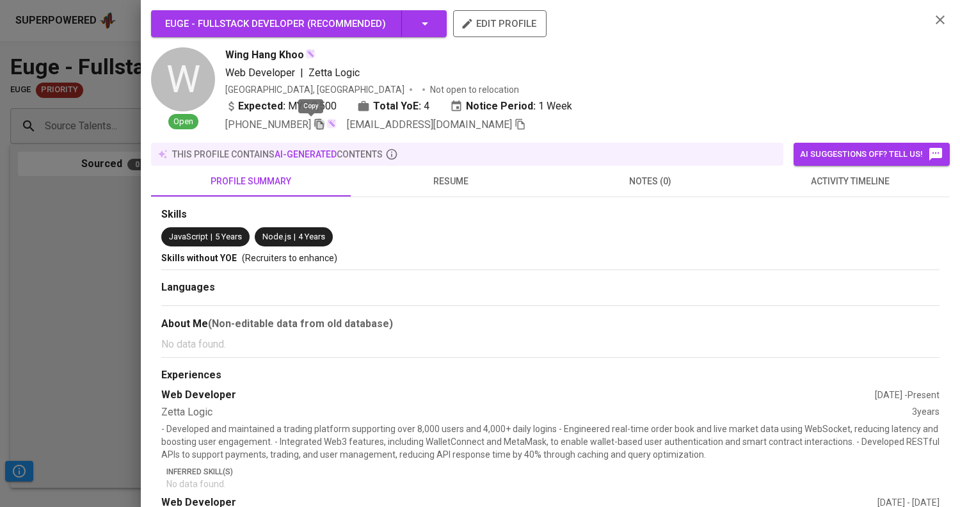
click at [315, 124] on icon "button" at bounding box center [319, 124] width 9 height 11
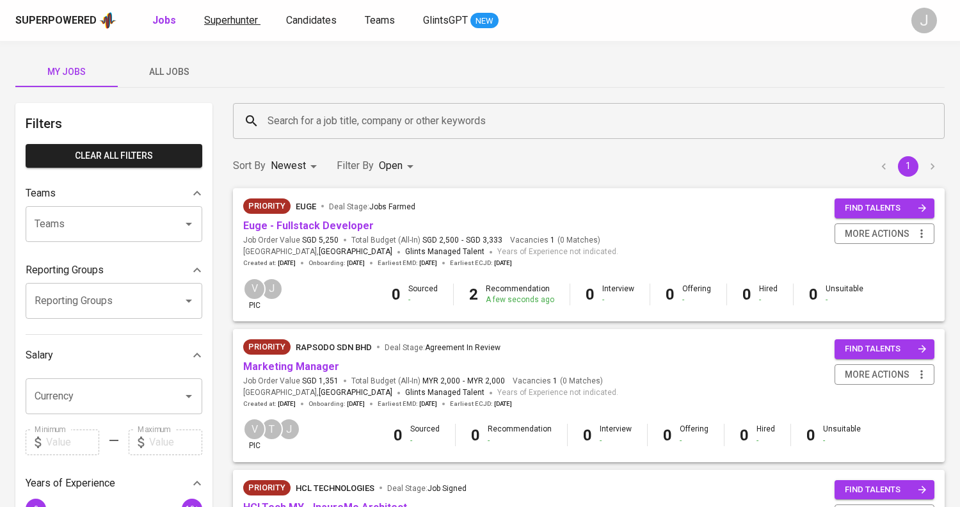
click at [213, 20] on span "Superhunter" at bounding box center [231, 20] width 54 height 12
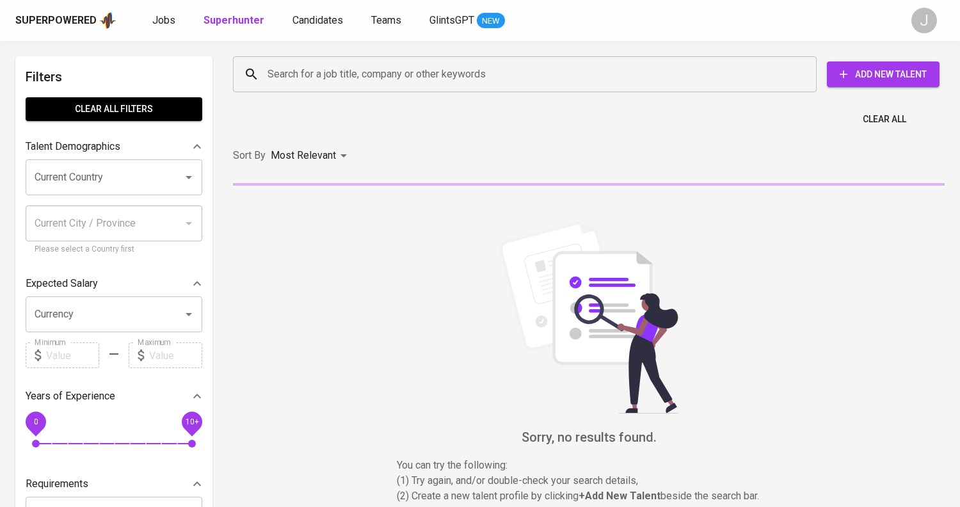
click at [866, 70] on span "Add New Talent" at bounding box center [883, 75] width 92 height 16
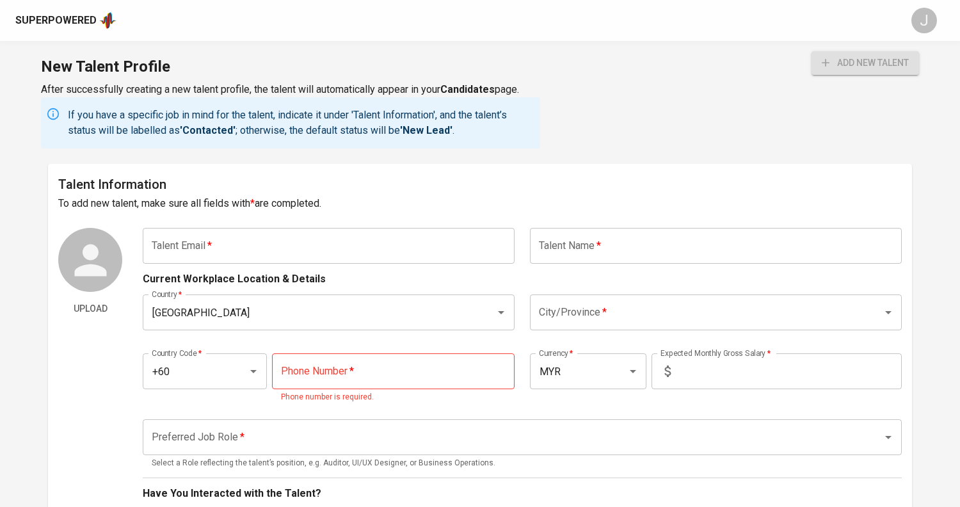
click at [341, 250] on input "text" at bounding box center [329, 246] width 372 height 36
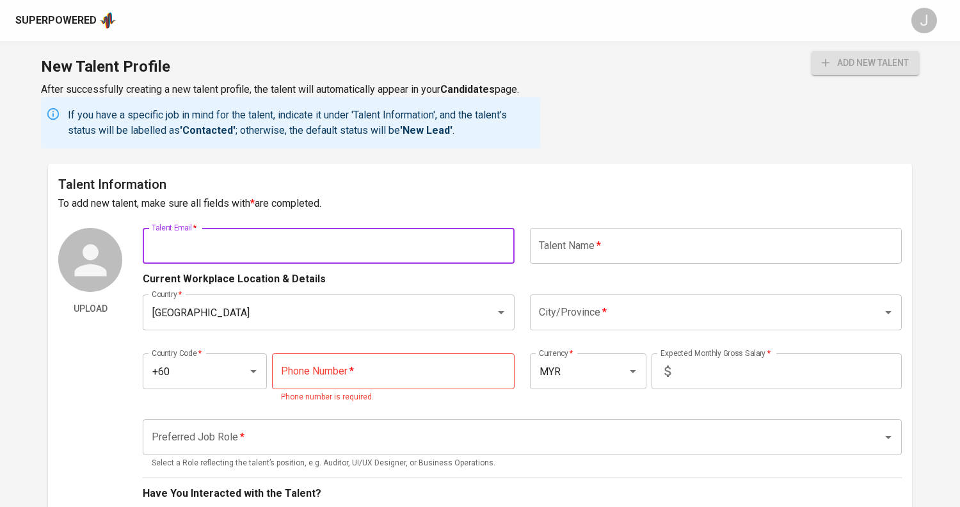
paste input "(+60)11-107 80272 | [EMAIL_ADDRESS][DOMAIN_NAME]"
drag, startPoint x: 246, startPoint y: 246, endPoint x: 99, endPoint y: 245, distance: 147.8
click at [97, 246] on div "Upload Talent Email   * (+60)11-107 80272 | [EMAIL_ADDRESS][DOMAIN_NAME] Talent…" at bounding box center [479, 504] width 843 height 552
type input "[EMAIL_ADDRESS][DOMAIN_NAME]"
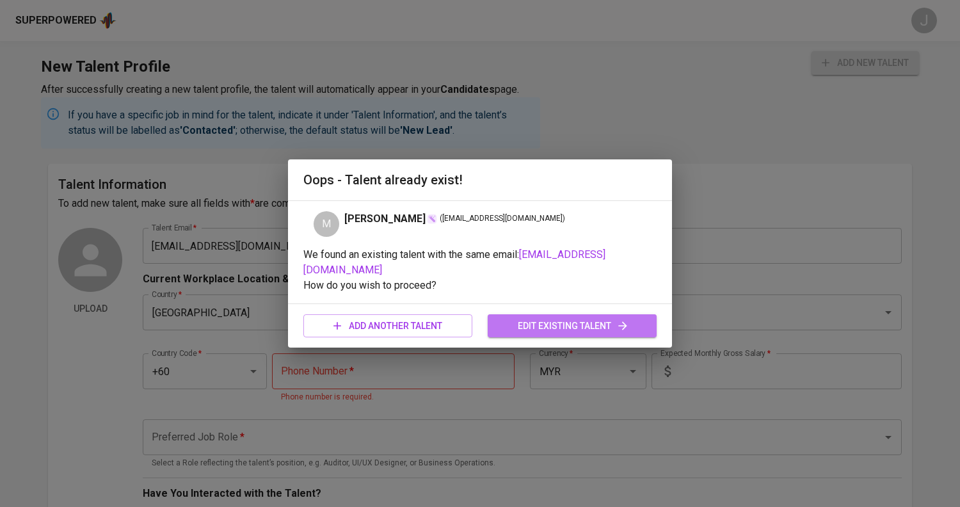
click at [559, 321] on span "edit existing talent" at bounding box center [572, 326] width 148 height 16
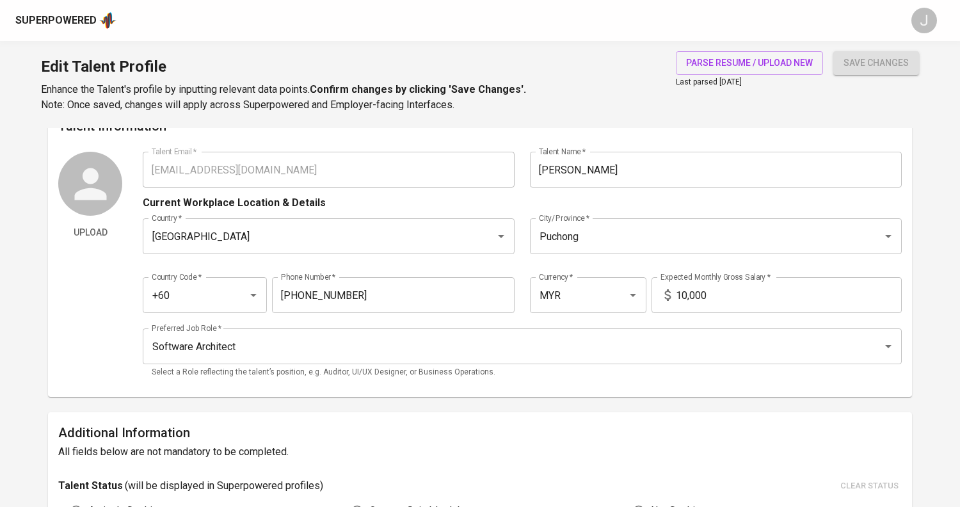
scroll to position [32, 0]
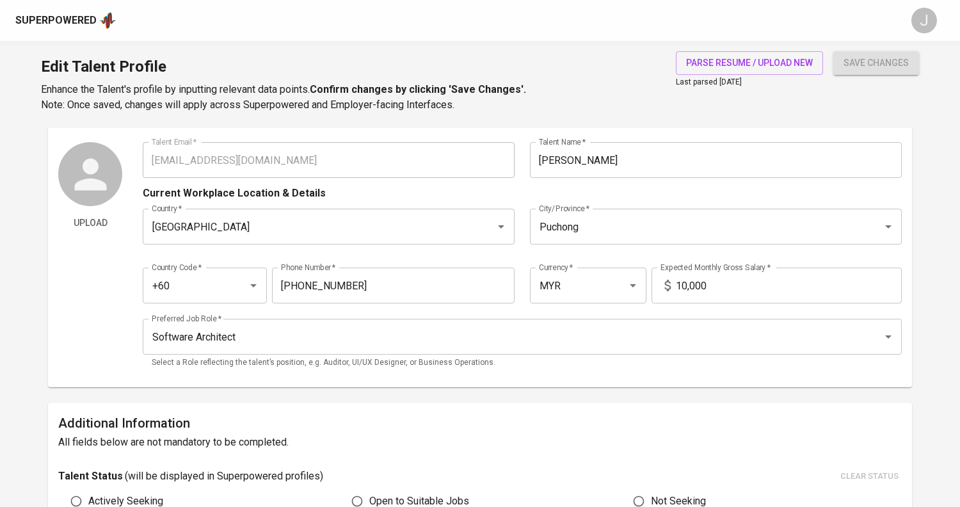
click at [84, 32] on div "Superpowered J" at bounding box center [480, 20] width 960 height 41
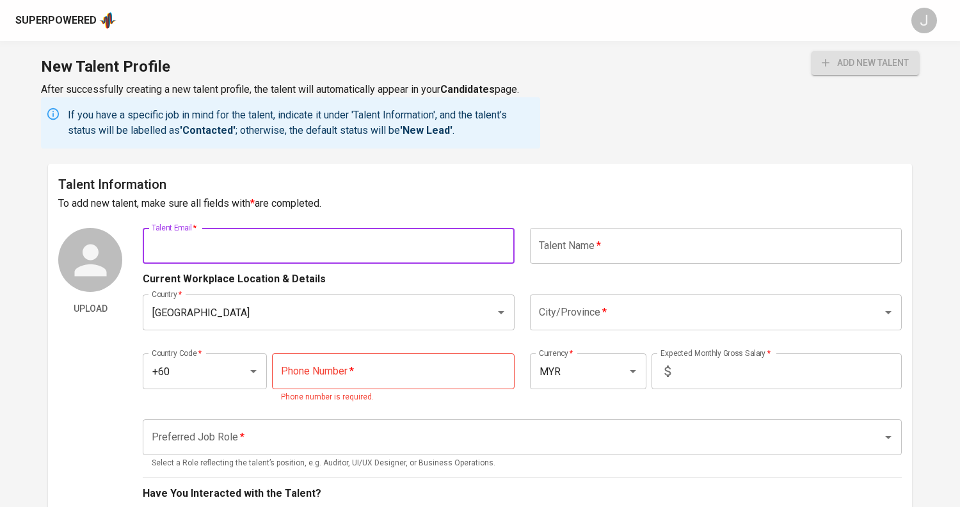
click at [260, 242] on input "text" at bounding box center [329, 246] width 372 height 36
paste input "+60126858078|email:winghangkhoo@gmail.com|"
drag, startPoint x: 225, startPoint y: 246, endPoint x: 98, endPoint y: 251, distance: 126.8
click at [98, 251] on div "Upload Talent Email   * +60126858078|email:winghangkhoo@gmail.com| Talent Email…" at bounding box center [479, 504] width 843 height 552
click at [225, 244] on input "+60126858078|email:winghangkhoo@gmail.com|" at bounding box center [329, 246] width 372 height 36
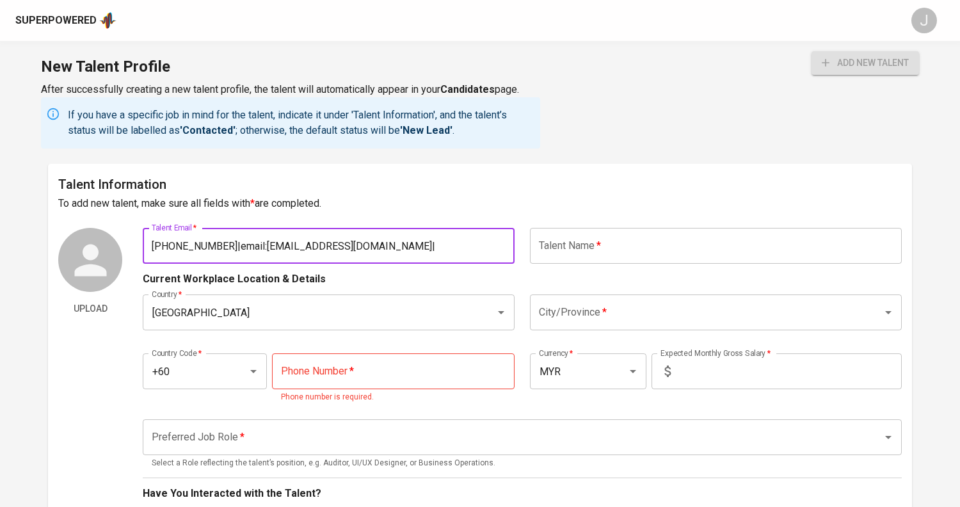
drag, startPoint x: 225, startPoint y: 244, endPoint x: 124, endPoint y: 246, distance: 101.1
click at [124, 246] on div "Upload Talent Email   * +60126858078|email:winghangkhoo@gmail.com| Talent Email…" at bounding box center [479, 504] width 843 height 552
type input "email:winghangkhoo@gmail.com|"
click at [314, 364] on div "Country Code   * +60 Country Code * Phone Number   * Phone Number * Phone numbe…" at bounding box center [522, 375] width 759 height 74
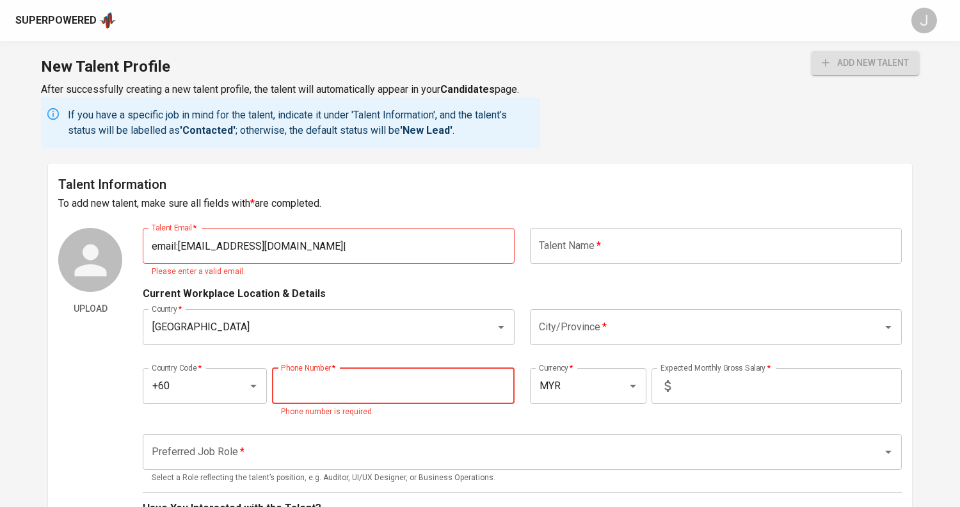
paste input "12-685-8078"
type input "12-685-8078"
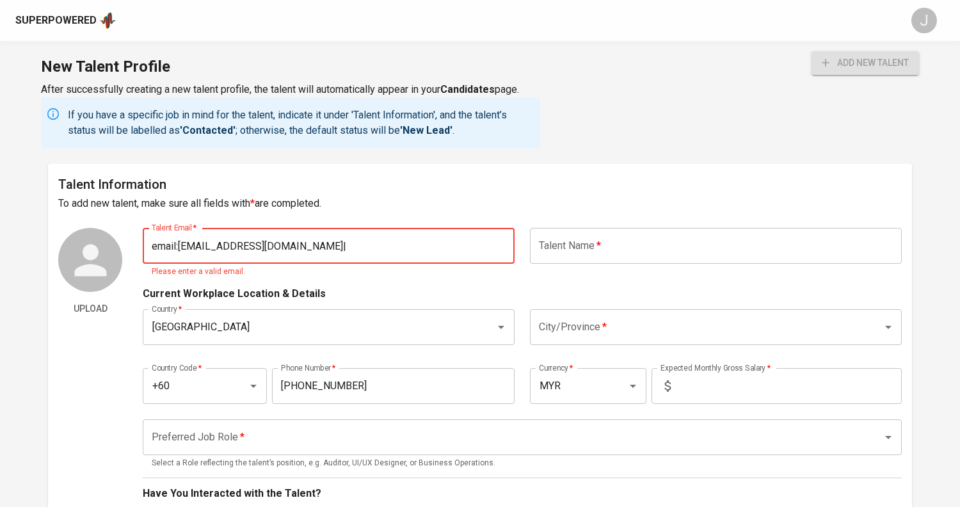
drag, startPoint x: 180, startPoint y: 250, endPoint x: 83, endPoint y: 257, distance: 96.9
click at [83, 257] on div "Upload Talent Email   * email:winghangkhoo@gmail.com| Talent Email * Please ent…" at bounding box center [479, 504] width 843 height 552
click at [684, 259] on input "text" at bounding box center [716, 246] width 372 height 36
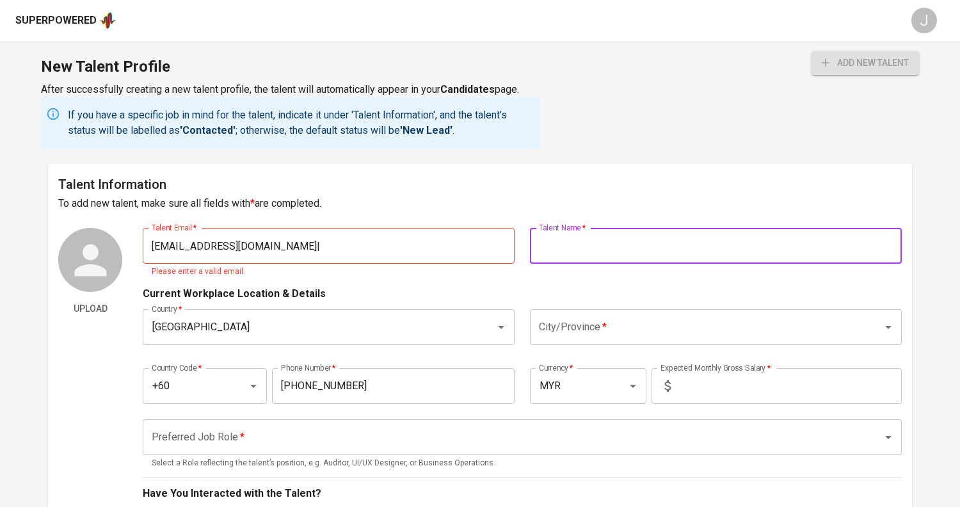
click at [567, 166] on div "Talent Information To add new talent, make sure all fields with * are completed…" at bounding box center [480, 477] width 864 height 626
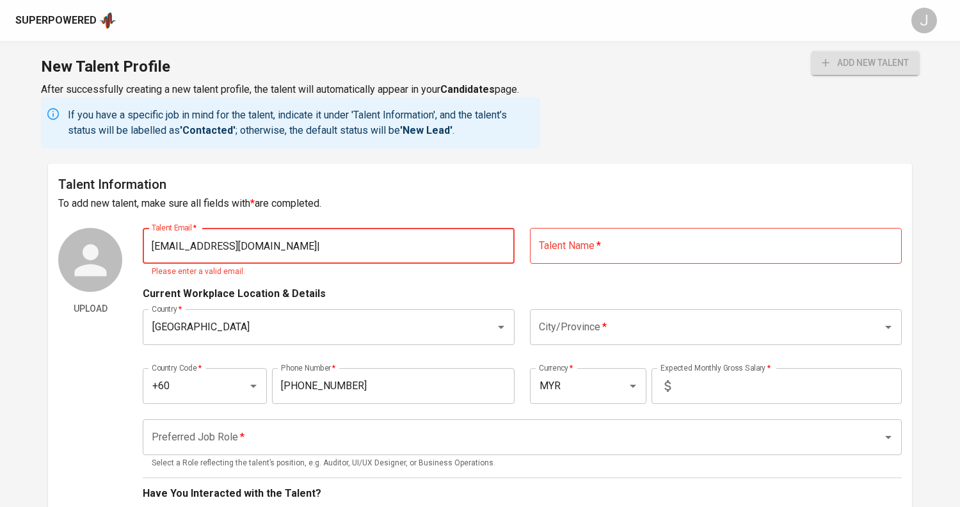
click at [363, 245] on input "winghangkhoo@gmail.com|" at bounding box center [329, 246] width 372 height 36
type input "winghangkhoo@gmail.com"
click at [811, 51] on button "add new talent" at bounding box center [865, 63] width 108 height 24
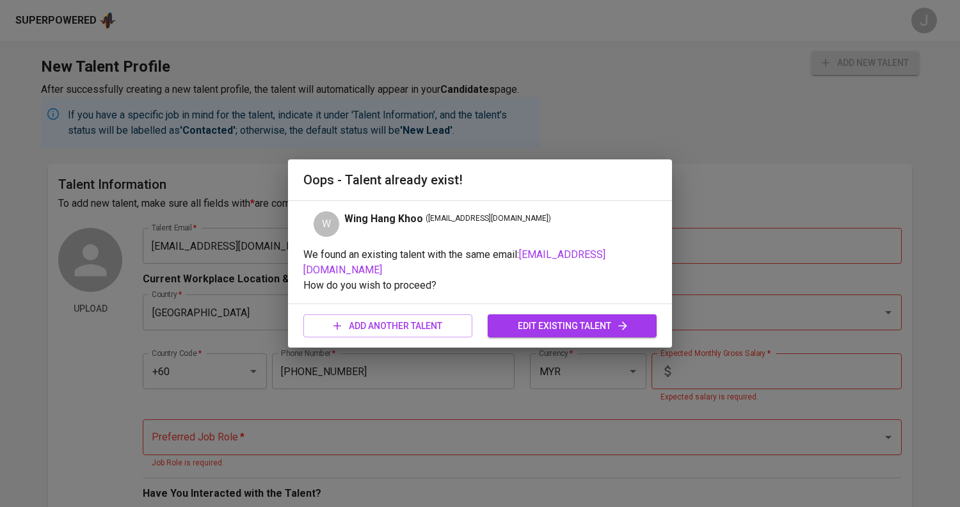
click at [575, 314] on button "edit existing talent" at bounding box center [572, 326] width 169 height 24
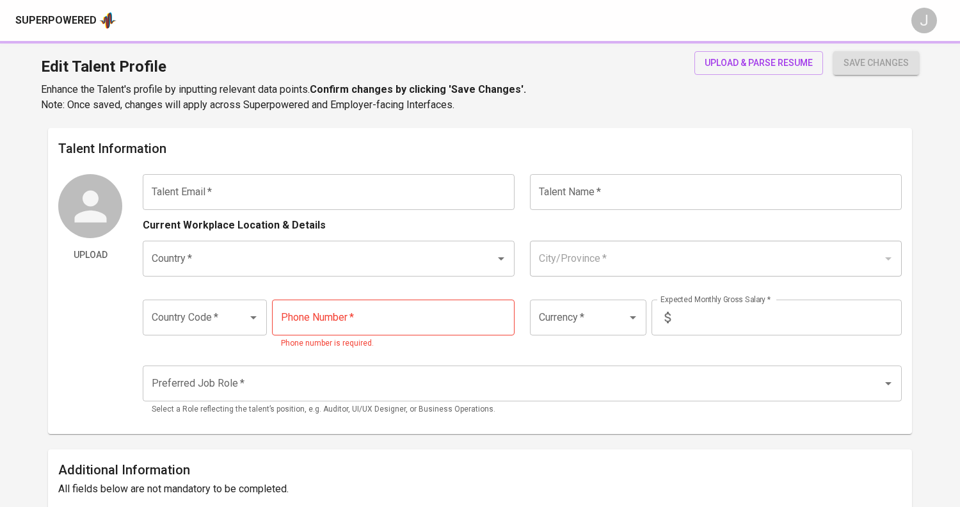
type input "winghangkhoo@gmail.com"
type input "Wing Hang Khoo"
type input "[GEOGRAPHIC_DATA]"
type input "+60"
type input "MYR"
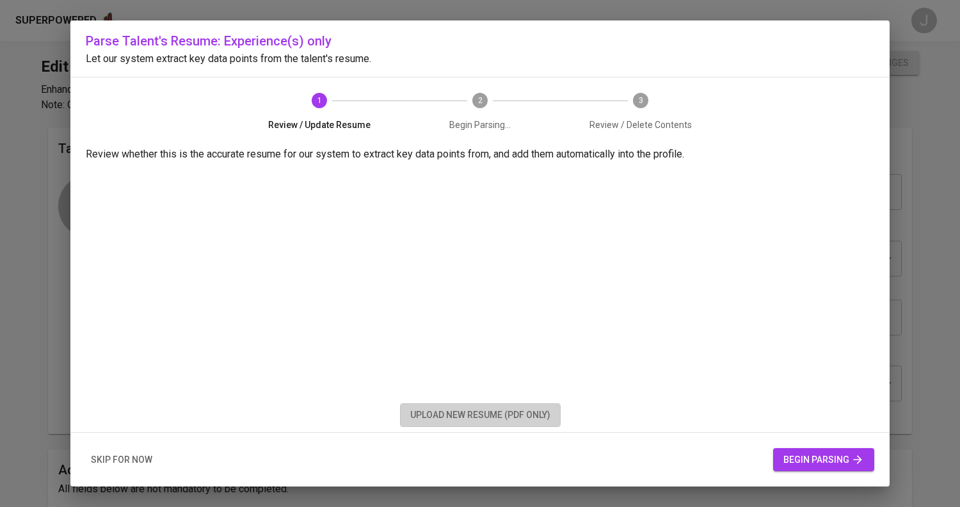
click at [496, 413] on span "upload new resume (pdf only)" at bounding box center [480, 415] width 140 height 16
click at [486, 410] on span "upload new resume (pdf only)" at bounding box center [480, 415] width 140 height 16
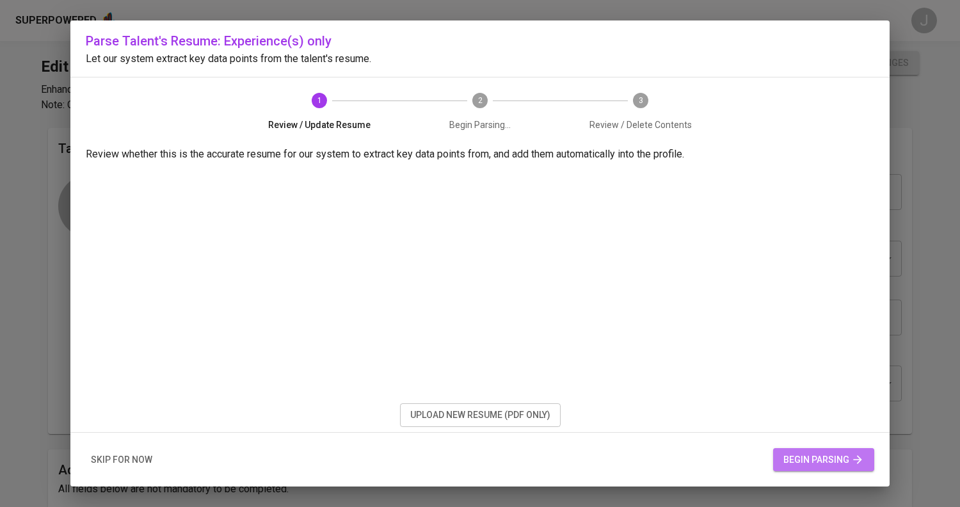
click at [826, 461] on span "begin parsing" at bounding box center [823, 460] width 81 height 16
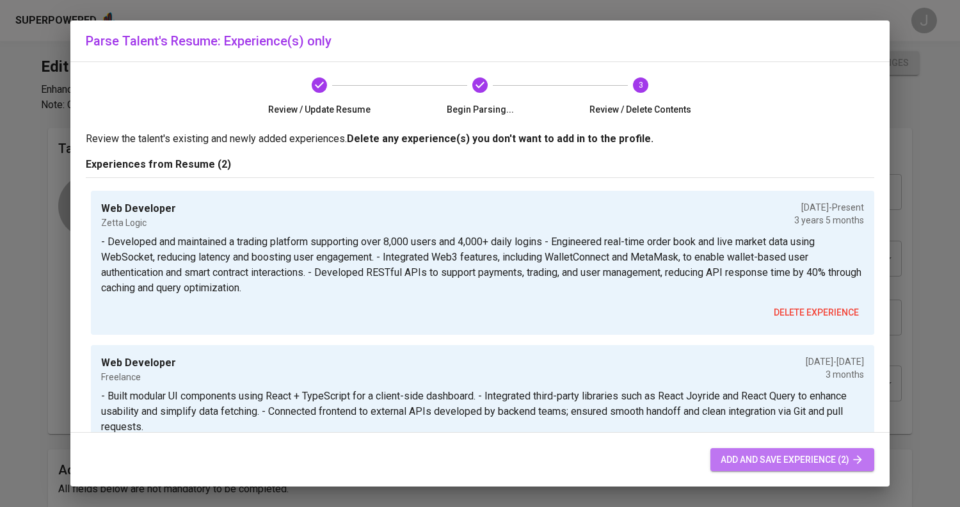
click at [758, 458] on span "add and save experience (2)" at bounding box center [792, 460] width 143 height 16
type input "+60"
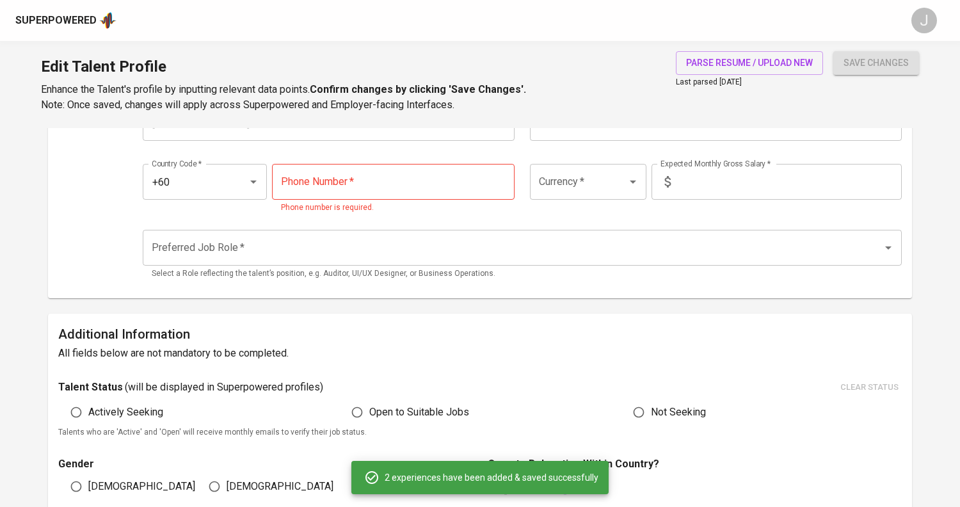
scroll to position [2, 0]
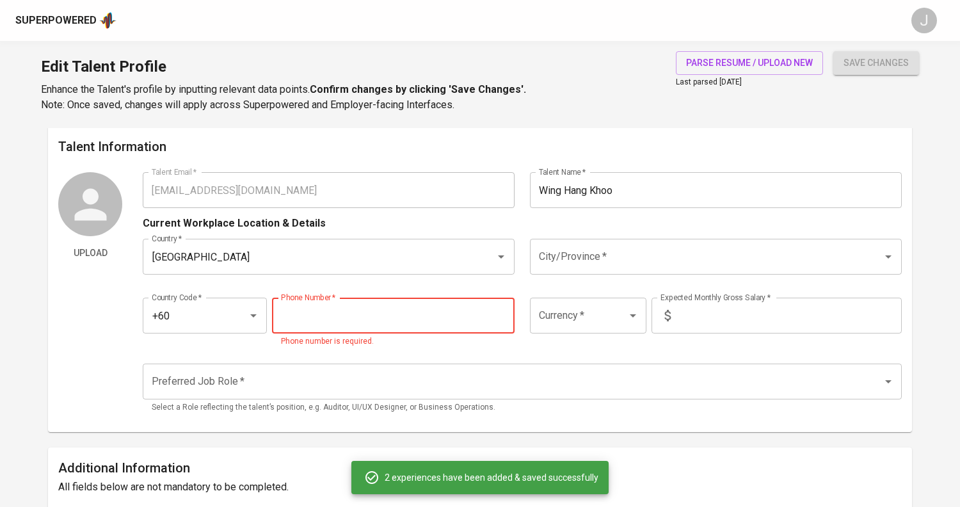
click at [394, 314] on input "tel" at bounding box center [393, 316] width 243 height 36
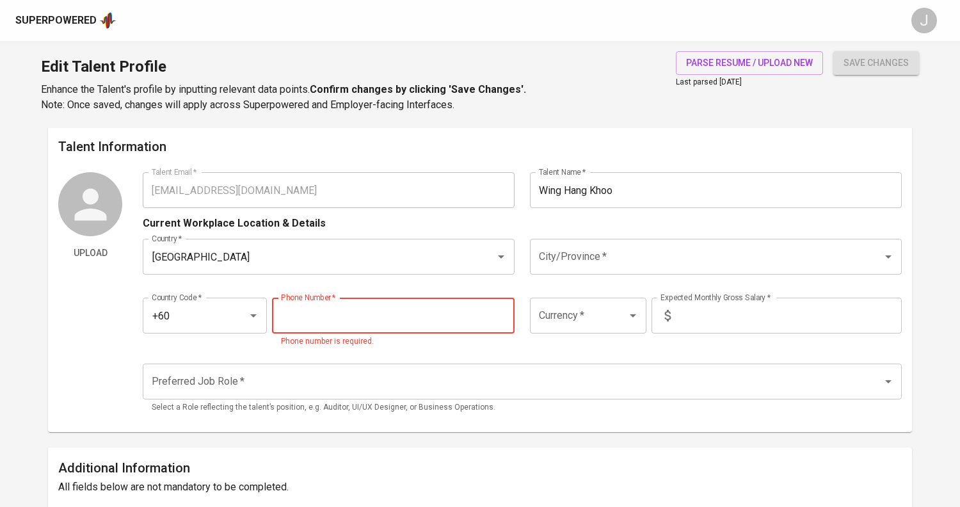
paste input "12-685-8078"
type input "12-685-8078"
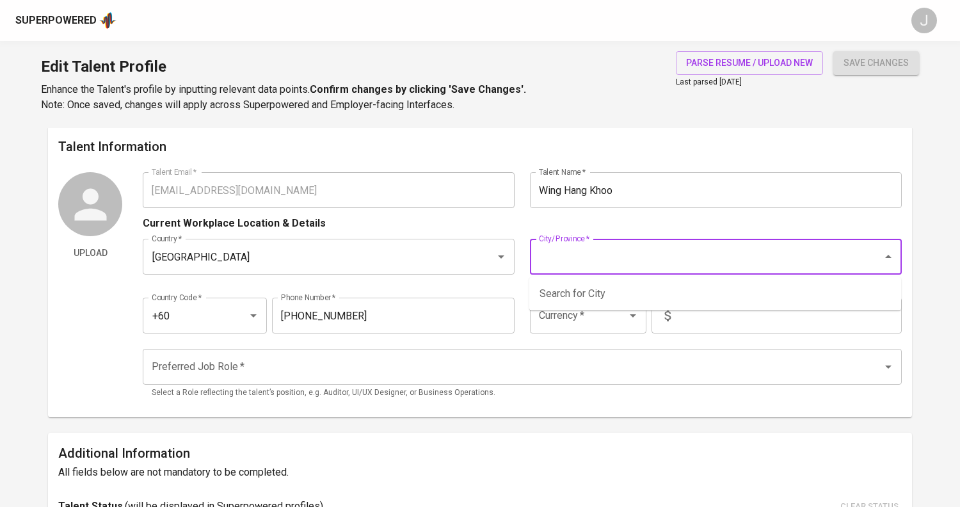
click at [699, 252] on input "City/Province   *" at bounding box center [698, 256] width 324 height 24
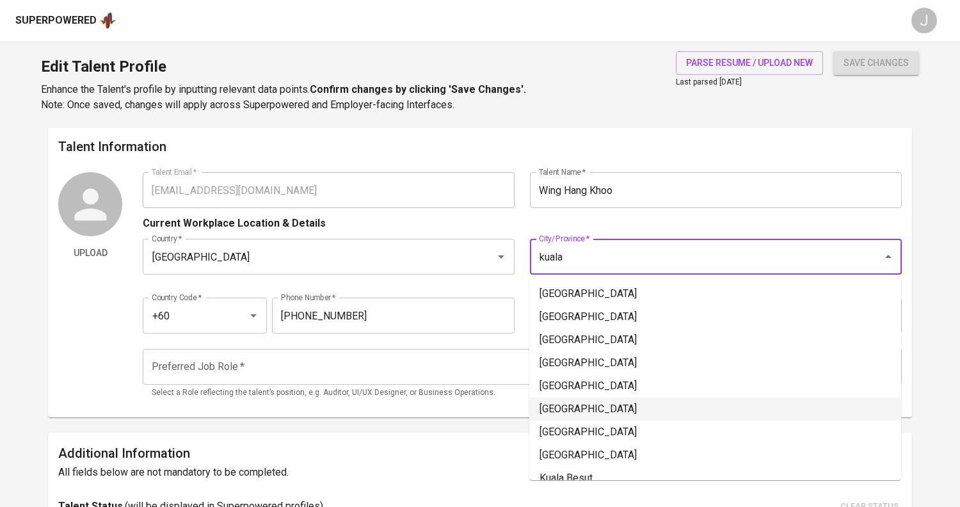
click at [637, 403] on li "[GEOGRAPHIC_DATA]" at bounding box center [715, 408] width 372 height 23
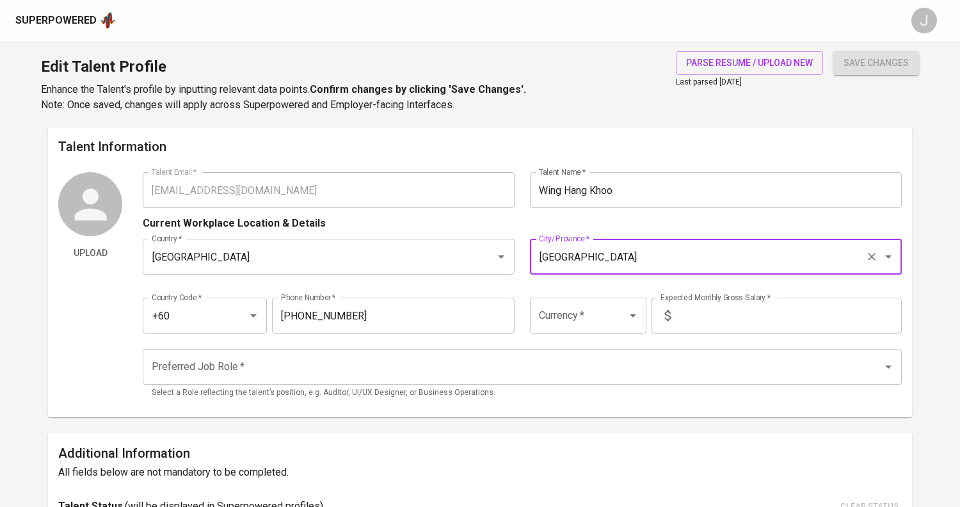
type input "[GEOGRAPHIC_DATA]"
click at [685, 319] on input "text" at bounding box center [789, 316] width 226 height 36
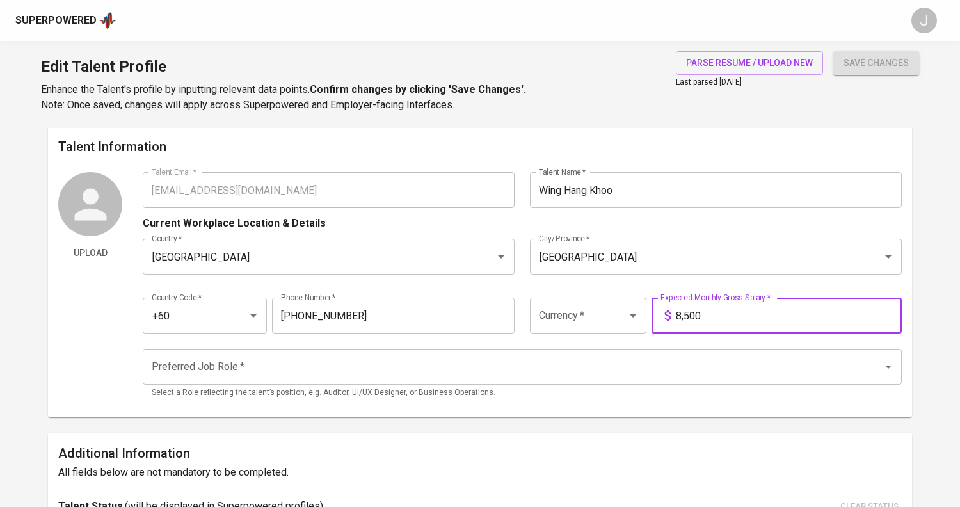
type input "8,500"
click at [544, 376] on input "Preferred Job Role   *" at bounding box center [504, 367] width 712 height 24
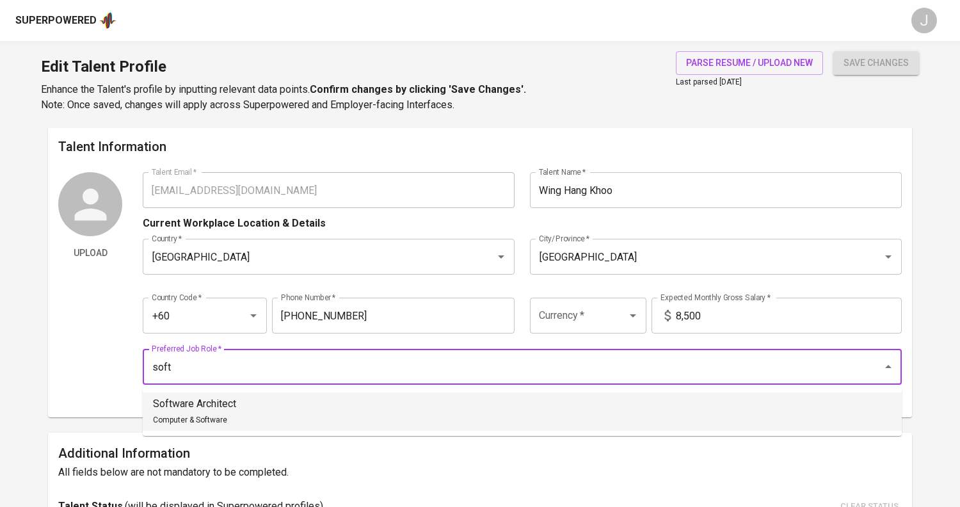
click at [376, 390] on ul "Software Architect Computer & Software" at bounding box center [522, 411] width 759 height 49
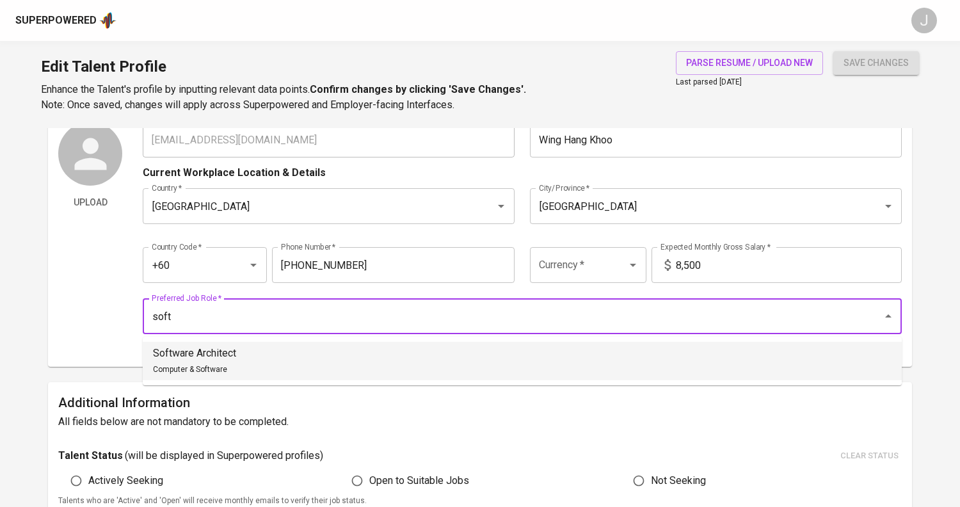
scroll to position [52, 0]
click at [369, 355] on li "Software Architect Computer & Software" at bounding box center [522, 361] width 759 height 38
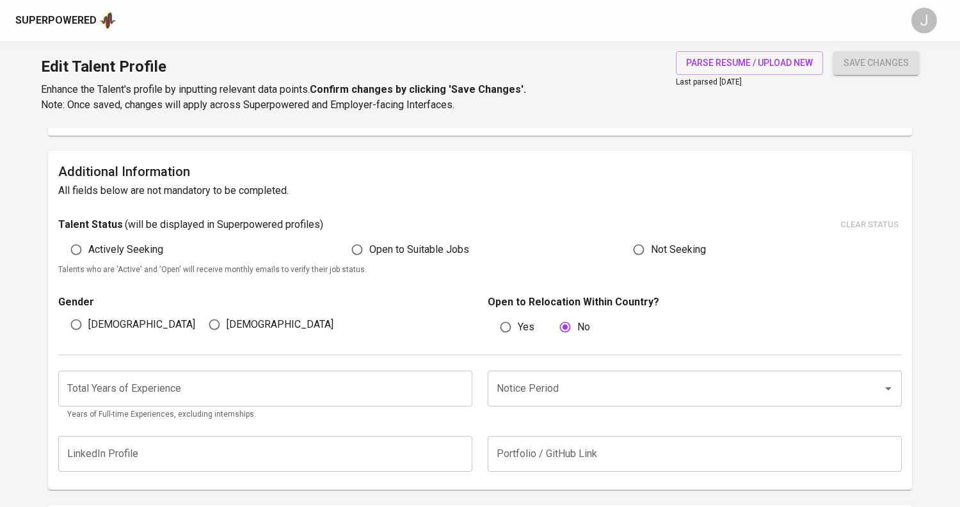
scroll to position [289, 0]
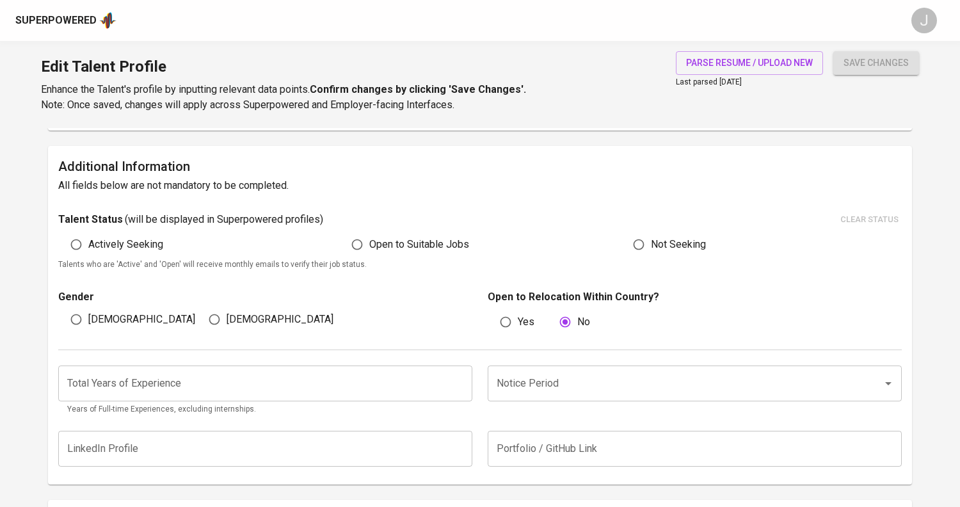
type input "Software Architect"
click at [303, 387] on input "number" at bounding box center [265, 383] width 414 height 36
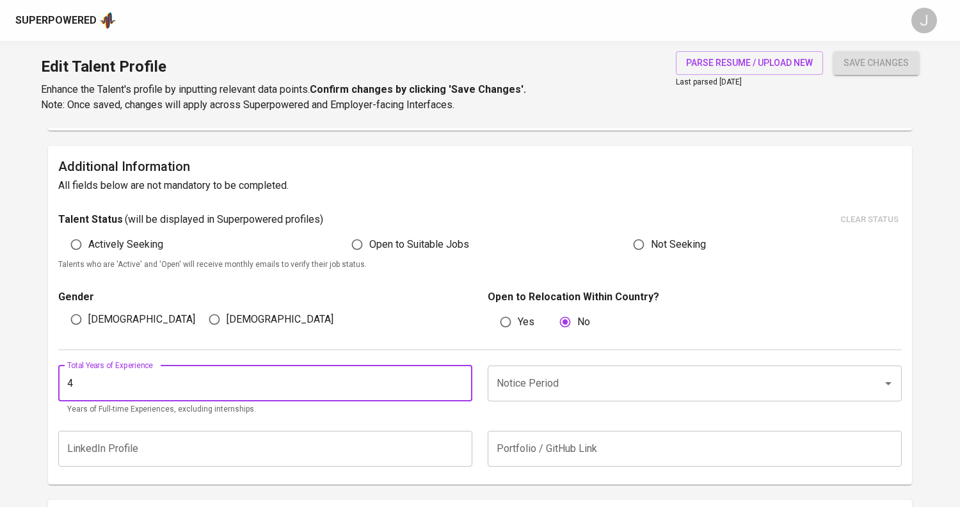
click at [665, 397] on div "Notice Period" at bounding box center [695, 383] width 414 height 36
type input "4"
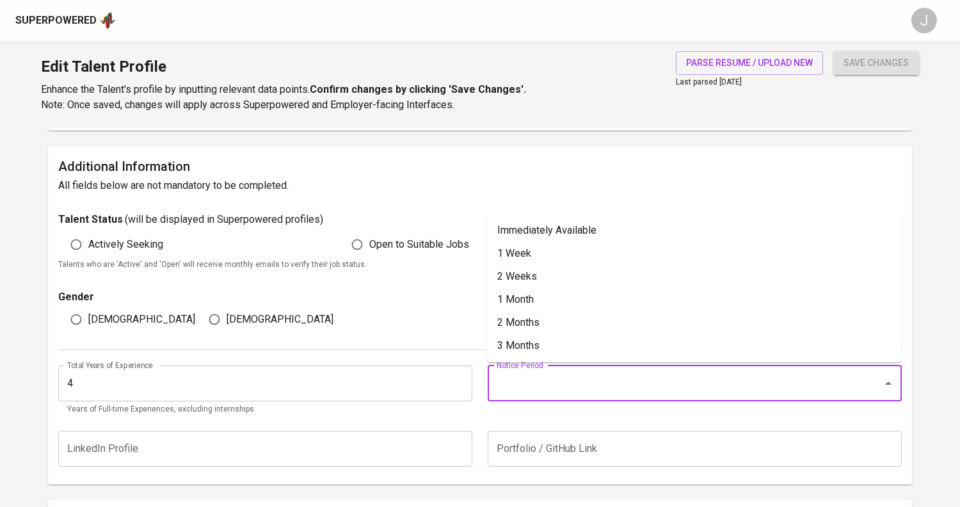
click at [623, 381] on input "Notice Period" at bounding box center [676, 383] width 367 height 24
click at [533, 252] on li "1 Week" at bounding box center [694, 253] width 414 height 23
type input "1 Week"
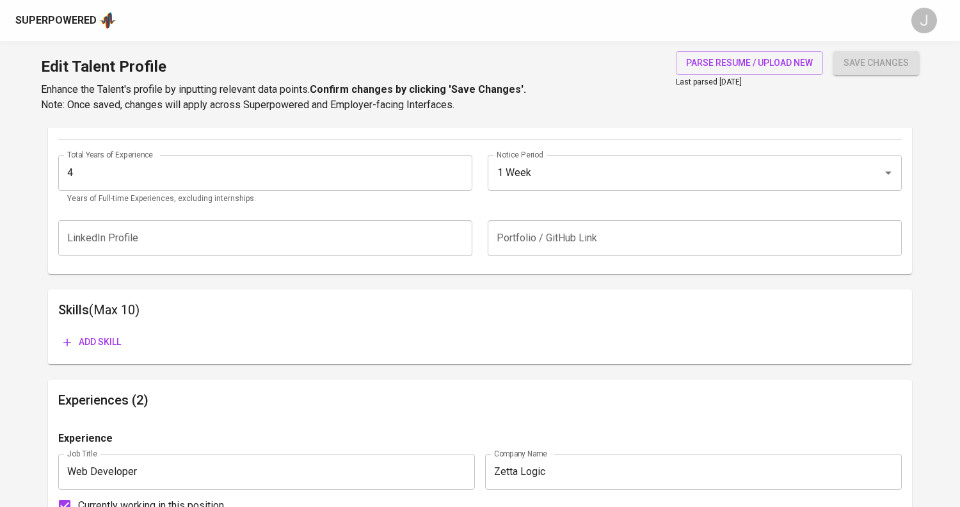
scroll to position [504, 0]
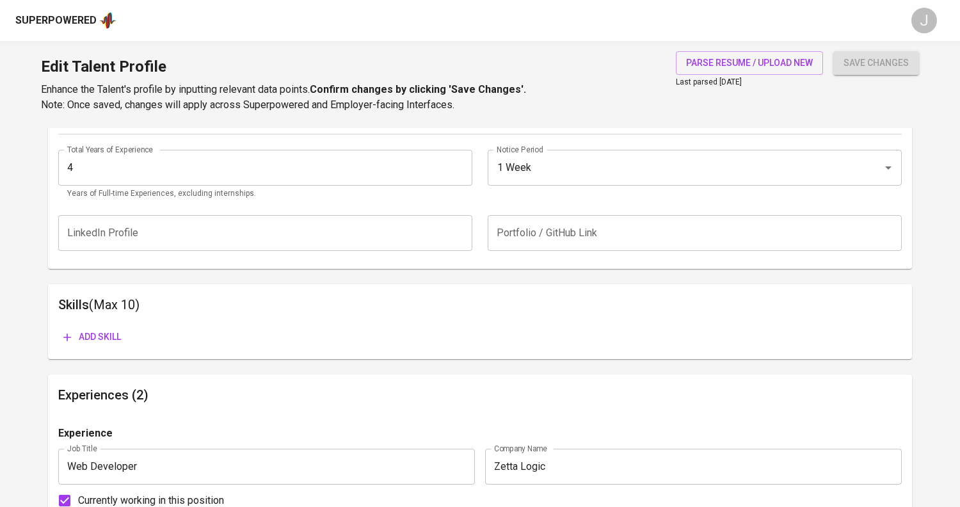
click at [90, 340] on span "Add skill" at bounding box center [92, 337] width 58 height 16
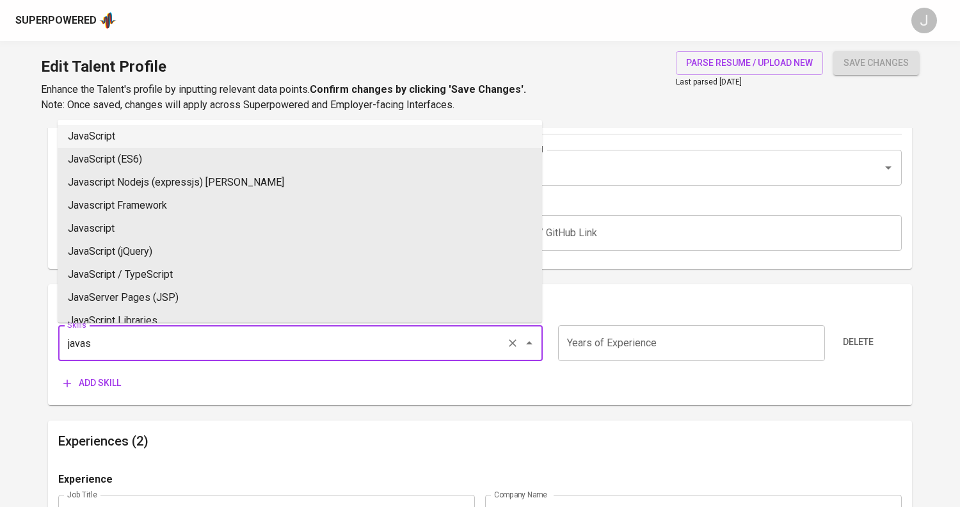
click at [162, 140] on li "JavaScript" at bounding box center [300, 136] width 484 height 23
type input "JavaScript"
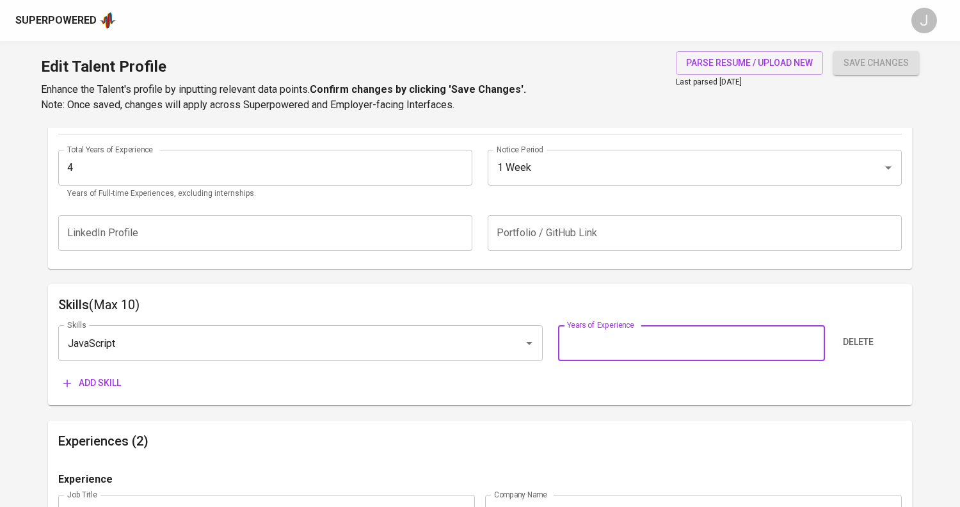
click at [610, 346] on input "number" at bounding box center [691, 343] width 267 height 36
type input "5"
click at [115, 379] on span "Add skill" at bounding box center [92, 383] width 58 height 16
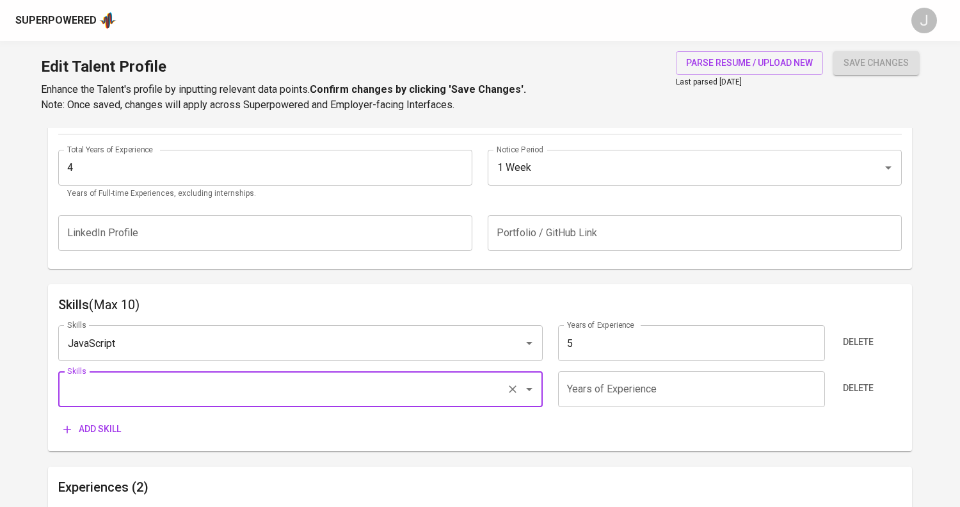
click at [141, 388] on input "Skills" at bounding box center [282, 389] width 437 height 24
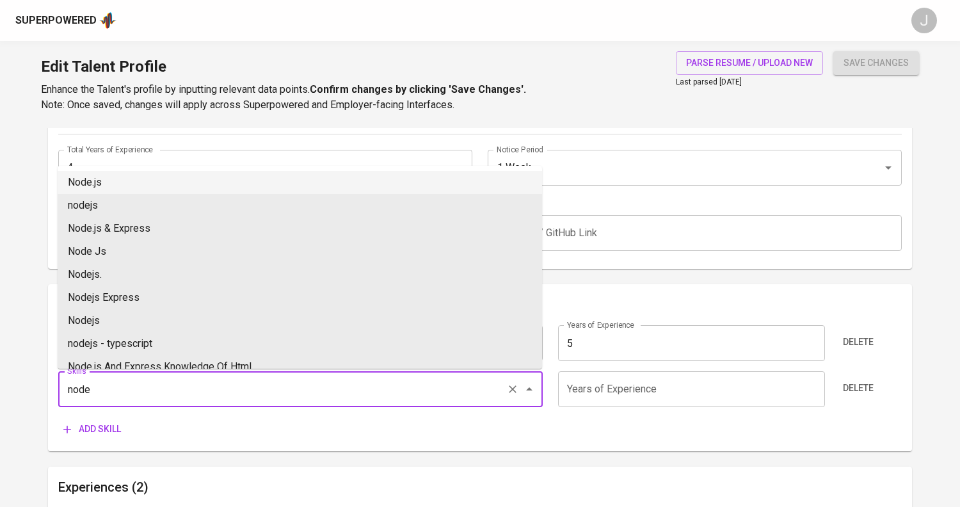
click at [214, 180] on li "Node.js" at bounding box center [300, 182] width 484 height 23
type input "Node.js"
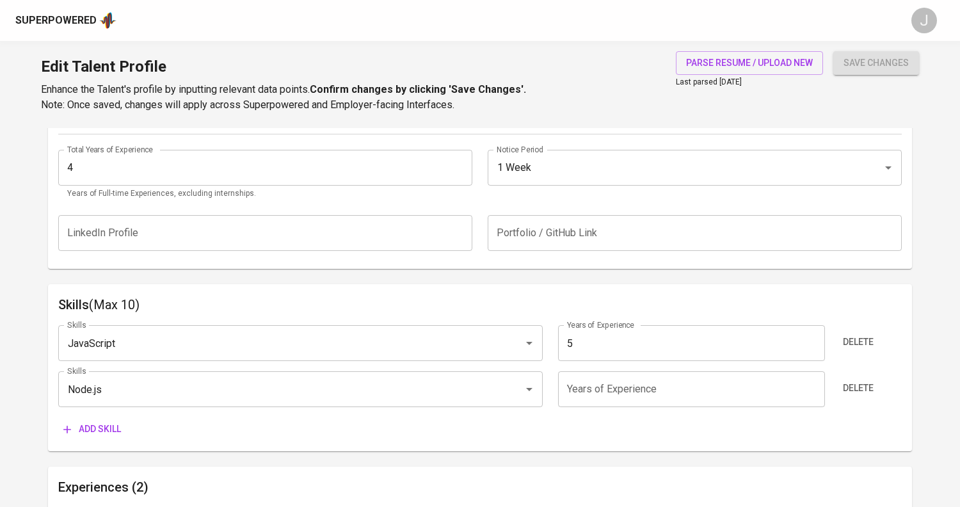
click at [659, 389] on input "number" at bounding box center [691, 389] width 267 height 36
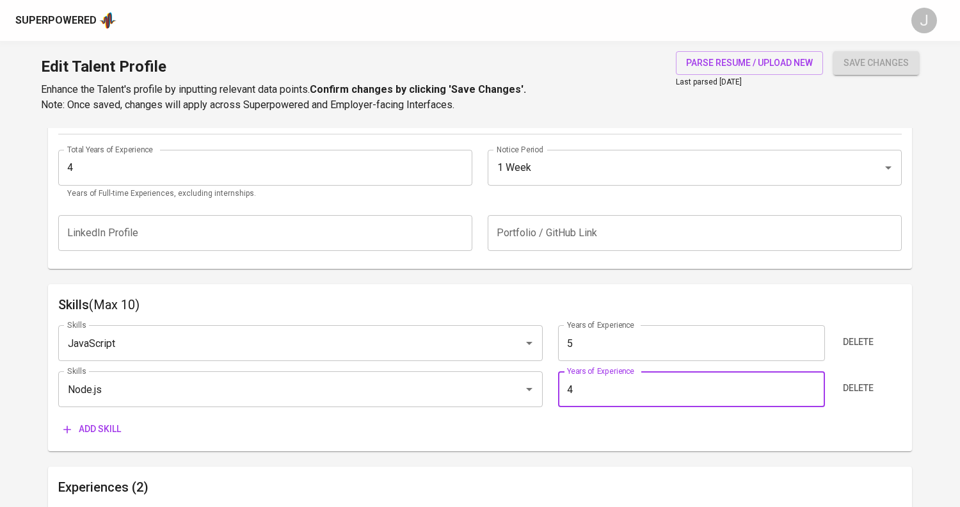
type input "4"
click at [390, 270] on div "Talent Information Upload Talent Email   * winghangkhoo@gmail.com Talent Email …" at bounding box center [480, 396] width 864 height 1545
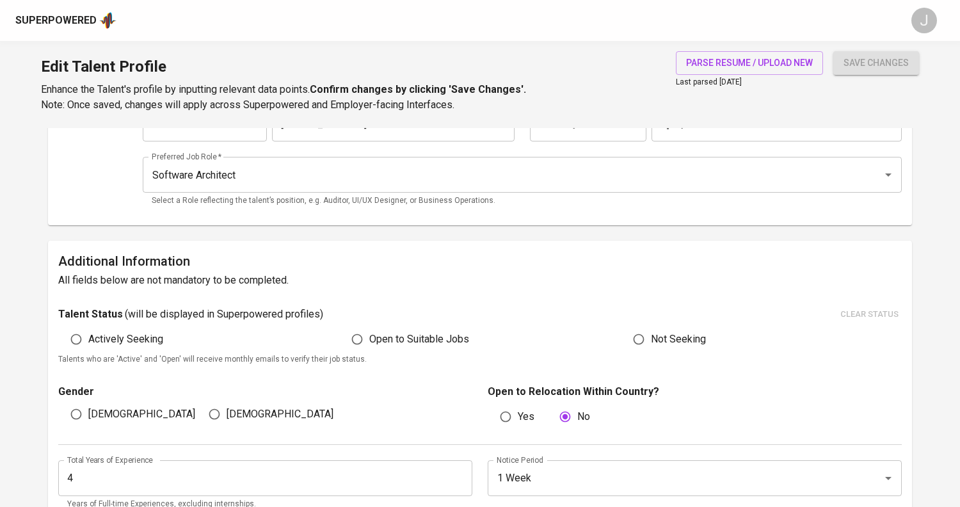
scroll to position [216, 0]
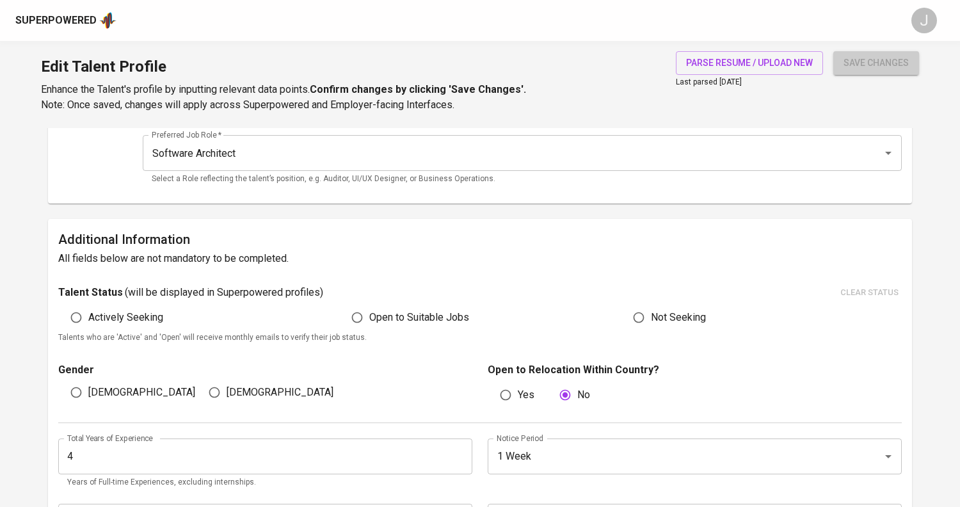
click at [848, 53] on button "save changes" at bounding box center [876, 63] width 86 height 24
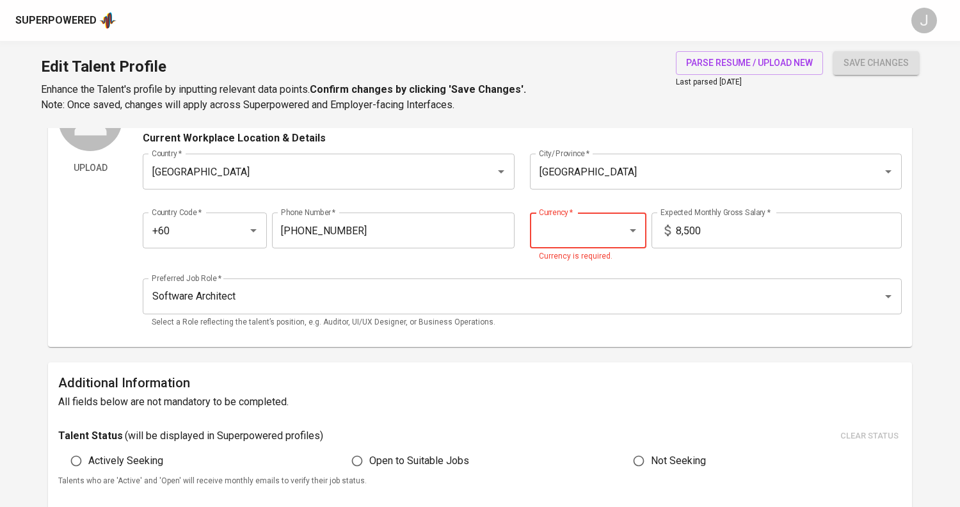
scroll to position [58, 0]
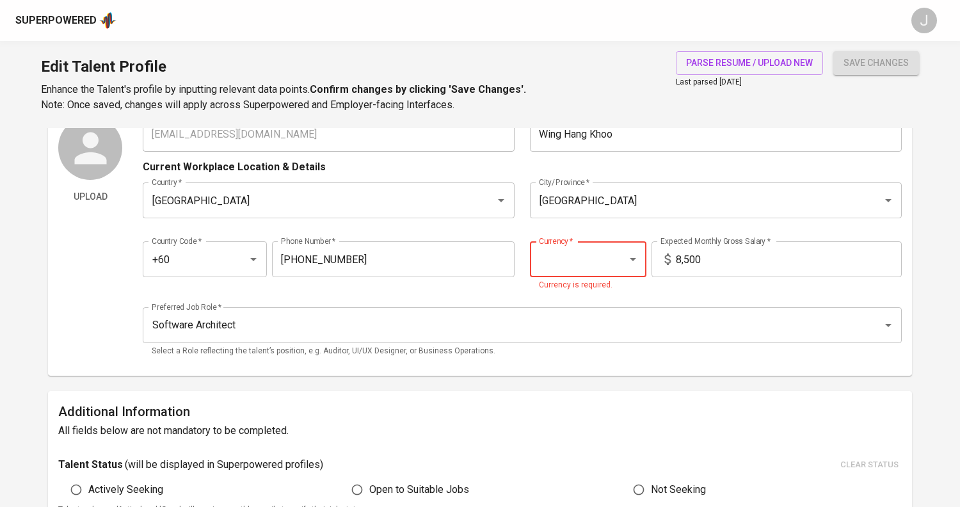
click at [578, 258] on input "Currency   *" at bounding box center [570, 259] width 69 height 24
click at [575, 367] on li "MYR" at bounding box center [588, 365] width 116 height 23
type input "MYR"
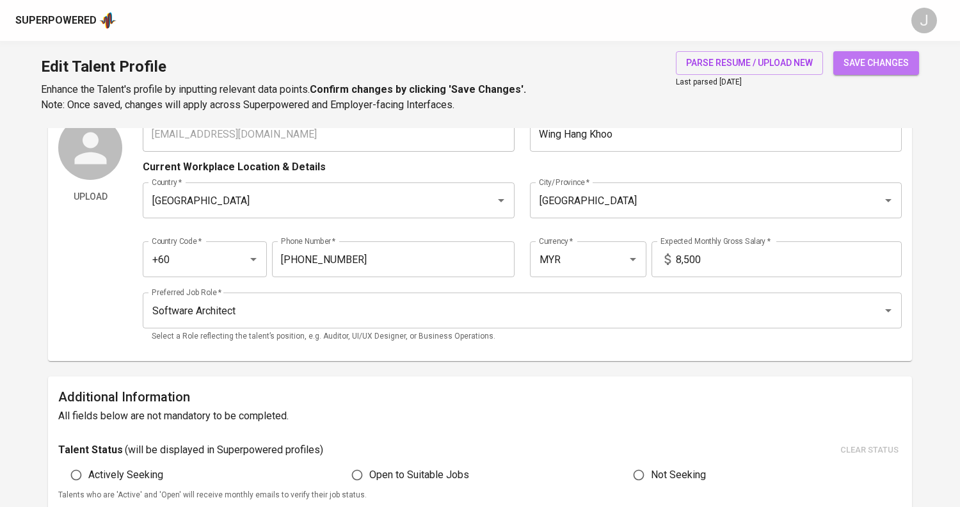
click at [893, 61] on span "save changes" at bounding box center [875, 63] width 65 height 16
